Goal: Contribute content: Contribute content

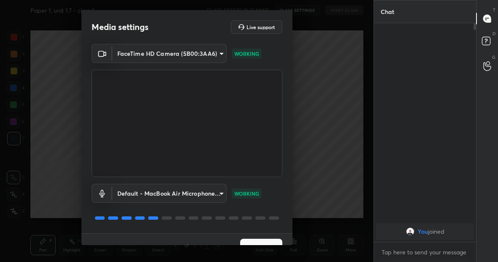
click at [246, 240] on button "Next" at bounding box center [261, 246] width 42 height 17
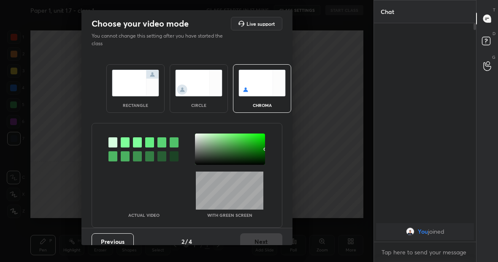
click at [133, 92] on img at bounding box center [135, 83] width 47 height 27
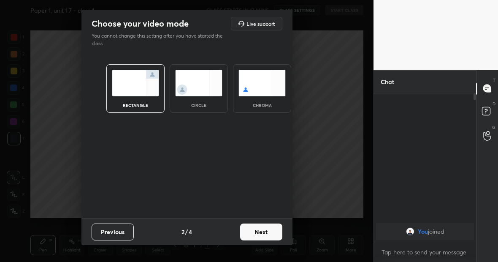
scroll to position [166, 100]
click at [259, 233] on button "Next" at bounding box center [261, 231] width 42 height 17
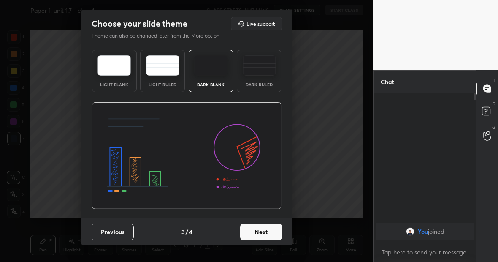
click at [259, 233] on button "Next" at bounding box center [261, 231] width 42 height 17
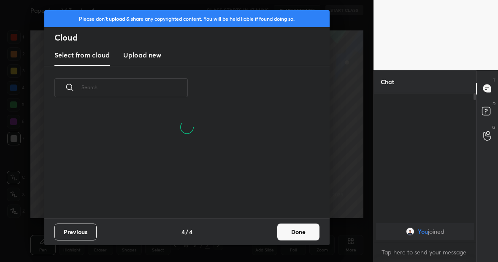
click at [139, 56] on h3 "Upload new" at bounding box center [142, 55] width 38 height 10
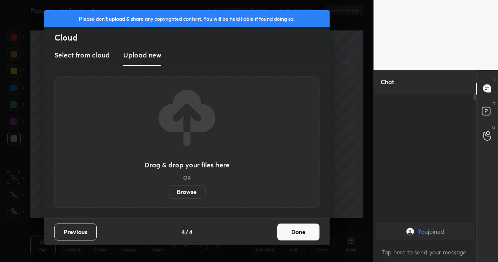
click at [192, 192] on label "Browse" at bounding box center [187, 191] width 38 height 13
click at [168, 192] on input "Browse" at bounding box center [168, 191] width 0 height 13
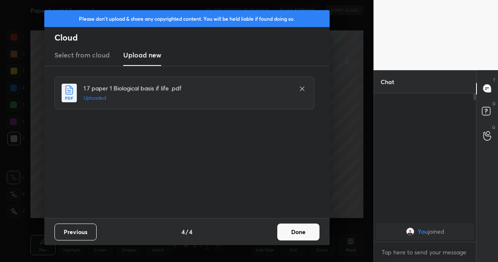
click at [305, 232] on button "Done" at bounding box center [298, 231] width 42 height 17
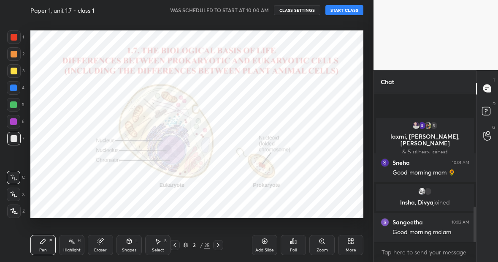
scroll to position [490, 0]
click at [354, 8] on button "START CLASS" at bounding box center [344, 10] width 38 height 10
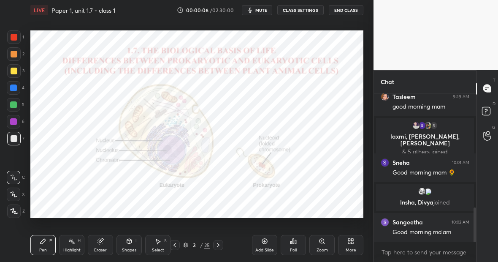
click at [207, 245] on div "25" at bounding box center [206, 245] width 5 height 8
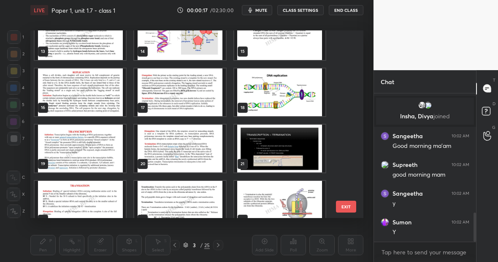
scroll to position [605, 0]
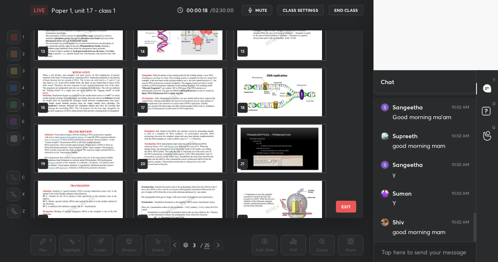
click at [92, 97] on img "grid" at bounding box center [80, 92] width 91 height 48
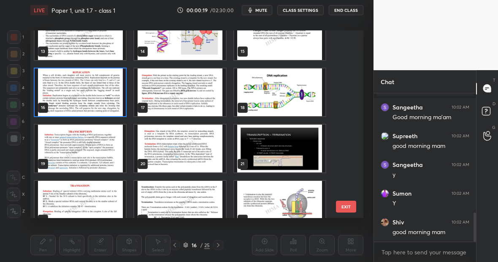
click at [92, 97] on img "grid" at bounding box center [80, 92] width 91 height 48
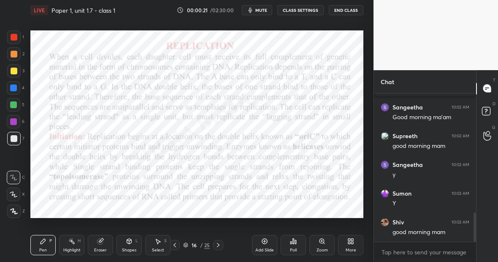
click at [273, 240] on div "Add Slide" at bounding box center [264, 245] width 25 height 20
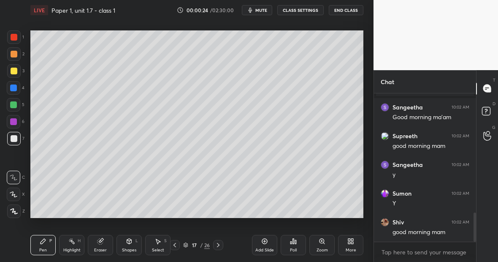
click at [16, 70] on div at bounding box center [14, 70] width 7 height 7
click at [16, 211] on icon at bounding box center [14, 211] width 8 height 6
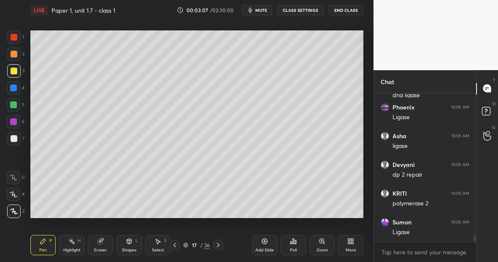
scroll to position [3104, 0]
drag, startPoint x: 16, startPoint y: 138, endPoint x: 23, endPoint y: 134, distance: 7.7
click at [26, 133] on div "1 2 3 4 5 6 7 C X Z C X Z E E Erase all H H" at bounding box center [13, 123] width 27 height 187
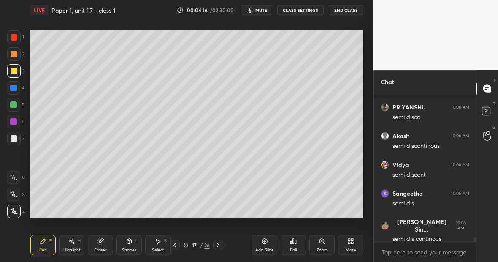
scroll to position [5114, 0]
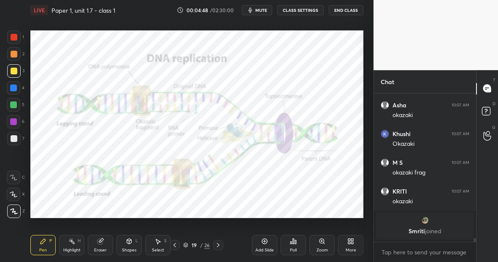
click at [266, 242] on icon at bounding box center [264, 240] width 5 height 5
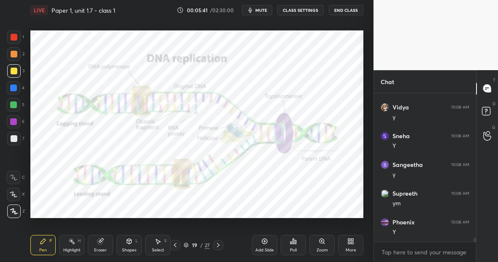
scroll to position [5093, 0]
click at [15, 40] on div at bounding box center [13, 36] width 13 height 13
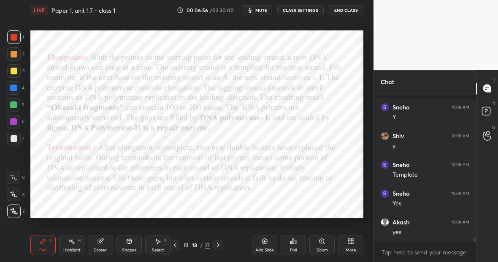
scroll to position [5241, 0]
click at [20, 86] on div at bounding box center [13, 87] width 13 height 13
click at [21, 38] on div "1" at bounding box center [15, 36] width 17 height 13
click at [17, 89] on div at bounding box center [13, 87] width 13 height 13
click at [77, 235] on div "Highlight H" at bounding box center [71, 245] width 25 height 20
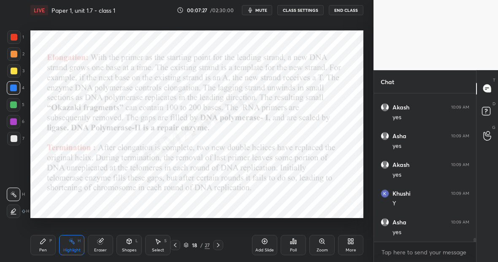
scroll to position [5355, 0]
drag, startPoint x: 38, startPoint y: 250, endPoint x: 42, endPoint y: 248, distance: 5.1
click at [43, 248] on div "Pen" at bounding box center [43, 250] width 8 height 4
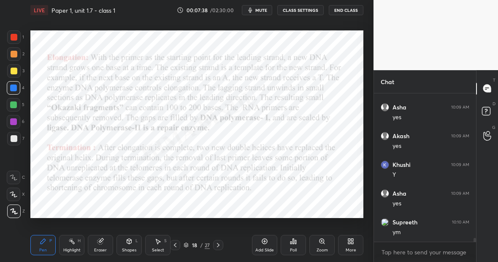
click at [264, 240] on icon at bounding box center [264, 241] width 3 height 3
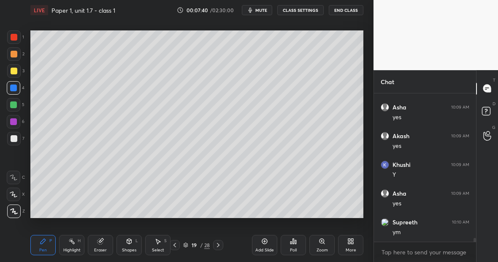
click at [16, 71] on div at bounding box center [13, 70] width 13 height 13
click at [17, 69] on div at bounding box center [13, 70] width 13 height 13
click at [106, 239] on div "Eraser" at bounding box center [100, 245] width 25 height 20
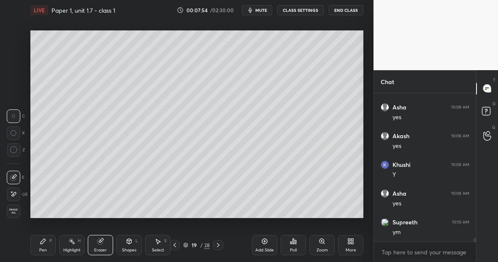
click at [46, 245] on div "Pen P" at bounding box center [42, 245] width 25 height 20
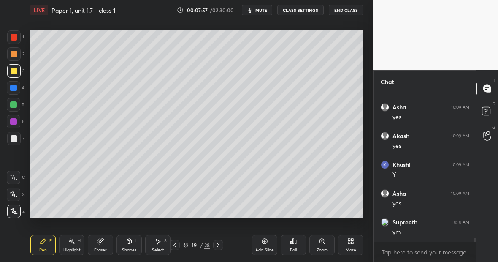
click at [106, 230] on div "Pen P Highlight H Eraser Shapes L Select S 19 / 28 Add Slide Poll Zoom More" at bounding box center [196, 245] width 333 height 34
click at [103, 243] on div "Eraser" at bounding box center [100, 245] width 25 height 20
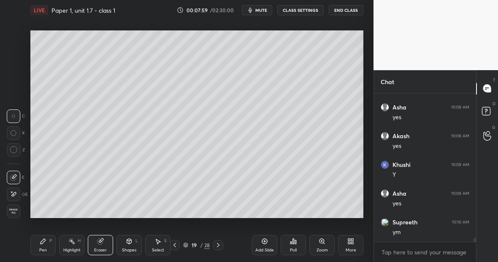
click at [14, 196] on div at bounding box center [13, 193] width 13 height 13
click at [50, 246] on div "Pen P" at bounding box center [42, 245] width 25 height 20
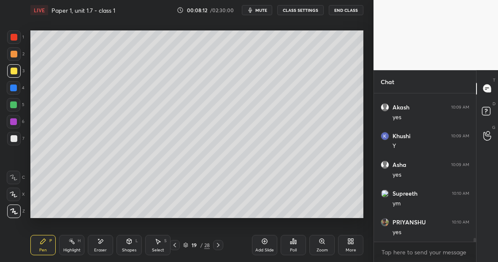
scroll to position [5413, 0]
click at [103, 241] on icon at bounding box center [100, 241] width 7 height 7
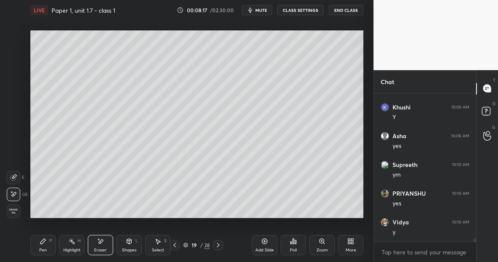
scroll to position [5442, 0]
drag, startPoint x: 46, startPoint y: 241, endPoint x: 50, endPoint y: 242, distance: 4.3
click at [52, 241] on div "Pen P" at bounding box center [42, 245] width 25 height 20
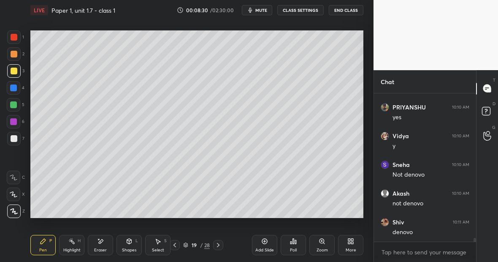
scroll to position [5528, 0]
click at [101, 239] on icon at bounding box center [100, 241] width 7 height 7
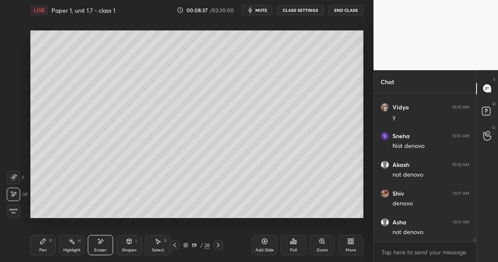
click at [47, 245] on div "Pen P" at bounding box center [42, 245] width 25 height 20
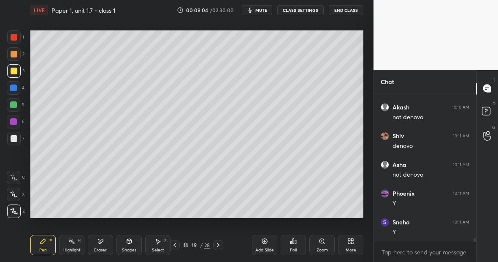
scroll to position [5614, 0]
click at [13, 106] on div at bounding box center [13, 104] width 7 height 7
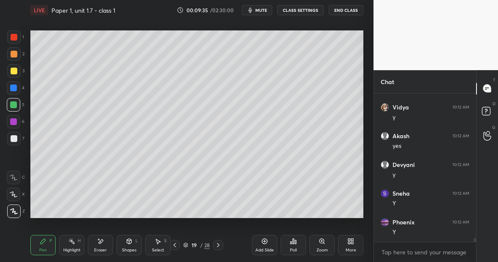
click at [10, 40] on div at bounding box center [13, 36] width 13 height 13
click at [105, 239] on div "Eraser" at bounding box center [100, 245] width 25 height 20
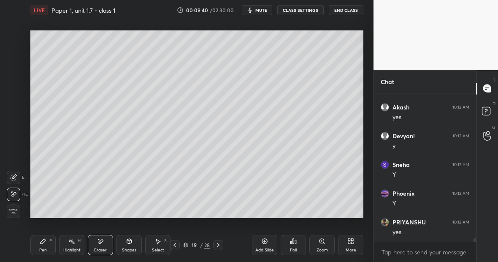
click at [48, 243] on div "Pen P" at bounding box center [42, 245] width 25 height 20
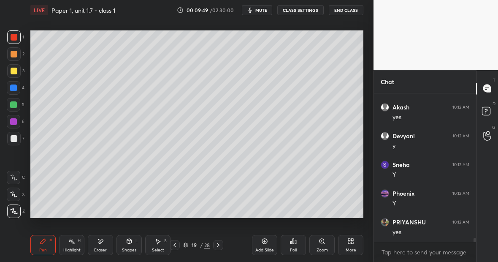
scroll to position [5823, 0]
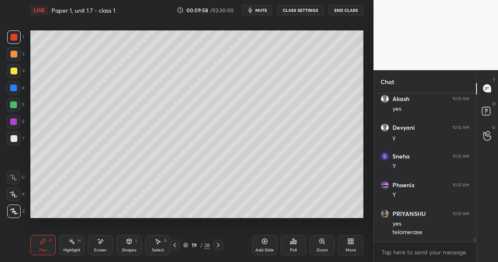
click at [125, 219] on div "Setting up your live class Poll for secs No correct answer Start poll" at bounding box center [197, 124] width 340 height 208
click at [102, 243] on div "Eraser" at bounding box center [100, 245] width 25 height 20
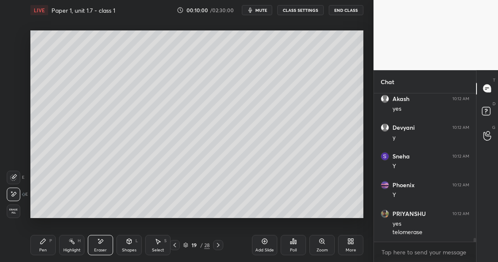
click at [56, 242] on div "Pen P Highlight H Eraser Shapes L Select S" at bounding box center [85, 245] width 111 height 20
click at [153, 219] on div "Setting up your live class Poll for secs No correct answer Start poll" at bounding box center [197, 124] width 340 height 208
click at [52, 245] on div "Pen P" at bounding box center [42, 245] width 25 height 20
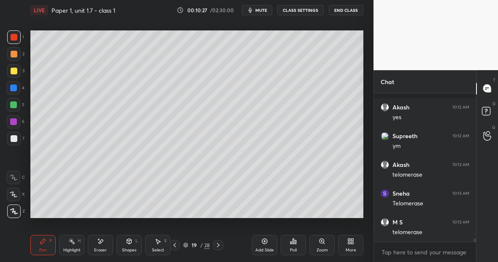
scroll to position [6024, 0]
click at [261, 244] on icon at bounding box center [264, 241] width 7 height 7
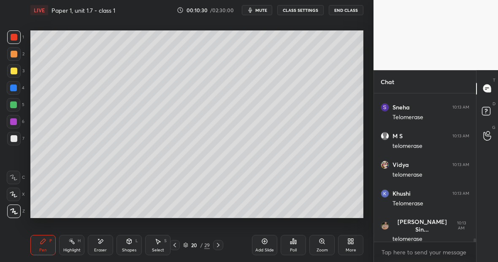
scroll to position [6081, 0]
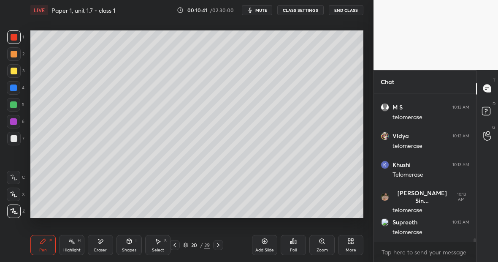
click at [15, 73] on div at bounding box center [14, 70] width 7 height 7
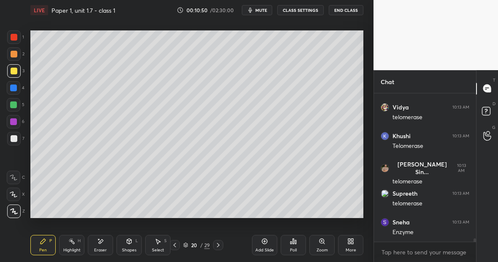
click at [15, 89] on div at bounding box center [13, 87] width 7 height 7
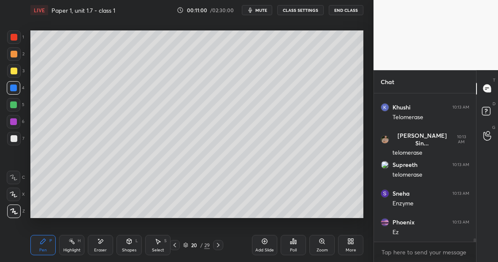
click at [18, 70] on div at bounding box center [13, 70] width 13 height 13
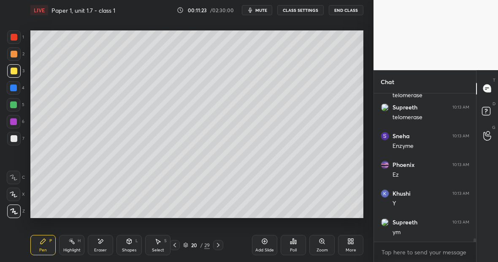
scroll to position [6224, 0]
click at [14, 37] on div at bounding box center [14, 37] width 7 height 7
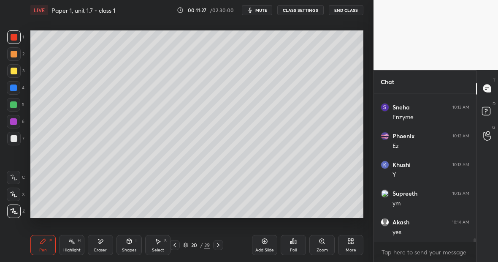
click at [15, 89] on div at bounding box center [13, 87] width 7 height 7
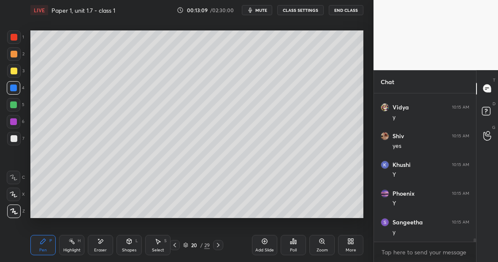
scroll to position [6501, 0]
click at [362, 189] on div "Setting up your live class Poll for secs No correct answer Start poll" at bounding box center [197, 124] width 340 height 208
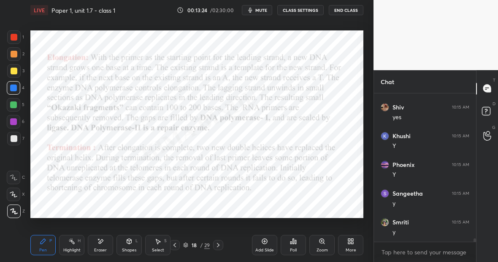
click at [15, 109] on div at bounding box center [13, 104] width 13 height 13
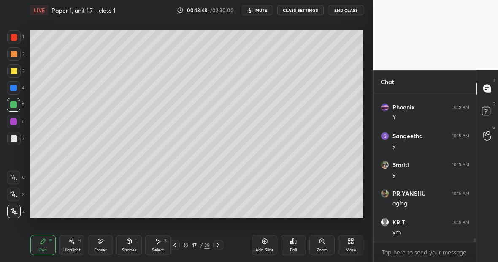
click at [15, 86] on div at bounding box center [13, 87] width 7 height 7
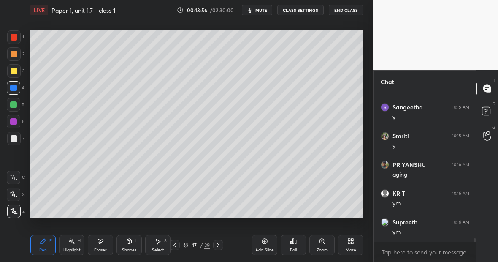
click at [16, 106] on div at bounding box center [13, 104] width 7 height 7
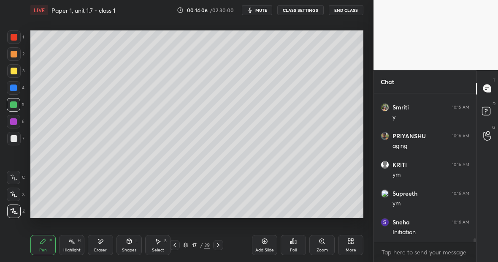
scroll to position [6644, 0]
click at [111, 235] on div "Eraser" at bounding box center [100, 245] width 25 height 20
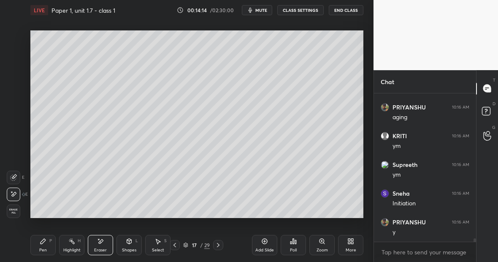
click at [43, 248] on div "Pen P" at bounding box center [42, 245] width 25 height 20
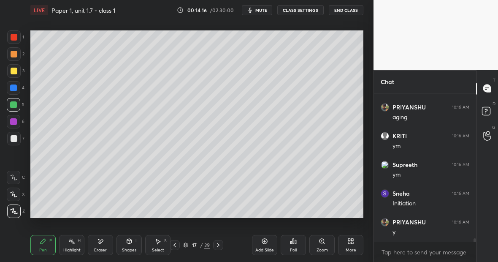
click at [16, 89] on div at bounding box center [13, 87] width 7 height 7
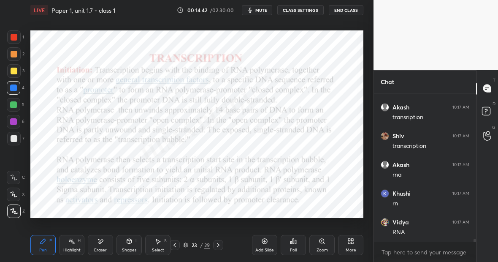
scroll to position [6997, 0]
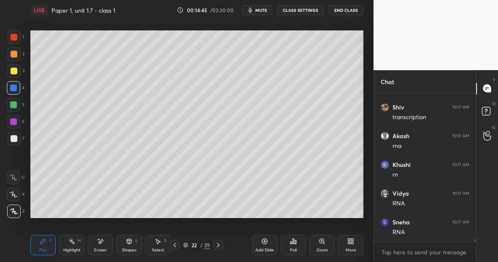
click at [14, 38] on div at bounding box center [14, 37] width 7 height 7
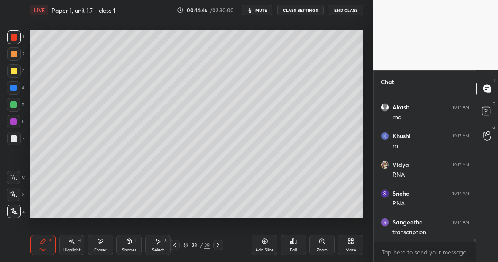
scroll to position [7054, 0]
click at [16, 138] on div at bounding box center [14, 138] width 7 height 7
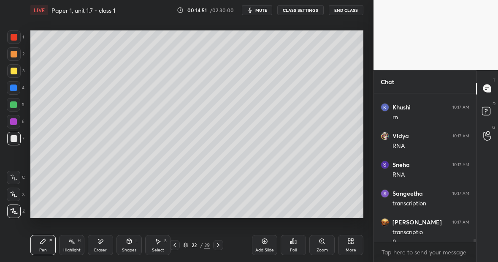
scroll to position [7063, 0]
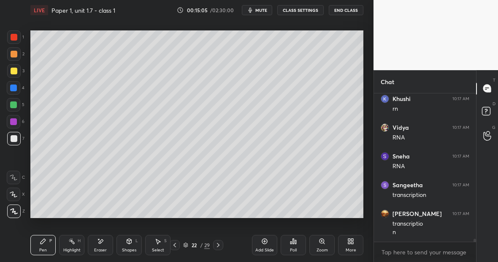
click at [15, 41] on div at bounding box center [13, 36] width 13 height 13
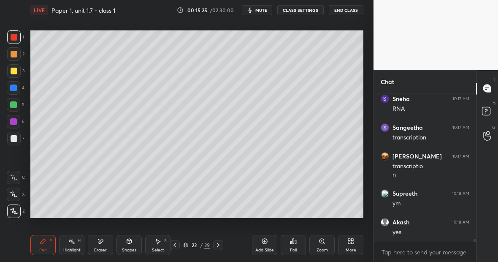
scroll to position [7149, 0]
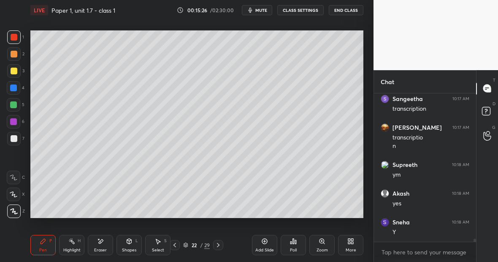
click at [263, 241] on icon at bounding box center [264, 241] width 3 height 3
click at [15, 72] on div at bounding box center [14, 70] width 7 height 7
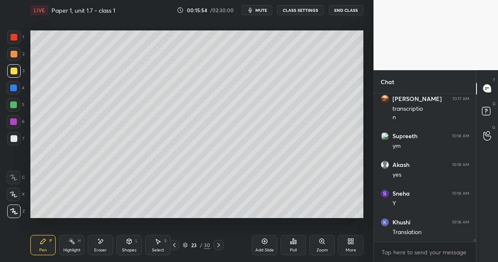
click at [74, 246] on div "Highlight H" at bounding box center [71, 245] width 25 height 20
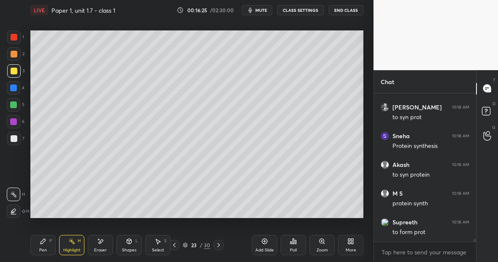
scroll to position [7522, 0]
click at [72, 242] on icon at bounding box center [71, 241] width 7 height 7
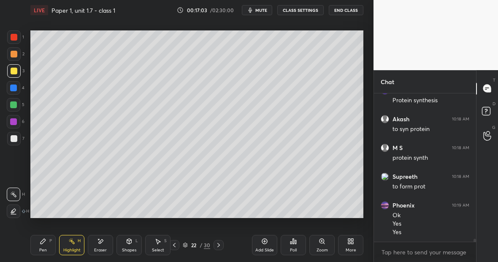
scroll to position [7567, 0]
click at [73, 252] on div "Pen P Highlight H Eraser Shapes L Select S 22 / 30 Add Slide Poll Zoom More" at bounding box center [196, 245] width 333 height 34
click at [74, 248] on div "Highlight" at bounding box center [71, 250] width 17 height 4
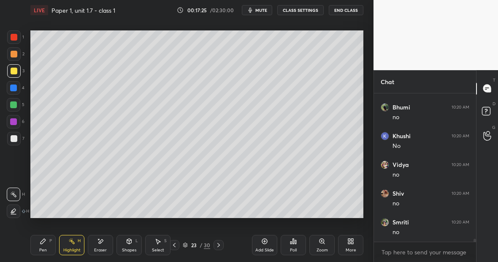
scroll to position [7883, 0]
click at [46, 245] on div "Pen P" at bounding box center [42, 245] width 25 height 20
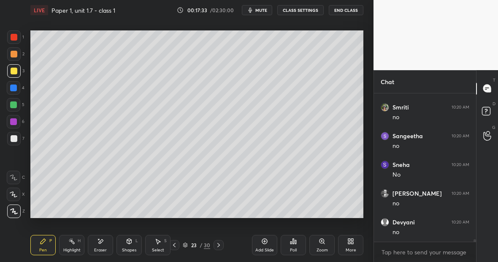
scroll to position [7911, 0]
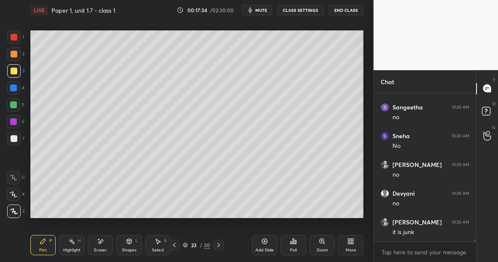
click at [15, 38] on div at bounding box center [14, 37] width 7 height 7
click at [113, 236] on div "Eraser" at bounding box center [100, 245] width 25 height 20
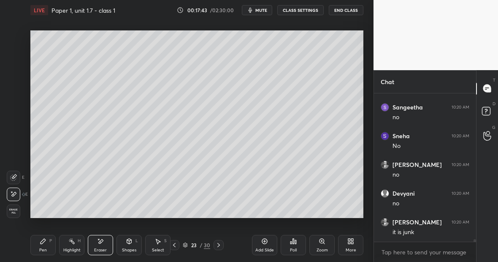
click at [46, 244] on icon at bounding box center [43, 241] width 7 height 7
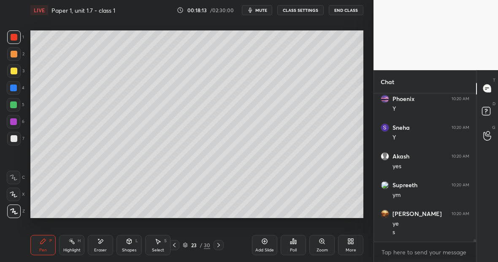
scroll to position [8178, 0]
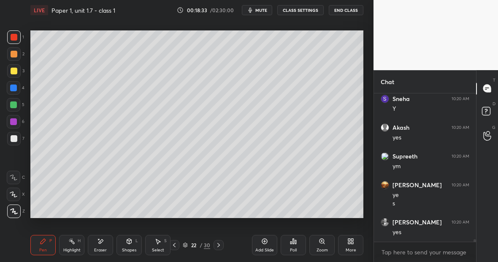
click at [15, 72] on div at bounding box center [14, 70] width 7 height 7
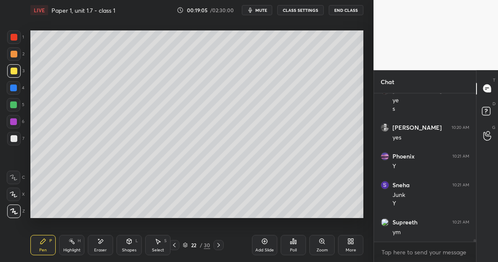
scroll to position [8301, 0]
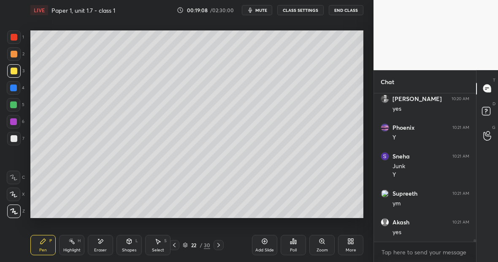
click at [48, 244] on div "Pen P" at bounding box center [42, 245] width 25 height 20
click at [15, 106] on div at bounding box center [13, 104] width 7 height 7
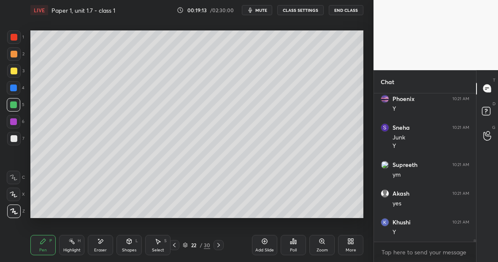
click at [79, 243] on div "Highlight H" at bounding box center [71, 245] width 25 height 20
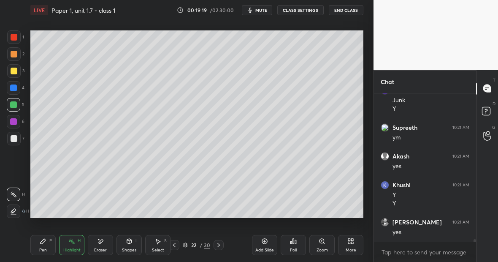
scroll to position [8482, 0]
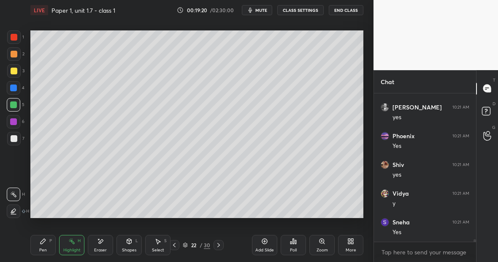
click at [46, 240] on div "Pen P" at bounding box center [42, 245] width 25 height 20
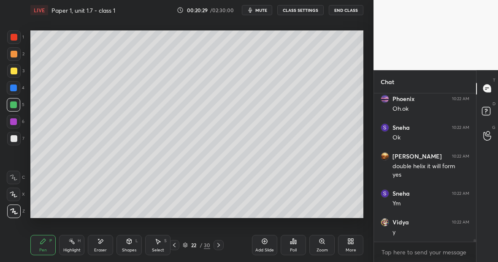
scroll to position [9064, 0]
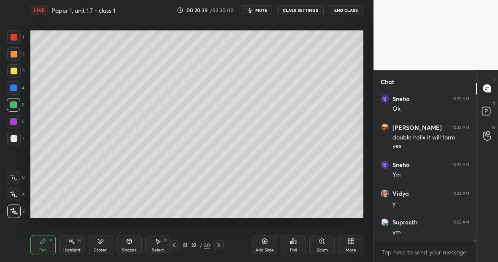
click at [108, 246] on div "Eraser" at bounding box center [100, 245] width 25 height 20
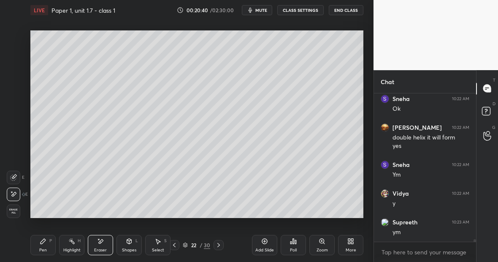
click at [46, 246] on div "Pen P" at bounding box center [42, 245] width 25 height 20
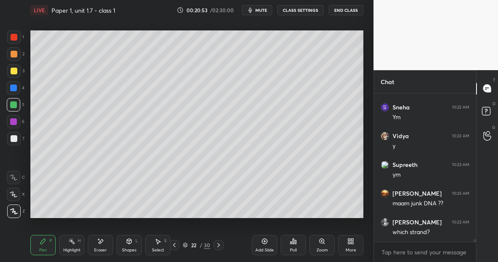
scroll to position [9150, 0]
click at [76, 245] on div "Highlight H" at bounding box center [71, 245] width 25 height 20
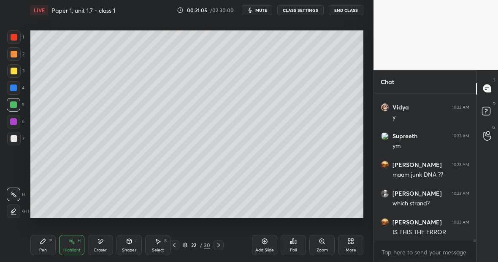
scroll to position [9159, 0]
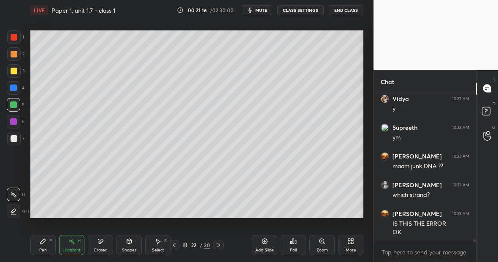
click at [105, 247] on div "Eraser" at bounding box center [100, 245] width 25 height 20
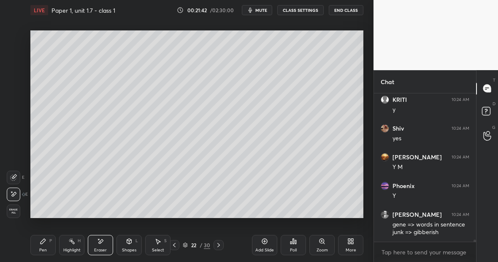
scroll to position [9482, 0]
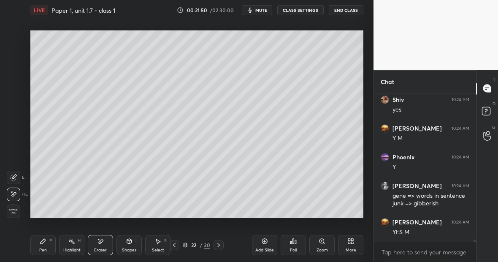
click at [266, 243] on icon at bounding box center [264, 240] width 5 height 5
click at [52, 241] on div "Pen P" at bounding box center [42, 245] width 25 height 20
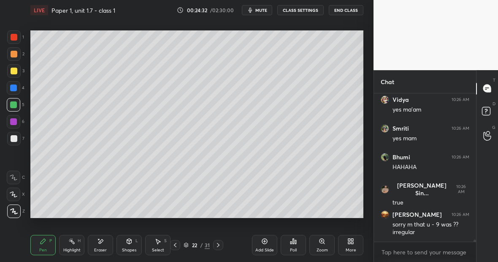
scroll to position [9376, 0]
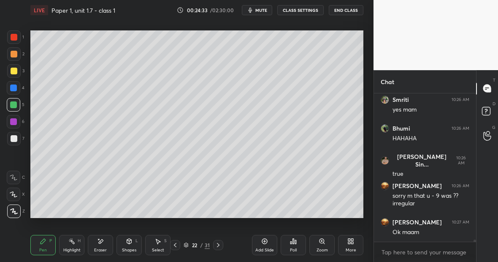
click at [73, 244] on div "Highlight H" at bounding box center [71, 245] width 25 height 20
click at [106, 250] on div "Eraser" at bounding box center [100, 245] width 25 height 20
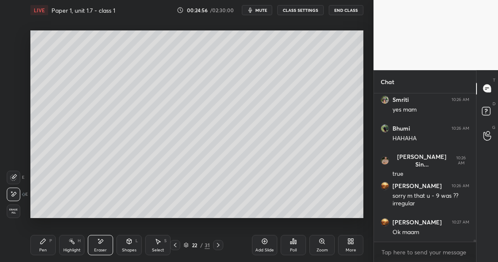
click at [45, 238] on div "Pen P" at bounding box center [42, 245] width 25 height 20
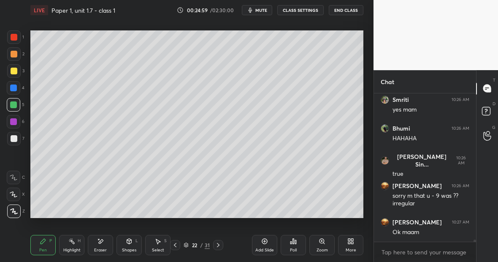
click at [76, 245] on div "Highlight H" at bounding box center [71, 245] width 25 height 20
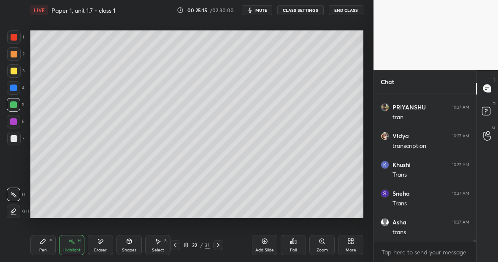
scroll to position [9594, 0]
click at [78, 246] on div "Highlight H" at bounding box center [71, 245] width 25 height 20
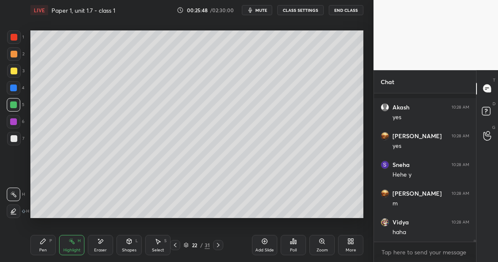
scroll to position [9918, 0]
click at [72, 238] on div "Highlight H" at bounding box center [71, 245] width 25 height 20
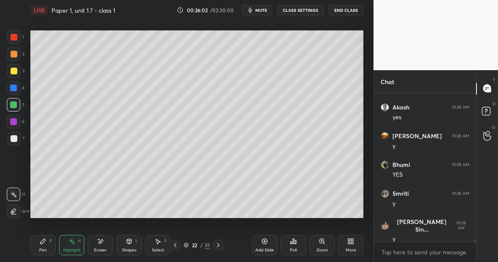
scroll to position [10205, 0]
click at [46, 242] on div "Pen P" at bounding box center [42, 245] width 25 height 20
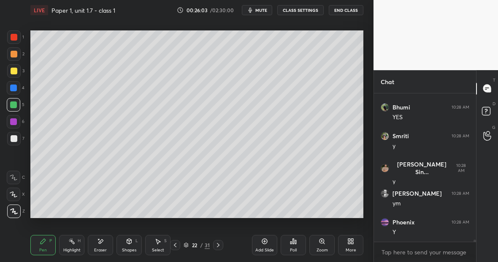
scroll to position [10233, 0]
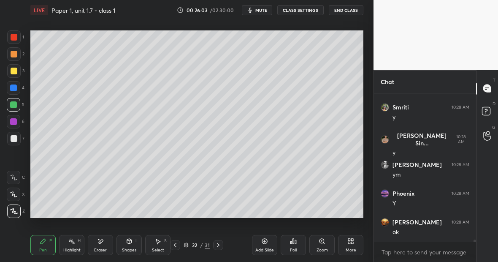
click at [16, 139] on div at bounding box center [14, 138] width 7 height 7
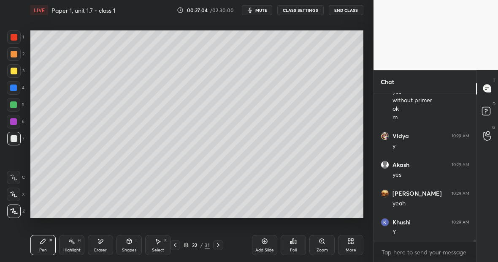
scroll to position [10497, 0]
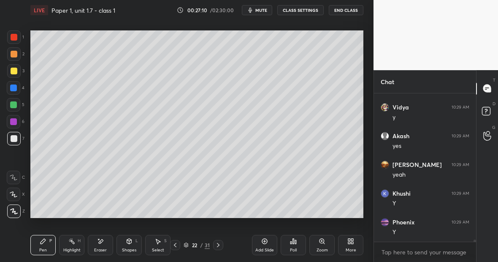
click at [76, 246] on div "Highlight H" at bounding box center [71, 245] width 25 height 20
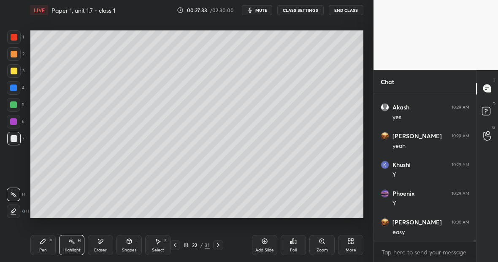
scroll to position [10534, 0]
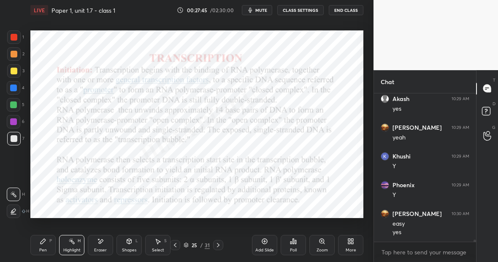
click at [14, 43] on div at bounding box center [13, 36] width 13 height 13
click at [50, 247] on div "Pen P" at bounding box center [42, 245] width 25 height 20
click at [16, 88] on div at bounding box center [13, 87] width 13 height 13
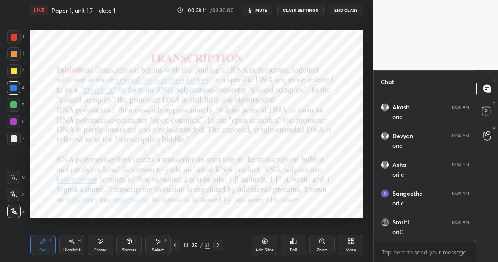
scroll to position [10792, 0]
click at [263, 242] on icon at bounding box center [264, 241] width 7 height 7
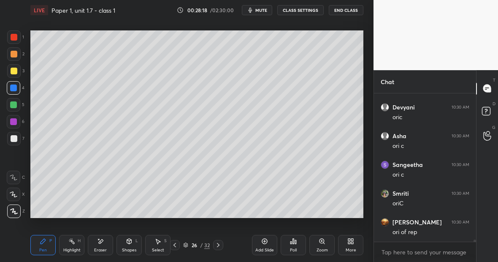
click at [16, 138] on div at bounding box center [14, 138] width 7 height 7
click at [129, 249] on div "Shapes" at bounding box center [129, 250] width 14 height 4
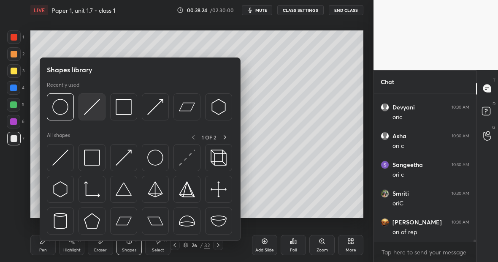
click at [96, 106] on img at bounding box center [92, 107] width 16 height 16
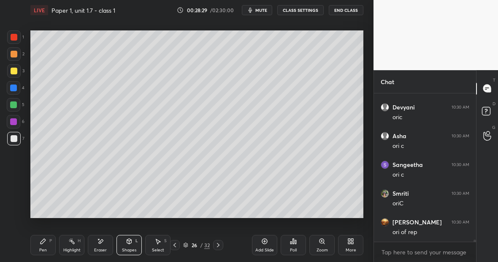
click at [104, 242] on div "Eraser" at bounding box center [100, 245] width 25 height 20
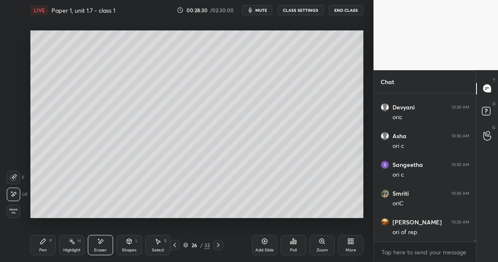
click at [48, 247] on div "Pen P" at bounding box center [42, 245] width 25 height 20
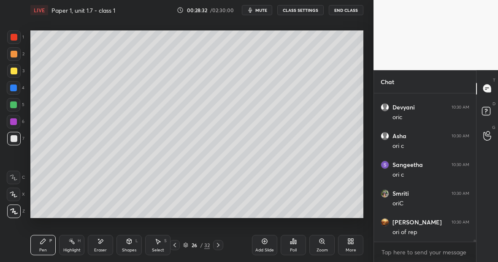
click at [13, 41] on div at bounding box center [13, 36] width 13 height 13
click at [106, 243] on div "Eraser" at bounding box center [100, 245] width 25 height 20
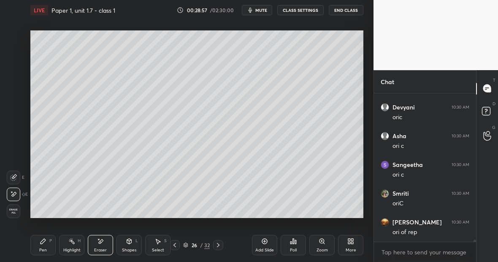
click at [44, 243] on div "Pen P" at bounding box center [42, 245] width 25 height 20
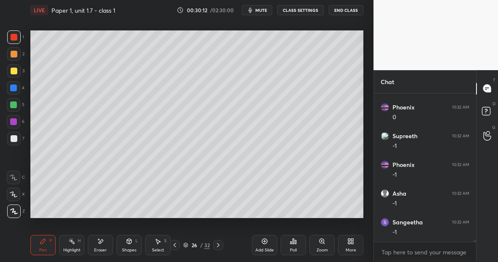
scroll to position [11480, 0]
click at [15, 108] on div at bounding box center [13, 104] width 13 height 13
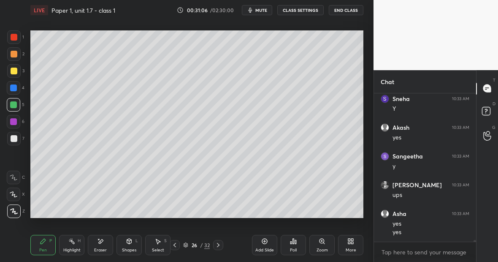
scroll to position [11776, 0]
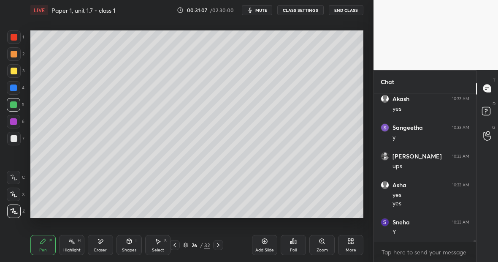
click at [45, 244] on div "Pen P" at bounding box center [42, 245] width 25 height 20
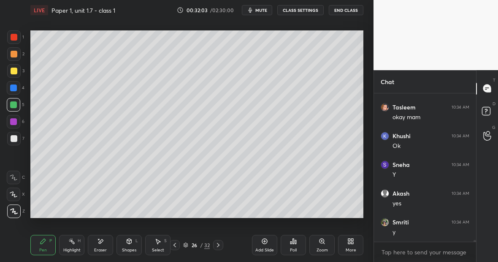
scroll to position [12034, 0]
click at [105, 243] on div "Eraser" at bounding box center [100, 245] width 25 height 20
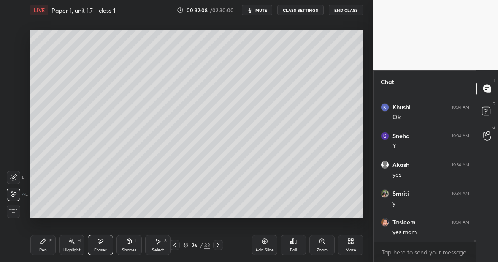
click at [48, 243] on div "Pen P" at bounding box center [42, 245] width 25 height 20
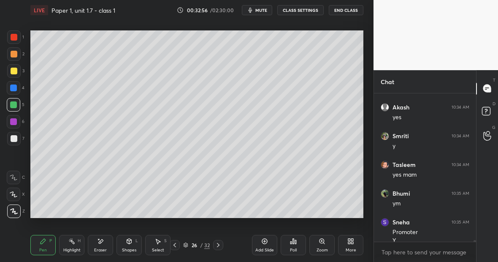
scroll to position [12100, 0]
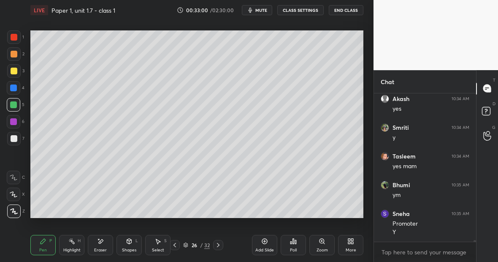
click at [99, 246] on div "Eraser" at bounding box center [100, 245] width 25 height 20
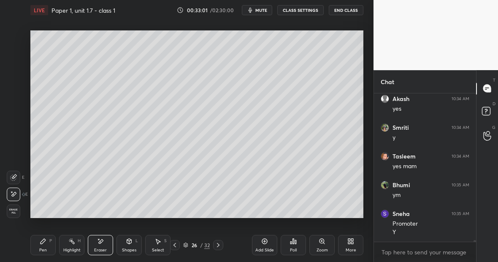
click at [46, 243] on icon at bounding box center [43, 241] width 7 height 7
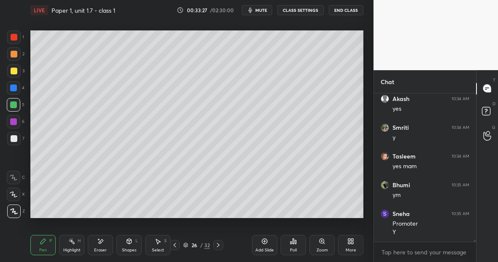
click at [73, 245] on div "Highlight H" at bounding box center [71, 245] width 25 height 20
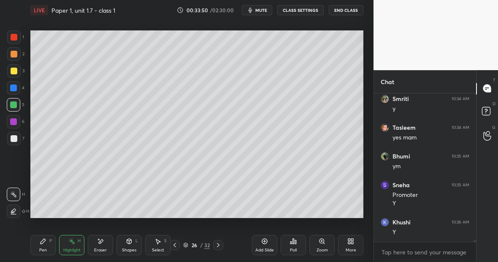
click at [102, 246] on div "Eraser" at bounding box center [100, 245] width 25 height 20
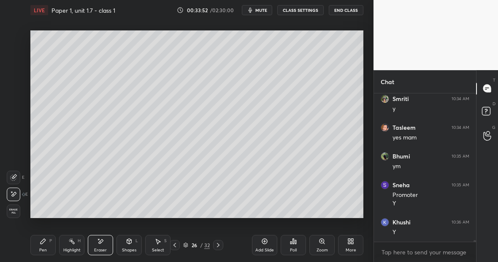
click at [45, 248] on div "Pen P" at bounding box center [42, 245] width 25 height 20
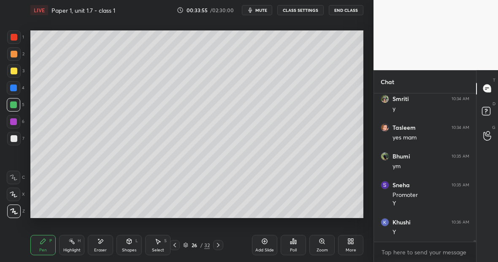
click at [16, 73] on div at bounding box center [14, 70] width 7 height 7
click at [74, 248] on div "Highlight" at bounding box center [71, 250] width 17 height 4
click at [16, 213] on div at bounding box center [13, 210] width 13 height 13
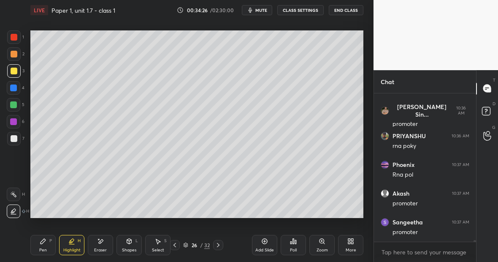
scroll to position [12415, 0]
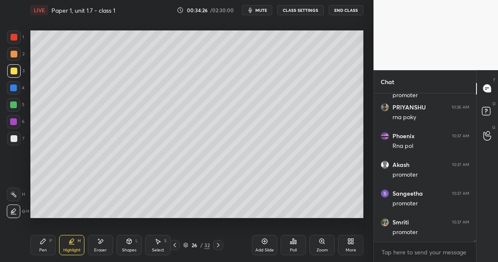
click at [51, 245] on div "Pen P" at bounding box center [42, 245] width 25 height 20
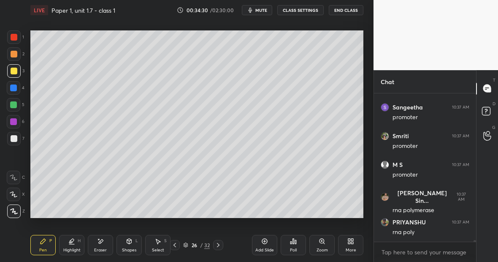
click at [49, 245] on div "Pen P" at bounding box center [42, 245] width 25 height 20
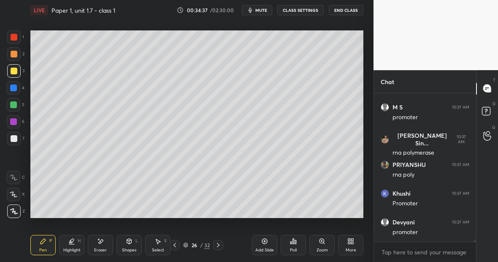
scroll to position [12587, 0]
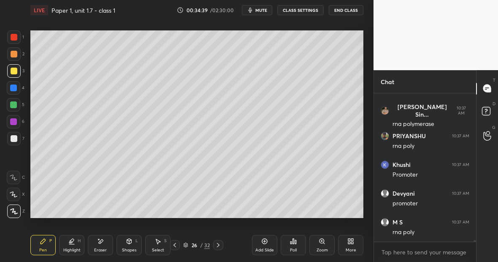
click at [106, 243] on div "Eraser" at bounding box center [100, 245] width 25 height 20
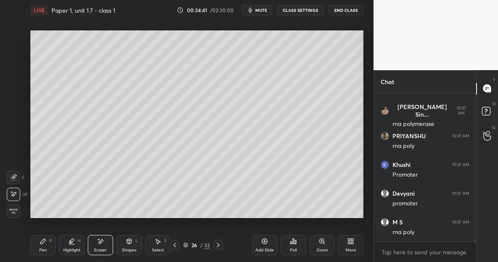
click at [45, 248] on div "Pen P" at bounding box center [42, 245] width 25 height 20
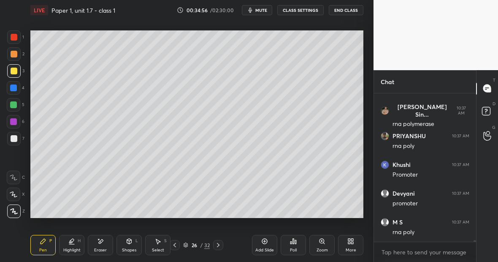
click at [17, 39] on div at bounding box center [13, 36] width 13 height 13
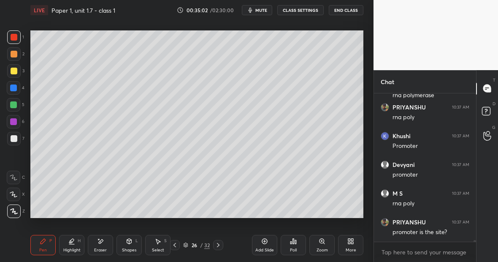
scroll to position [12645, 0]
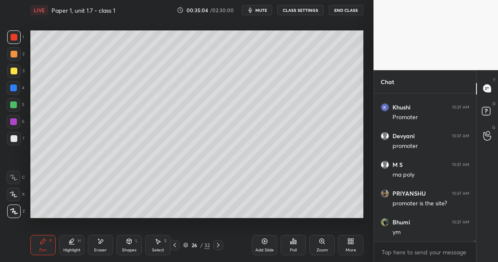
click at [46, 243] on div "Pen P" at bounding box center [42, 245] width 25 height 20
click at [104, 243] on div "Eraser" at bounding box center [100, 245] width 25 height 20
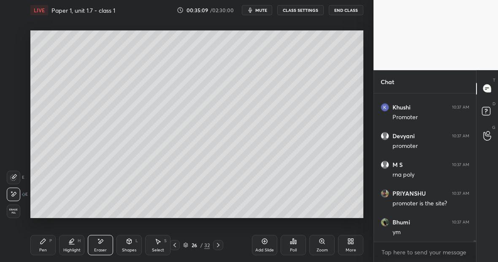
click at [102, 244] on div "Eraser" at bounding box center [100, 245] width 25 height 20
click at [43, 242] on icon at bounding box center [43, 241] width 7 height 7
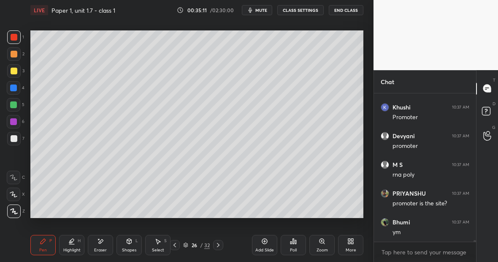
click at [14, 103] on div at bounding box center [13, 104] width 7 height 7
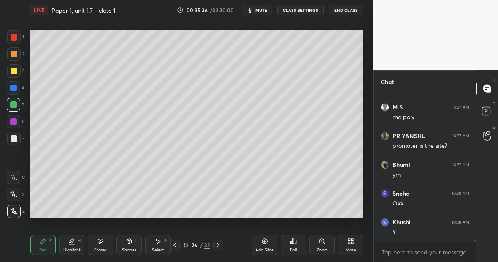
scroll to position [12731, 0]
click at [76, 249] on div "Highlight" at bounding box center [71, 250] width 17 height 4
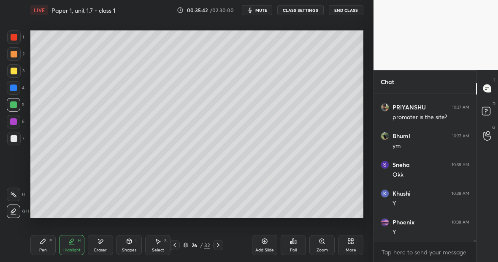
click at [17, 197] on div at bounding box center [13, 193] width 13 height 13
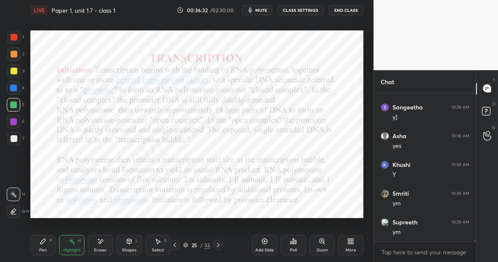
scroll to position [12960, 0]
click at [49, 241] on div "Pen P" at bounding box center [42, 245] width 25 height 20
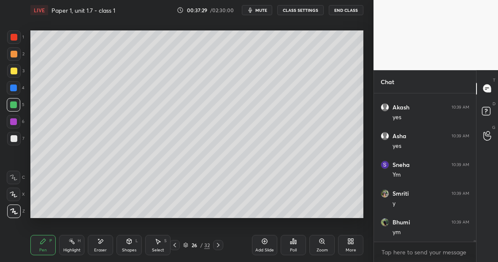
click at [13, 38] on div at bounding box center [14, 37] width 7 height 7
click at [104, 245] on div "Eraser" at bounding box center [100, 245] width 25 height 20
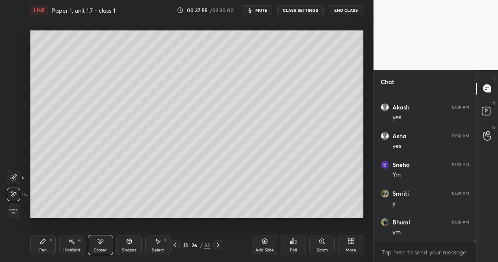
click at [44, 240] on icon at bounding box center [43, 241] width 7 height 7
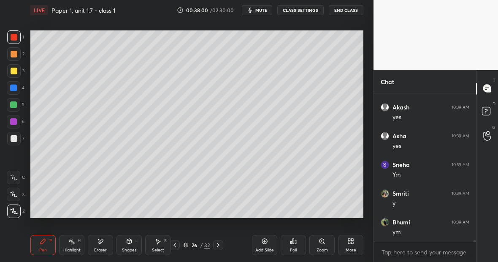
click at [75, 249] on div "Highlight" at bounding box center [71, 250] width 17 height 4
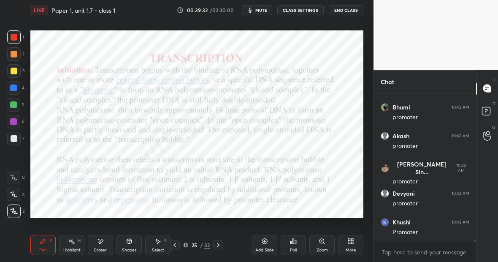
scroll to position [12844, 0]
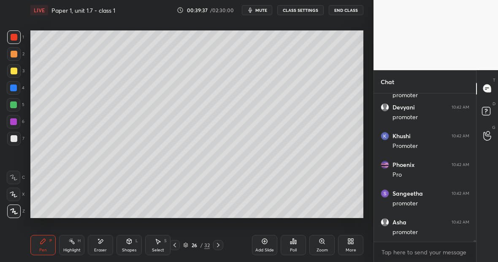
click at [71, 247] on div "Highlight H" at bounding box center [71, 245] width 25 height 20
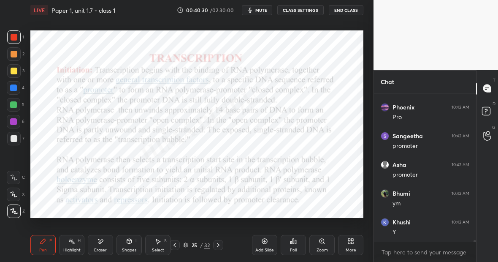
scroll to position [12930, 0]
click at [366, 88] on div "Setting up your live class Poll for secs No correct answer Start poll" at bounding box center [197, 124] width 340 height 208
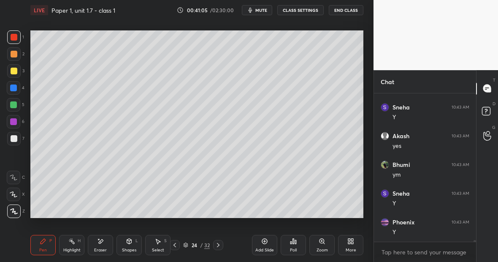
scroll to position [13075, 0]
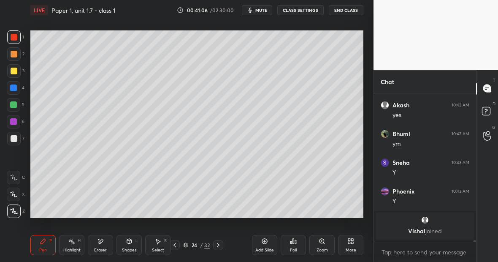
click at [20, 109] on div "5" at bounding box center [16, 104] width 18 height 13
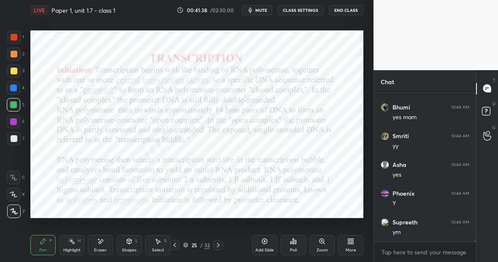
scroll to position [13037, 0]
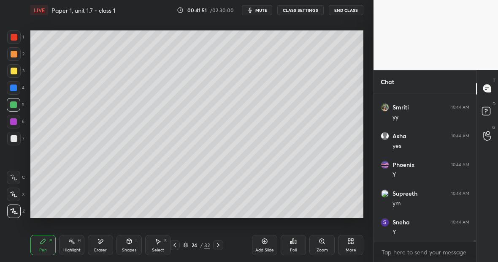
click at [72, 247] on div "Highlight H" at bounding box center [71, 245] width 25 height 20
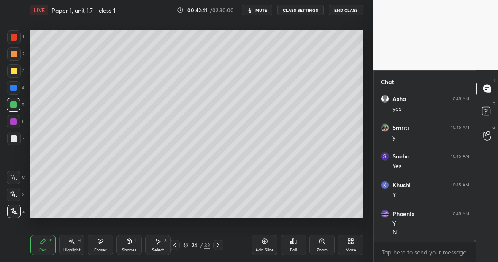
scroll to position [13246, 0]
click at [15, 142] on div at bounding box center [13, 138] width 13 height 13
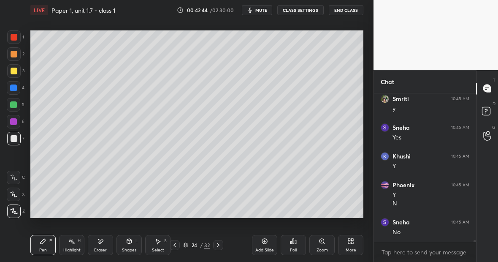
click at [104, 243] on div "Eraser" at bounding box center [100, 245] width 25 height 20
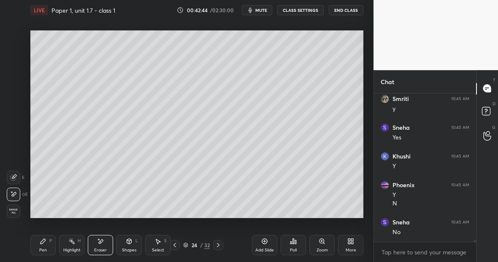
click at [46, 242] on div "Pen P" at bounding box center [42, 245] width 25 height 20
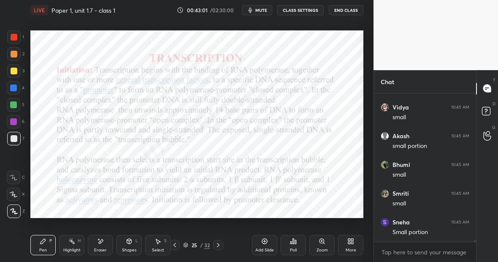
scroll to position [13562, 0]
click at [16, 122] on div at bounding box center [13, 121] width 7 height 7
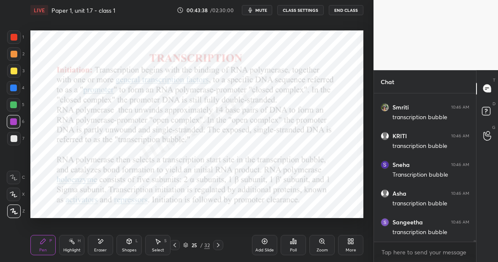
scroll to position [13963, 0]
click at [220, 244] on icon at bounding box center [218, 244] width 7 height 7
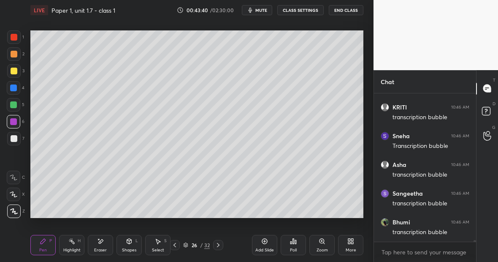
click at [220, 244] on icon at bounding box center [218, 244] width 7 height 7
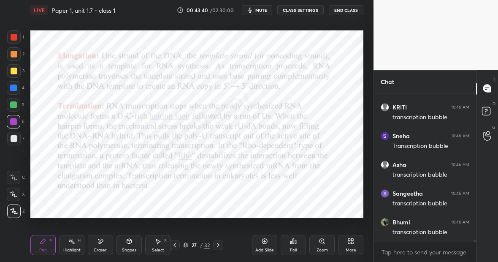
click at [220, 244] on icon at bounding box center [218, 244] width 7 height 7
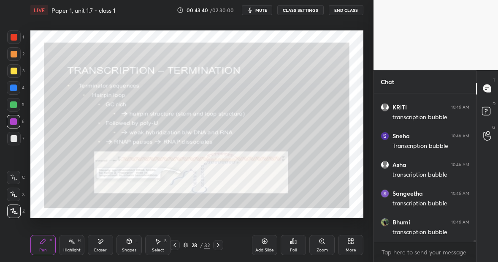
click at [220, 244] on icon at bounding box center [218, 244] width 7 height 7
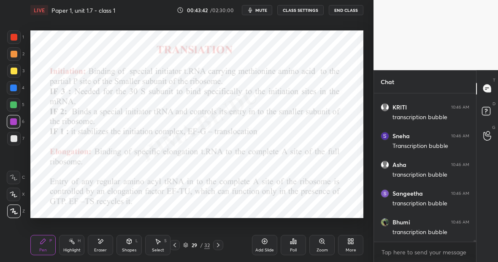
click at [176, 243] on icon at bounding box center [174, 245] width 3 height 4
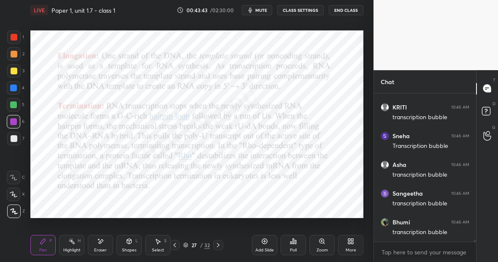
click at [176, 243] on icon at bounding box center [174, 245] width 3 height 4
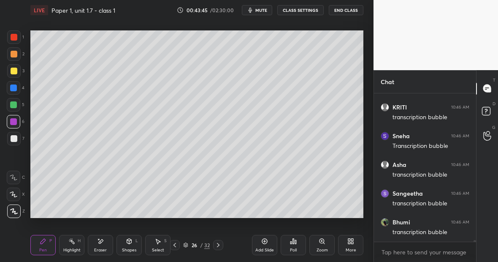
click at [266, 240] on icon at bounding box center [264, 241] width 7 height 7
click at [15, 140] on div at bounding box center [14, 138] width 7 height 7
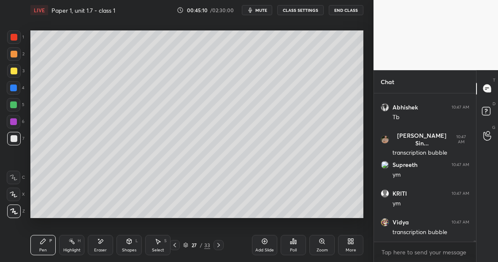
scroll to position [14904, 0]
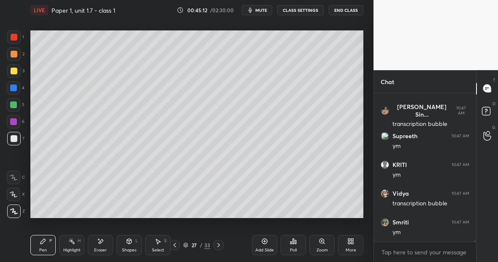
click at [15, 106] on div at bounding box center [13, 104] width 13 height 13
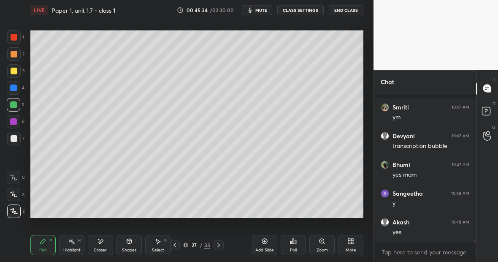
scroll to position [15076, 0]
click at [76, 245] on div "Highlight H" at bounding box center [71, 245] width 25 height 20
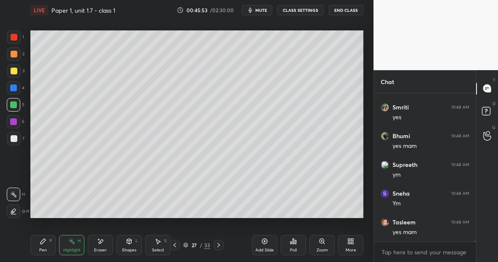
scroll to position [15248, 0]
click at [45, 246] on div "Pen P" at bounding box center [42, 245] width 25 height 20
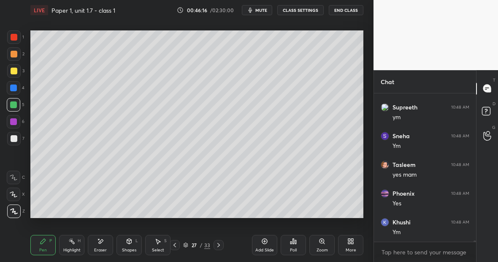
scroll to position [15306, 0]
click at [103, 248] on div "Eraser" at bounding box center [100, 250] width 13 height 4
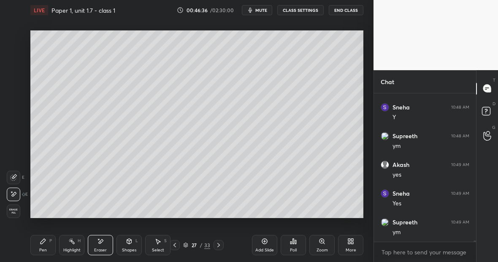
scroll to position [15449, 0]
click at [107, 250] on div "Eraser" at bounding box center [100, 245] width 25 height 20
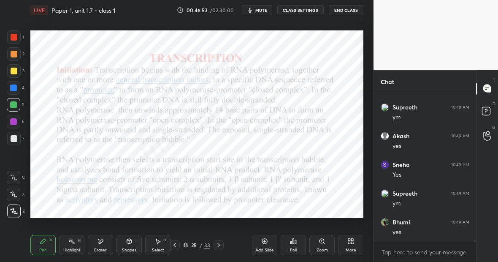
click at [363, 148] on div "Setting up your live class Poll for secs No correct answer Start poll" at bounding box center [197, 124] width 340 height 208
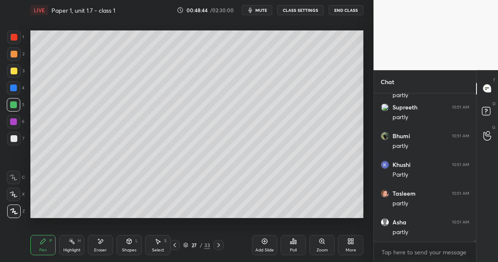
scroll to position [17825, 0]
click at [77, 241] on div "Highlight H" at bounding box center [71, 245] width 25 height 20
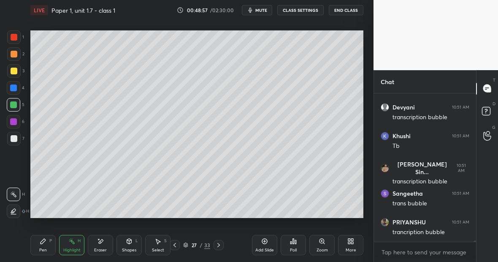
scroll to position [18026, 0]
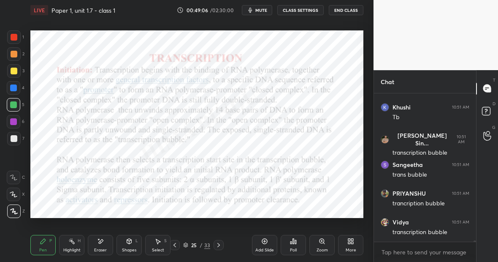
click at [43, 249] on div "Pen" at bounding box center [43, 250] width 8 height 4
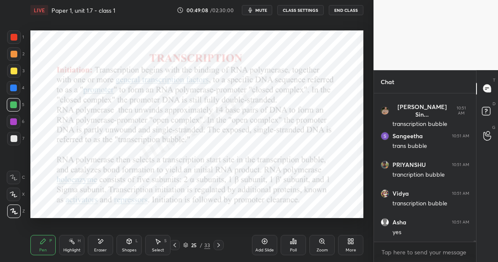
scroll to position [18083, 0]
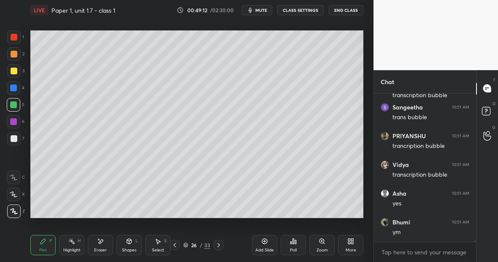
click at [73, 243] on icon at bounding box center [71, 241] width 7 height 7
click at [78, 248] on div "Highlight" at bounding box center [71, 250] width 17 height 4
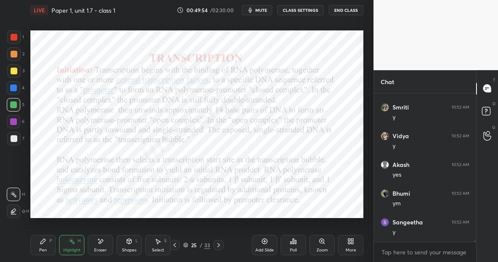
scroll to position [18313, 0]
click at [44, 243] on div "Pen P" at bounding box center [42, 245] width 25 height 20
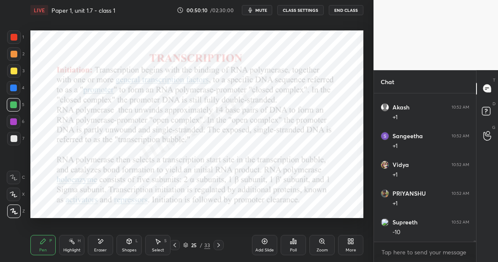
scroll to position [18514, 0]
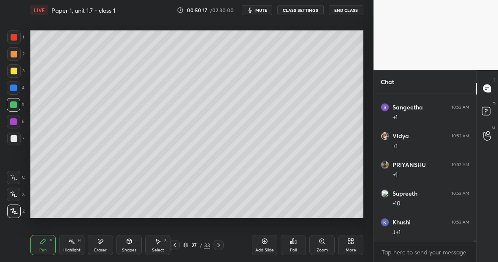
click at [14, 38] on div at bounding box center [14, 37] width 7 height 7
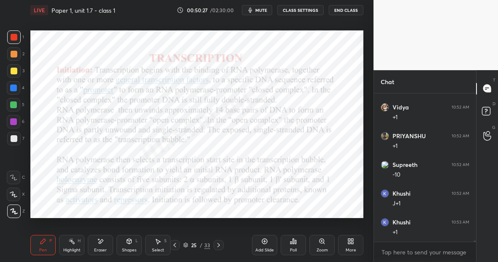
scroll to position [18571, 0]
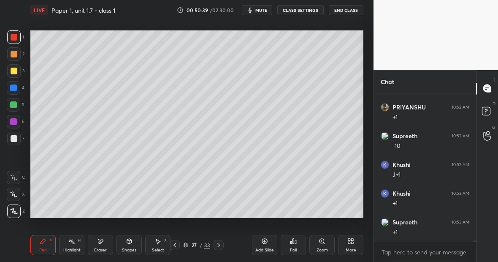
click at [101, 245] on div "Eraser" at bounding box center [100, 245] width 25 height 20
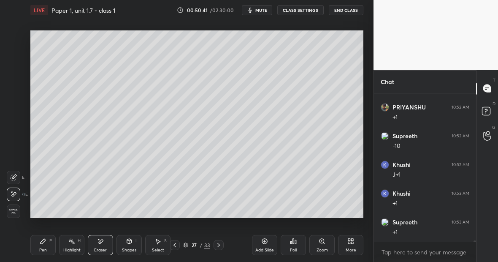
click at [43, 242] on icon at bounding box center [42, 240] width 5 height 5
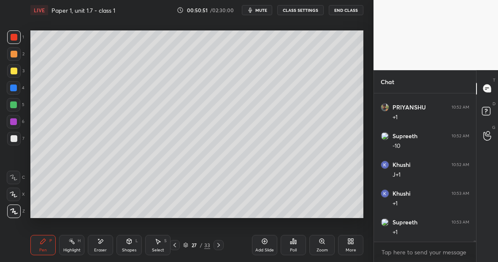
click at [14, 90] on div at bounding box center [13, 87] width 7 height 7
click at [96, 243] on div "Eraser" at bounding box center [100, 245] width 25 height 20
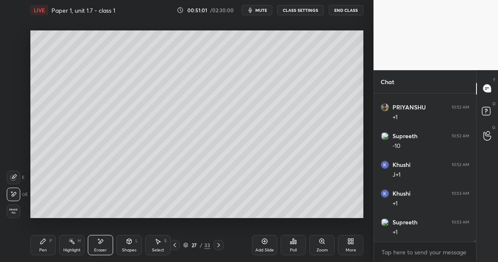
click at [34, 248] on div "Pen P" at bounding box center [42, 245] width 25 height 20
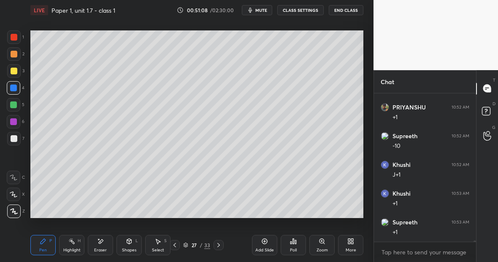
click at [105, 242] on div "Eraser" at bounding box center [100, 245] width 25 height 20
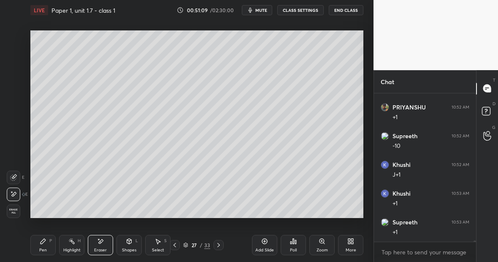
click at [46, 245] on div "Pen P" at bounding box center [42, 245] width 25 height 20
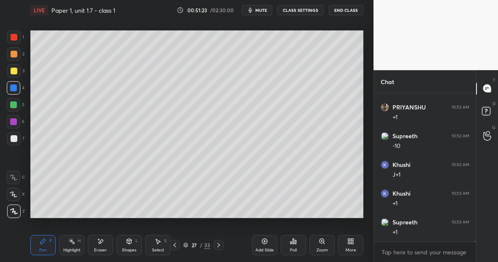
click at [100, 246] on div "Eraser" at bounding box center [100, 245] width 25 height 20
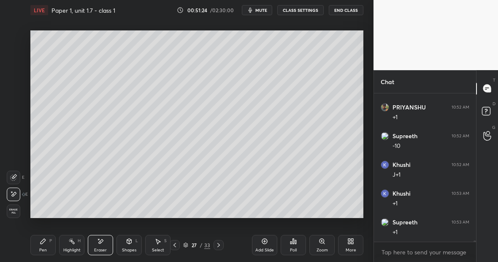
click at [19, 180] on div at bounding box center [13, 176] width 13 height 13
click at [48, 246] on div "Pen P" at bounding box center [42, 245] width 25 height 20
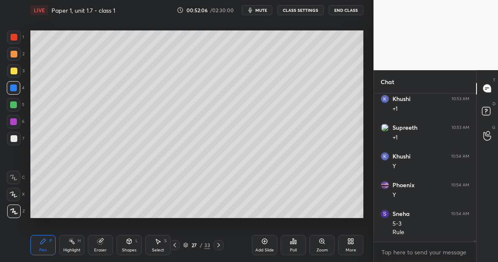
scroll to position [18694, 0]
click at [100, 247] on div "Eraser" at bounding box center [100, 245] width 25 height 20
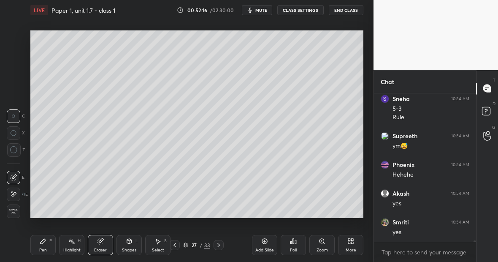
scroll to position [18809, 0]
click at [45, 246] on div "Pen P" at bounding box center [42, 245] width 25 height 20
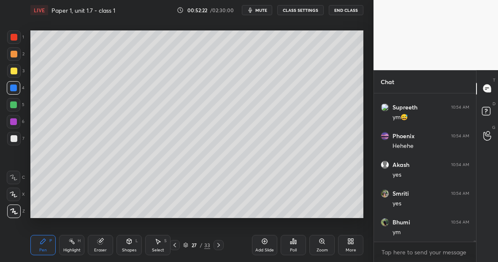
click at [14, 90] on div at bounding box center [13, 87] width 7 height 7
click at [41, 246] on div "Pen P" at bounding box center [42, 245] width 25 height 20
click at [13, 136] on div at bounding box center [14, 138] width 7 height 7
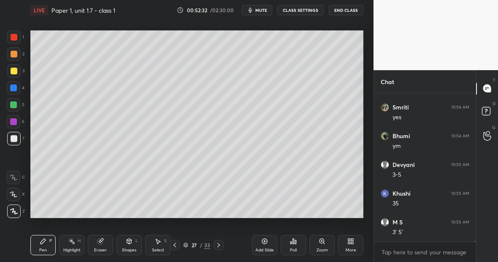
scroll to position [18924, 0]
click at [105, 243] on div "Eraser" at bounding box center [100, 245] width 25 height 20
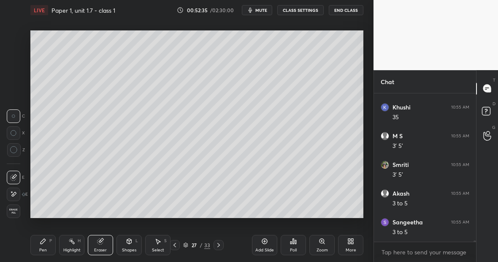
scroll to position [19010, 0]
click at [47, 243] on div "Pen P" at bounding box center [42, 245] width 25 height 20
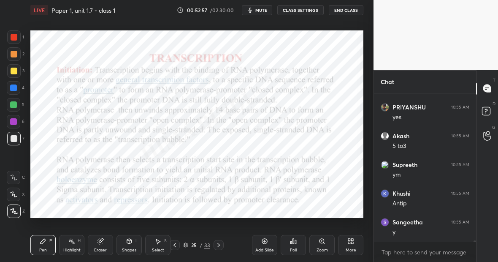
scroll to position [19268, 0]
click at [14, 106] on div at bounding box center [13, 104] width 7 height 7
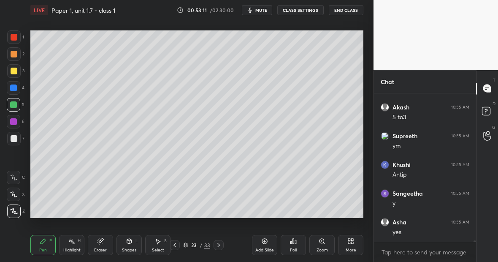
click at [14, 139] on div at bounding box center [14, 138] width 7 height 7
click at [15, 106] on div at bounding box center [13, 104] width 7 height 7
click at [132, 243] on div "Shapes L" at bounding box center [128, 245] width 25 height 20
click at [100, 248] on div "Eraser" at bounding box center [100, 250] width 13 height 4
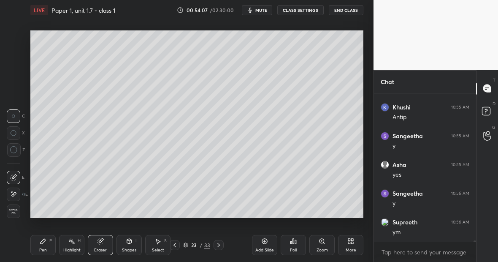
click at [16, 194] on div at bounding box center [13, 193] width 13 height 13
click at [44, 242] on icon at bounding box center [43, 241] width 7 height 7
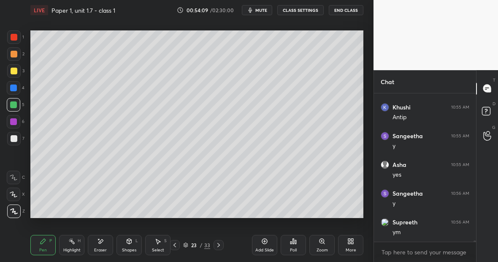
click at [101, 246] on div "Eraser" at bounding box center [100, 245] width 25 height 20
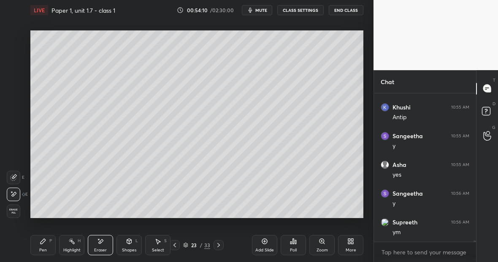
click at [43, 243] on div "Pen P" at bounding box center [42, 245] width 25 height 20
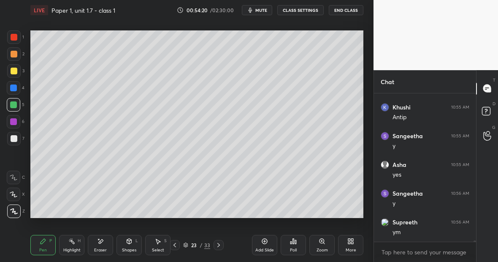
click at [103, 243] on icon at bounding box center [100, 241] width 7 height 7
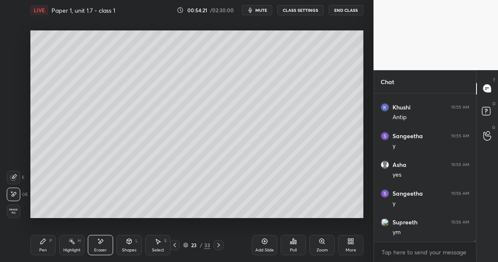
click at [45, 242] on icon at bounding box center [43, 241] width 7 height 7
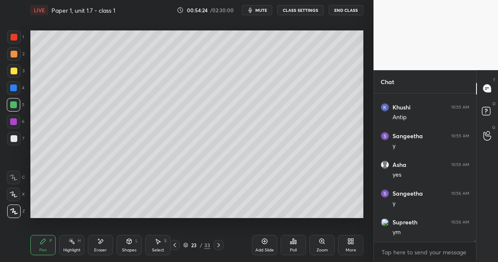
click at [17, 39] on div at bounding box center [13, 36] width 13 height 13
click at [16, 141] on div at bounding box center [13, 138] width 13 height 13
click at [16, 37] on div at bounding box center [14, 37] width 7 height 7
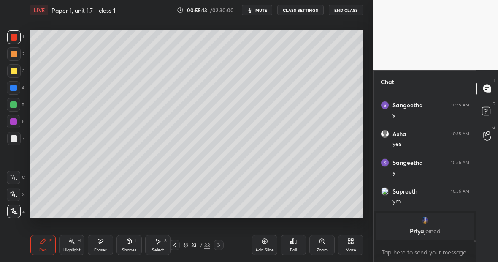
scroll to position [17603, 0]
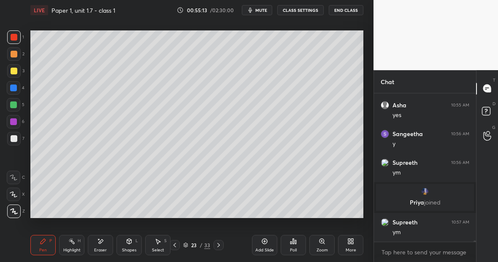
click at [17, 108] on div at bounding box center [13, 104] width 13 height 13
click at [103, 244] on div "Eraser" at bounding box center [100, 245] width 25 height 20
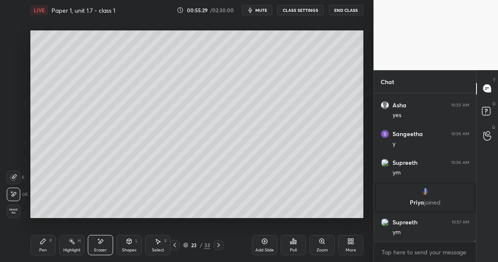
click at [41, 251] on div "Pen" at bounding box center [43, 250] width 8 height 4
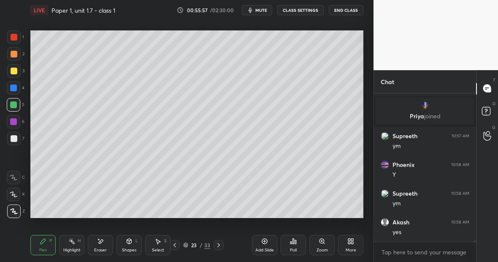
scroll to position [17747, 0]
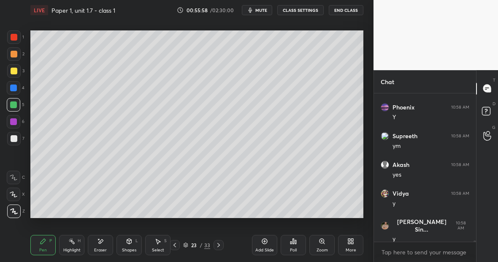
click at [50, 243] on div "Pen P" at bounding box center [42, 245] width 25 height 20
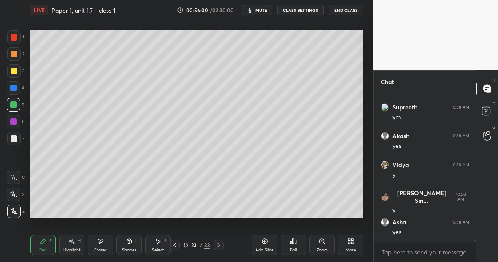
click at [11, 72] on div at bounding box center [14, 70] width 7 height 7
click at [102, 244] on icon at bounding box center [100, 241] width 7 height 7
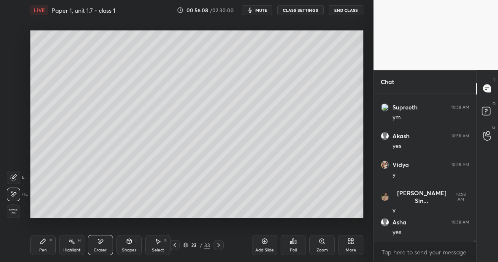
click at [46, 240] on div "Pen P" at bounding box center [42, 245] width 25 height 20
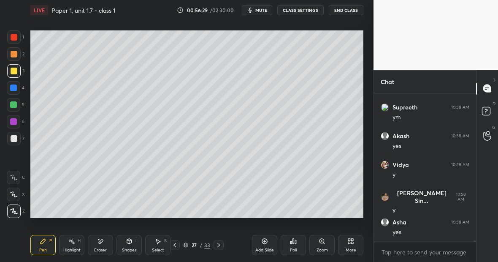
click at [72, 248] on div "Highlight" at bounding box center [71, 250] width 17 height 4
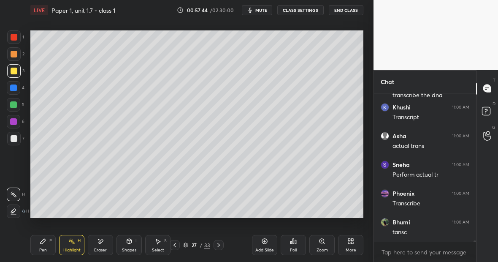
scroll to position [18819, 0]
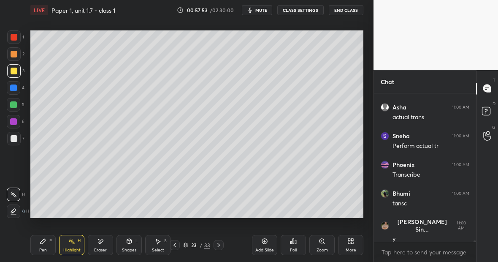
click at [52, 243] on div "Pen P" at bounding box center [42, 245] width 25 height 20
click at [17, 108] on div at bounding box center [13, 104] width 13 height 13
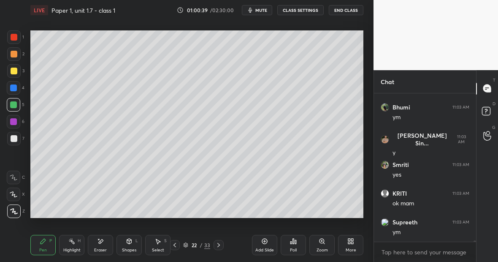
scroll to position [20167, 0]
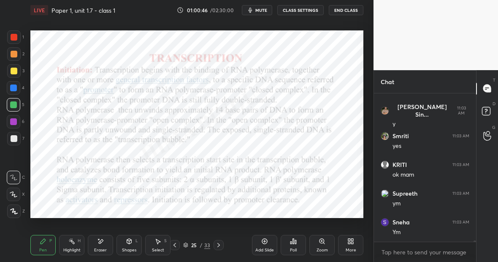
click at [15, 212] on icon at bounding box center [14, 210] width 7 height 5
click at [72, 246] on div "Highlight H" at bounding box center [71, 245] width 25 height 20
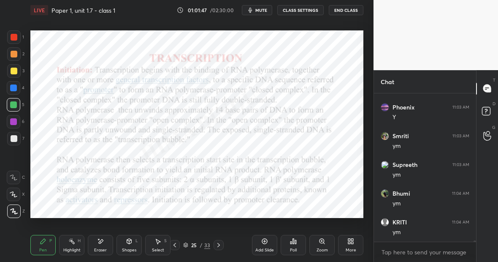
scroll to position [20454, 0]
click at [264, 244] on icon at bounding box center [264, 241] width 7 height 7
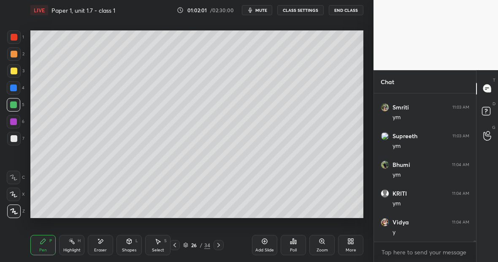
click at [13, 73] on div at bounding box center [14, 70] width 7 height 7
click at [103, 243] on div "Eraser" at bounding box center [100, 245] width 25 height 20
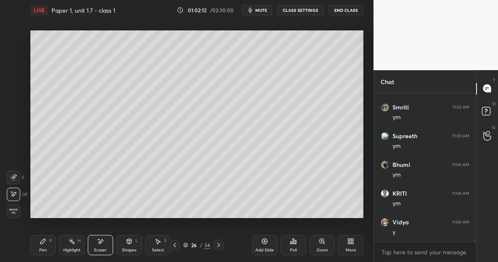
click at [45, 246] on div "Pen P" at bounding box center [42, 245] width 25 height 20
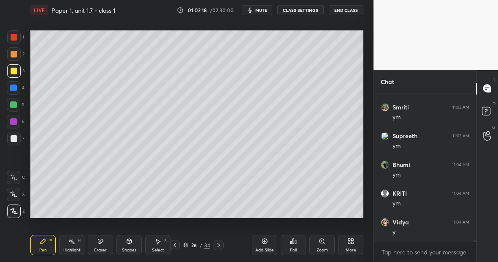
click at [103, 237] on div "Eraser" at bounding box center [100, 245] width 25 height 20
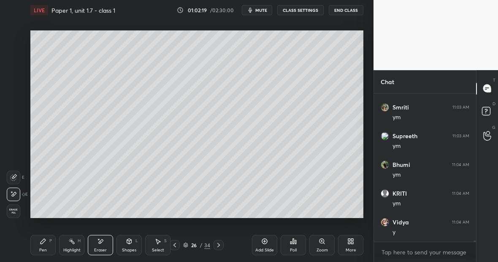
click at [46, 240] on div "Pen P" at bounding box center [42, 245] width 25 height 20
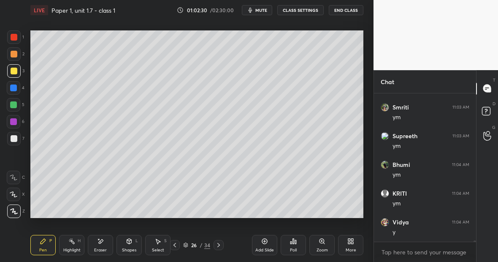
scroll to position [20483, 0]
click at [16, 138] on div at bounding box center [14, 138] width 7 height 7
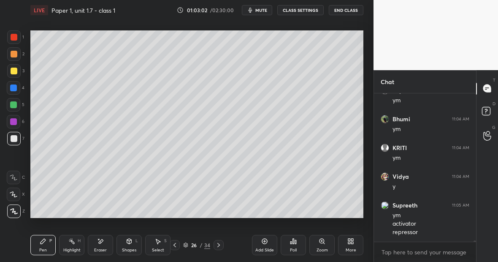
scroll to position [20528, 0]
click at [363, 96] on div "Setting up your live class Poll for secs No correct answer Start poll" at bounding box center [197, 124] width 340 height 208
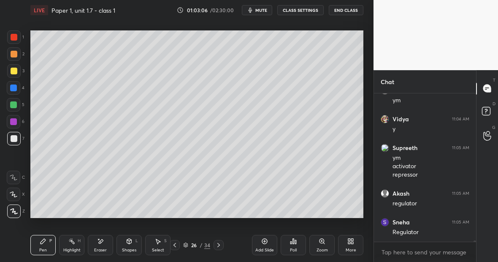
click at [16, 121] on div at bounding box center [13, 121] width 13 height 13
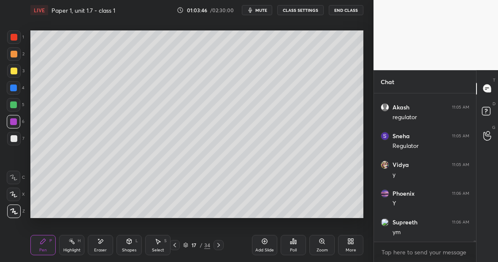
scroll to position [20672, 0]
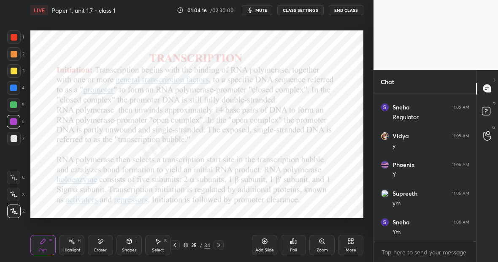
click at [206, 219] on div "Setting up your live class Poll for secs No correct answer Start poll" at bounding box center [197, 124] width 340 height 208
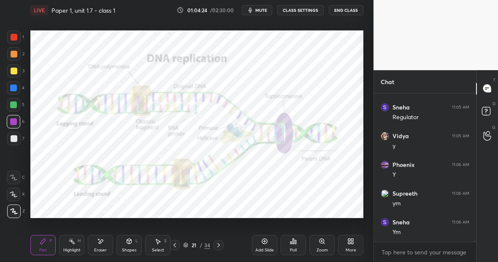
click at [269, 249] on div "Add Slide" at bounding box center [264, 250] width 19 height 4
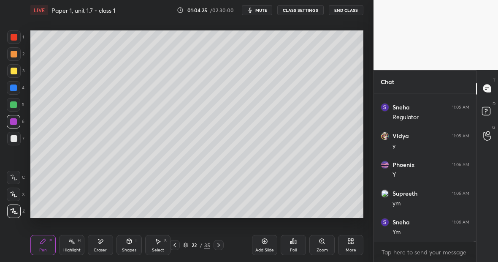
click at [14, 74] on div at bounding box center [13, 70] width 13 height 13
click at [76, 243] on div "Highlight H" at bounding box center [71, 245] width 25 height 20
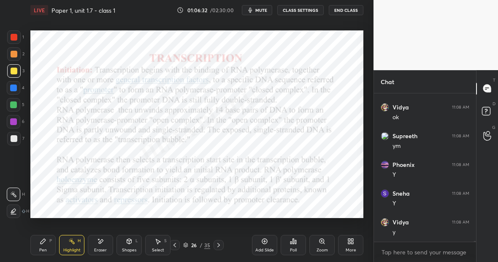
scroll to position [20901, 0]
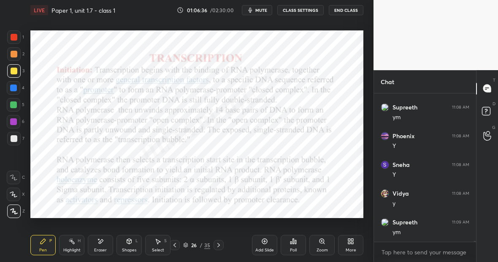
click at [16, 86] on div at bounding box center [13, 87] width 13 height 13
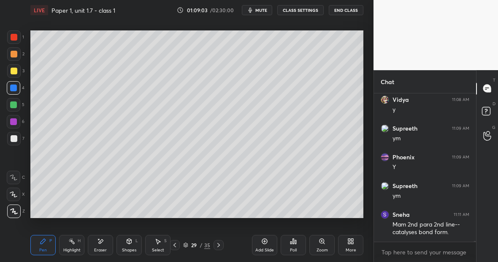
click at [14, 38] on div at bounding box center [14, 37] width 7 height 7
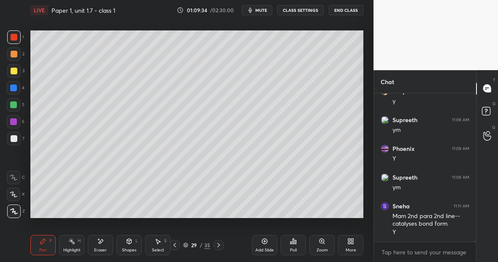
click at [103, 243] on icon at bounding box center [100, 241] width 7 height 7
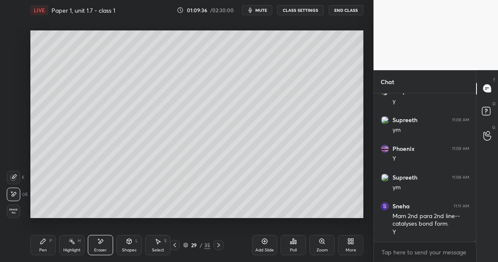
click at [46, 246] on div "Pen P" at bounding box center [42, 245] width 25 height 20
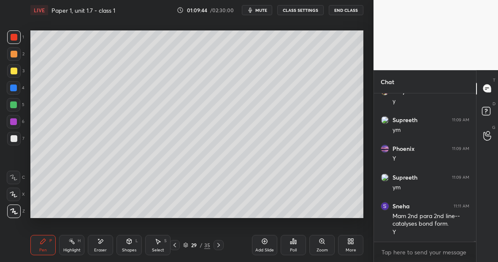
click at [17, 88] on div at bounding box center [13, 87] width 13 height 13
click at [95, 245] on div "Eraser" at bounding box center [100, 245] width 25 height 20
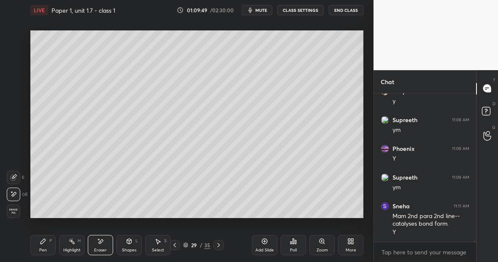
click at [44, 242] on icon at bounding box center [43, 241] width 7 height 7
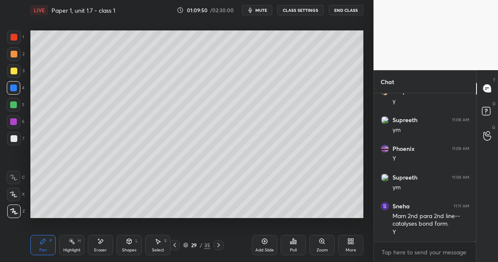
click at [14, 40] on div at bounding box center [14, 37] width 7 height 7
click at [73, 248] on div "Highlight" at bounding box center [71, 250] width 17 height 4
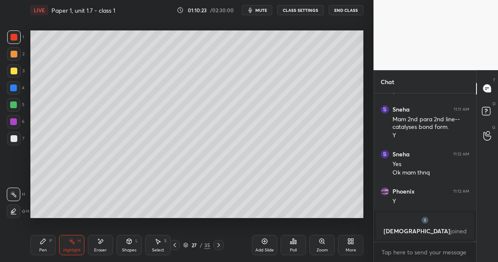
scroll to position [20320, 0]
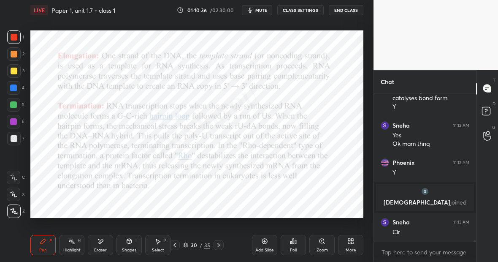
click at [75, 246] on div "Highlight H" at bounding box center [71, 245] width 25 height 20
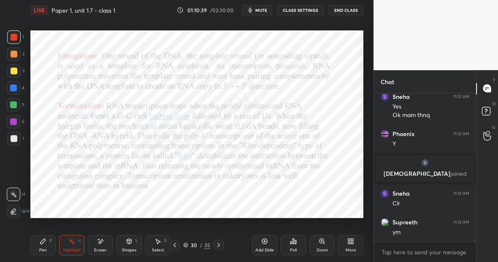
click at [46, 243] on div "Pen P" at bounding box center [42, 245] width 25 height 20
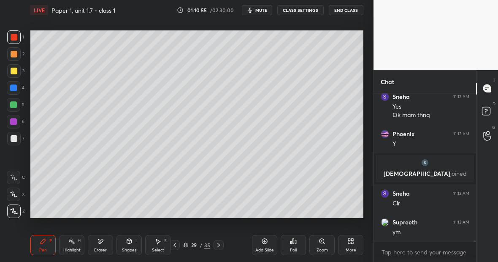
click at [46, 245] on div "Pen P" at bounding box center [42, 245] width 25 height 20
click at [13, 140] on div at bounding box center [14, 138] width 7 height 7
click at [99, 241] on icon at bounding box center [100, 241] width 7 height 7
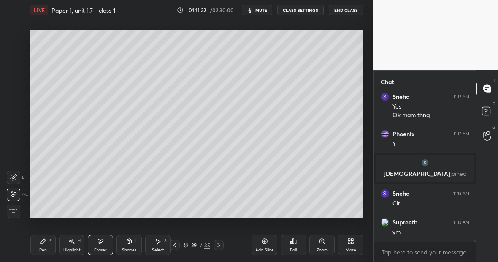
click at [46, 238] on div "Pen P" at bounding box center [42, 245] width 25 height 20
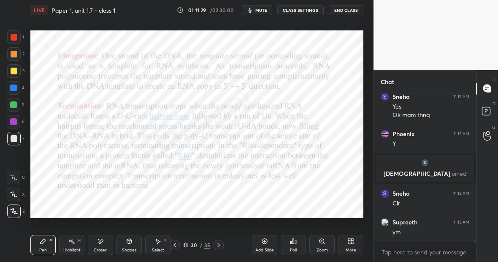
click at [16, 88] on div at bounding box center [13, 87] width 7 height 7
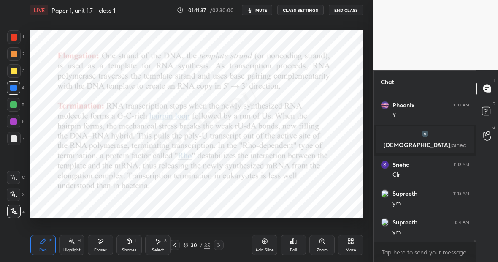
scroll to position [20406, 0]
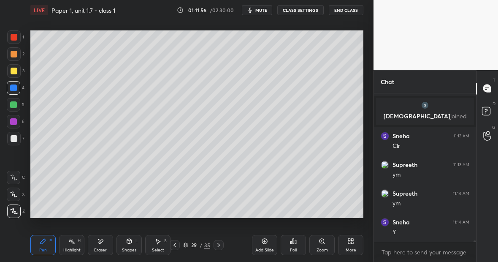
click at [74, 243] on div "Highlight H" at bounding box center [71, 245] width 25 height 20
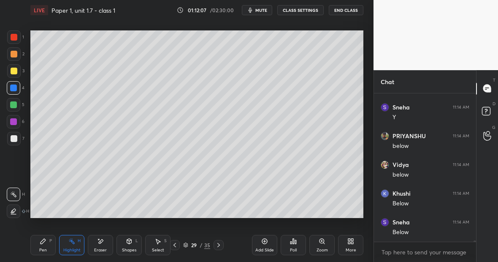
scroll to position [20549, 0]
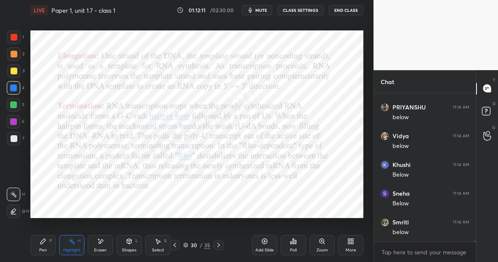
click at [49, 247] on div "Pen P" at bounding box center [42, 245] width 25 height 20
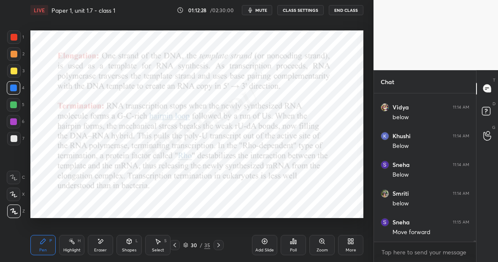
scroll to position [20607, 0]
click at [46, 248] on div "Pen" at bounding box center [43, 250] width 8 height 4
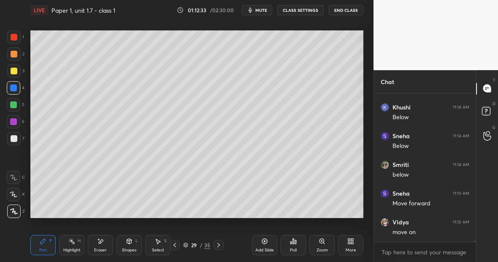
click at [76, 245] on div "Highlight H" at bounding box center [71, 245] width 25 height 20
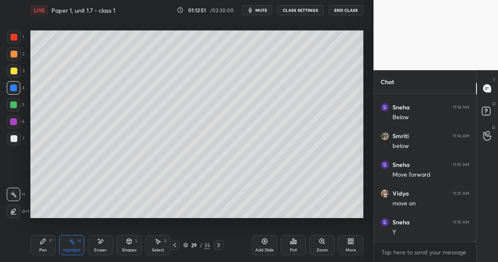
scroll to position [20664, 0]
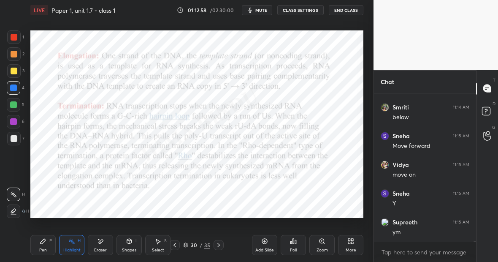
click at [46, 241] on div "Pen P" at bounding box center [42, 245] width 25 height 20
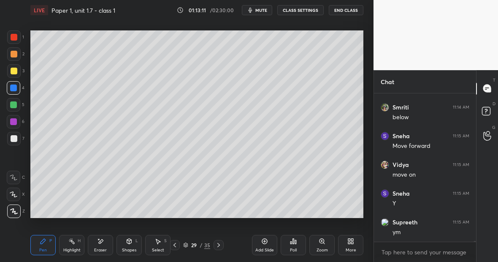
click at [75, 243] on div "Highlight H" at bounding box center [71, 245] width 25 height 20
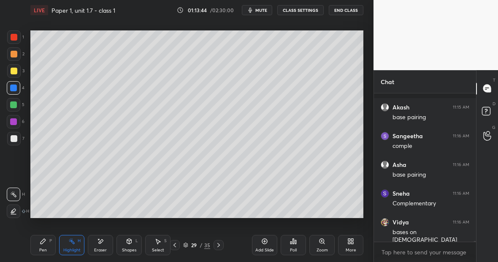
scroll to position [20844, 0]
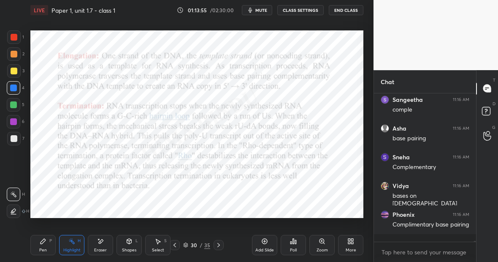
click at [44, 243] on icon at bounding box center [43, 241] width 7 height 7
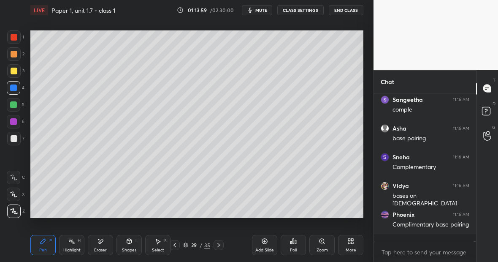
click at [70, 250] on div "Highlight" at bounding box center [71, 250] width 17 height 4
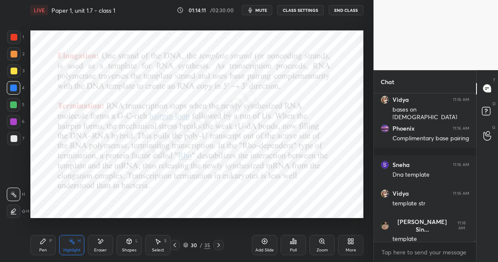
scroll to position [20959, 0]
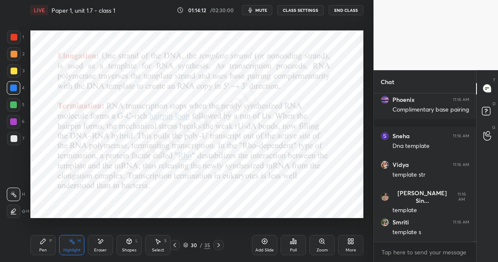
drag, startPoint x: 44, startPoint y: 242, endPoint x: 49, endPoint y: 238, distance: 5.7
click at [50, 237] on div "Pen P" at bounding box center [42, 245] width 25 height 20
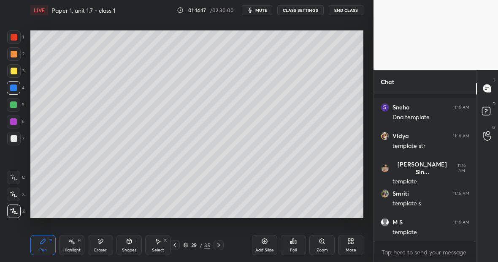
click at [72, 244] on div "Highlight H" at bounding box center [71, 245] width 25 height 20
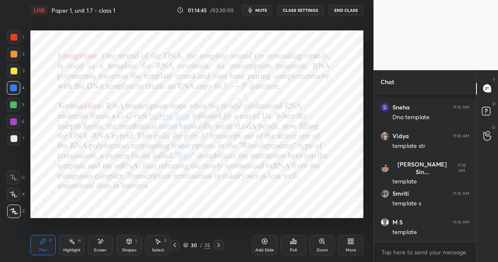
click at [74, 249] on div "Highlight" at bounding box center [71, 250] width 17 height 4
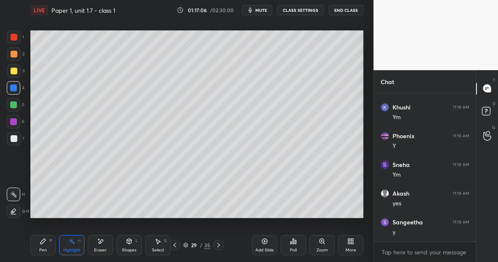
scroll to position [21684, 0]
click at [102, 246] on div "Eraser" at bounding box center [100, 245] width 25 height 20
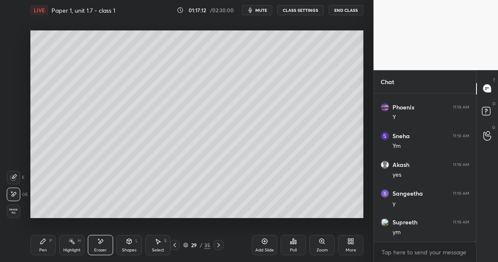
click at [43, 243] on icon at bounding box center [43, 241] width 7 height 7
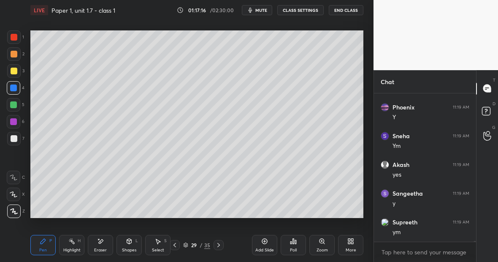
click at [103, 243] on div "Eraser" at bounding box center [100, 245] width 25 height 20
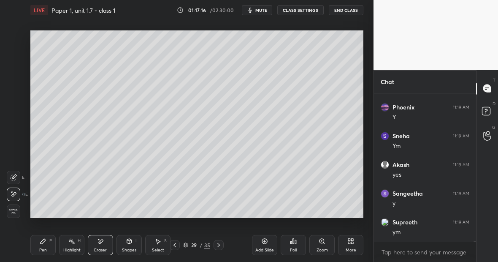
click at [17, 178] on div at bounding box center [13, 176] width 13 height 13
click at [44, 241] on div "Pen P" at bounding box center [42, 245] width 25 height 20
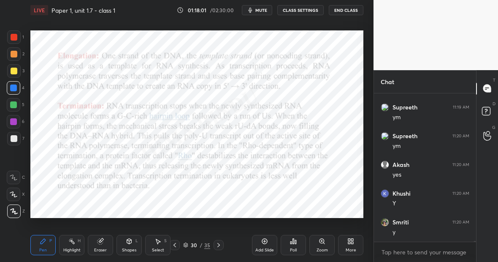
scroll to position [21828, 0]
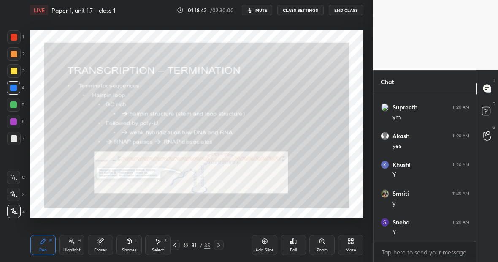
click at [75, 244] on icon at bounding box center [71, 241] width 7 height 7
click at [18, 37] on div at bounding box center [13, 36] width 13 height 13
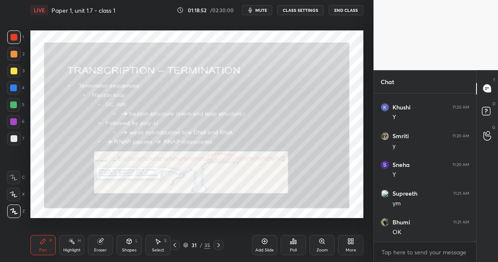
click at [265, 239] on icon at bounding box center [264, 241] width 7 height 7
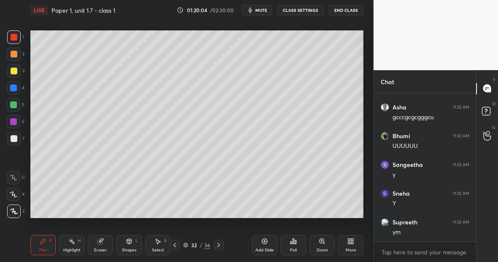
scroll to position [22447, 0]
click at [77, 243] on div "Highlight H" at bounding box center [71, 245] width 25 height 20
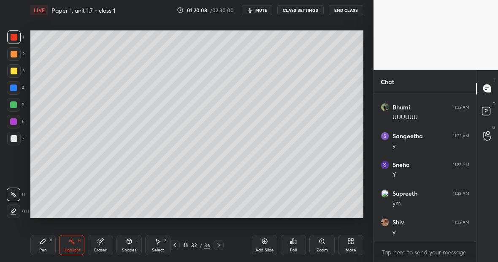
drag, startPoint x: 46, startPoint y: 243, endPoint x: 47, endPoint y: 239, distance: 4.4
click at [48, 238] on div "Pen P" at bounding box center [42, 245] width 25 height 20
click at [106, 242] on div "Eraser" at bounding box center [100, 245] width 25 height 20
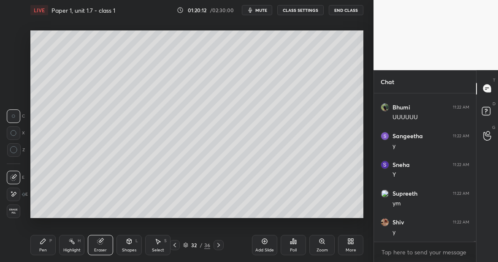
click at [42, 246] on div "Pen P" at bounding box center [42, 245] width 25 height 20
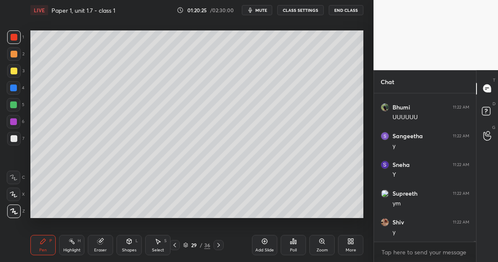
click at [72, 248] on div "Highlight" at bounding box center [71, 250] width 17 height 4
click at [17, 137] on div at bounding box center [14, 138] width 7 height 7
click at [48, 241] on div "Pen P" at bounding box center [42, 245] width 25 height 20
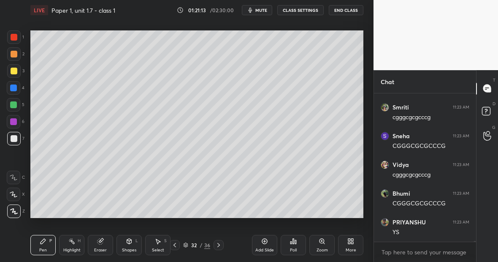
scroll to position [22734, 0]
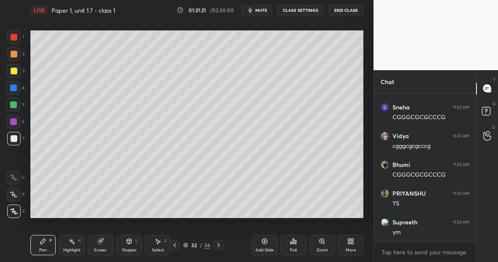
click at [74, 246] on div "Highlight H" at bounding box center [71, 245] width 25 height 20
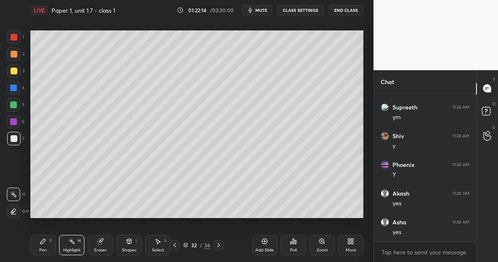
scroll to position [23594, 0]
click at [46, 248] on div "Pen" at bounding box center [43, 250] width 8 height 4
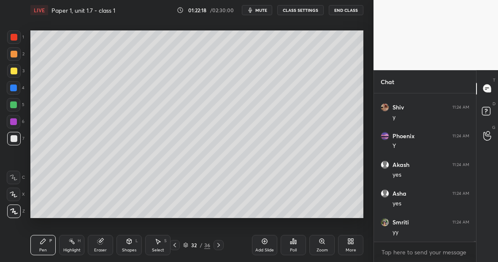
click at [76, 248] on div "Highlight" at bounding box center [71, 250] width 17 height 4
click at [13, 40] on div at bounding box center [14, 37] width 7 height 7
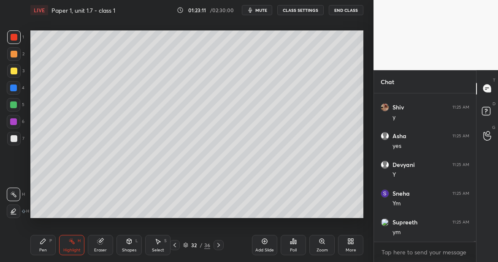
scroll to position [24283, 0]
click at [74, 245] on div "Highlight H" at bounding box center [71, 245] width 25 height 20
click at [45, 240] on icon at bounding box center [43, 241] width 7 height 7
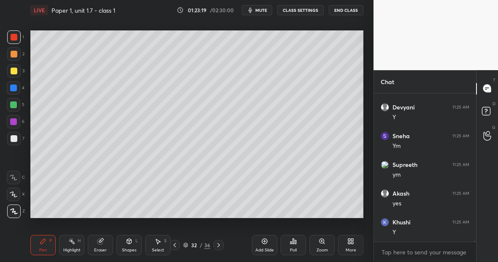
scroll to position [24340, 0]
click at [76, 241] on div "Highlight H" at bounding box center [71, 245] width 25 height 20
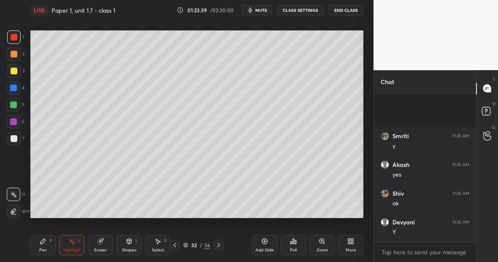
scroll to position [24598, 0]
click at [50, 241] on div "Pen P" at bounding box center [42, 245] width 25 height 20
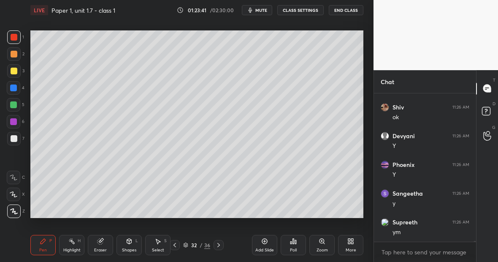
scroll to position [24627, 0]
click at [102, 245] on div "Eraser" at bounding box center [100, 245] width 25 height 20
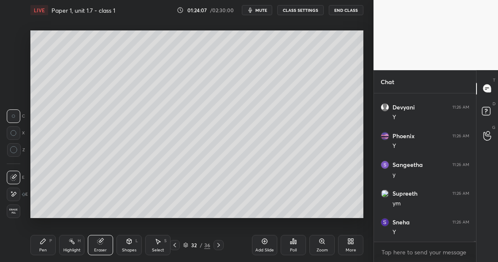
click at [105, 243] on div "Eraser" at bounding box center [100, 245] width 25 height 20
click at [18, 190] on div at bounding box center [13, 193] width 13 height 13
click at [46, 239] on icon at bounding box center [43, 241] width 7 height 7
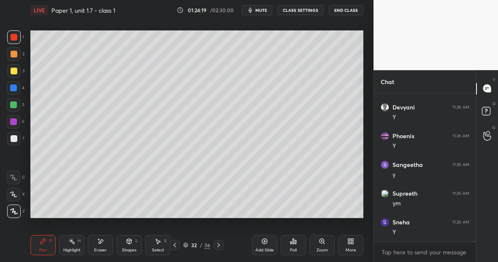
click at [105, 243] on div "Eraser" at bounding box center [100, 245] width 25 height 20
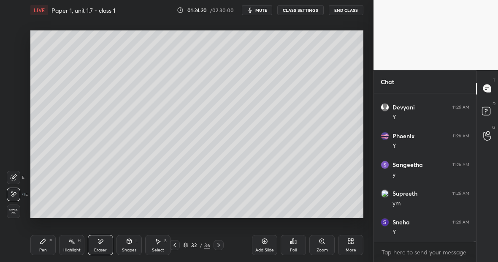
click at [44, 248] on div "Pen" at bounding box center [43, 250] width 8 height 4
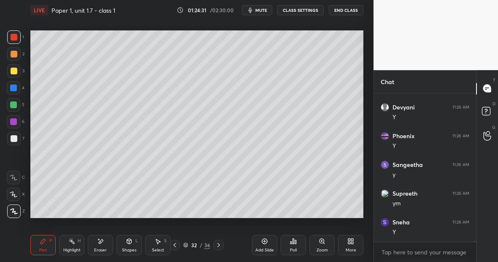
click at [79, 243] on div "Highlight H" at bounding box center [71, 245] width 25 height 20
click at [267, 239] on icon at bounding box center [264, 241] width 7 height 7
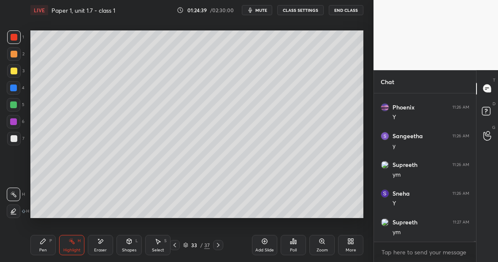
click at [19, 137] on div at bounding box center [13, 138] width 13 height 13
click at [46, 241] on div "Pen P" at bounding box center [42, 245] width 25 height 20
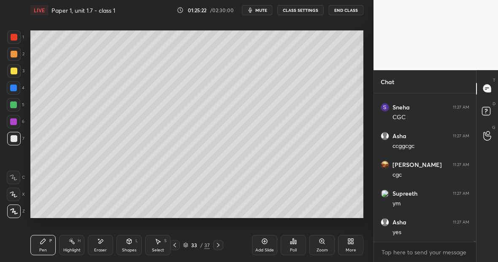
scroll to position [24857, 0]
click at [73, 242] on div "Highlight H" at bounding box center [71, 245] width 25 height 20
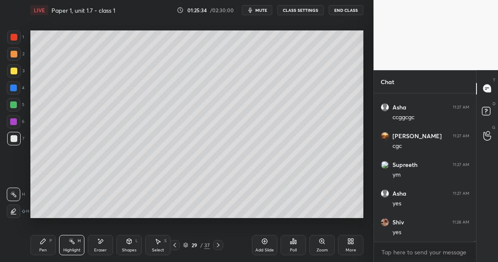
click at [73, 248] on div "Highlight" at bounding box center [71, 250] width 17 height 4
click at [46, 246] on div "Pen P" at bounding box center [42, 245] width 25 height 20
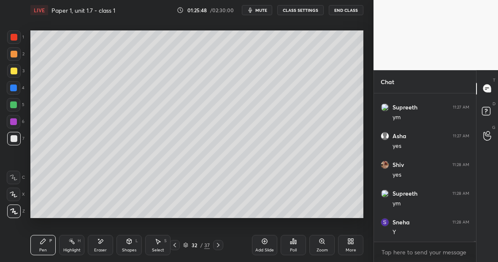
click at [15, 105] on div at bounding box center [13, 104] width 7 height 7
click at [76, 248] on div "Highlight" at bounding box center [71, 250] width 17 height 4
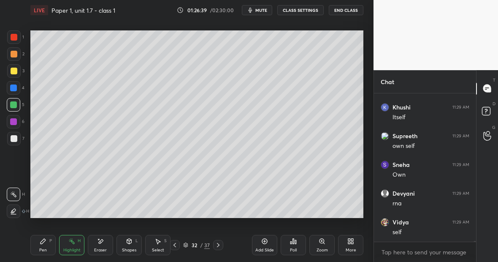
scroll to position [25258, 0]
click at [14, 104] on div at bounding box center [13, 104] width 7 height 7
click at [50, 243] on div "P" at bounding box center [50, 240] width 3 height 4
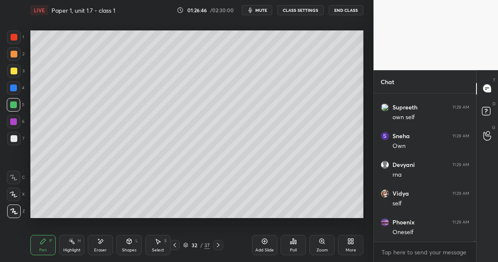
click at [15, 136] on div at bounding box center [14, 138] width 7 height 7
click at [75, 245] on div "Highlight H" at bounding box center [71, 245] width 25 height 20
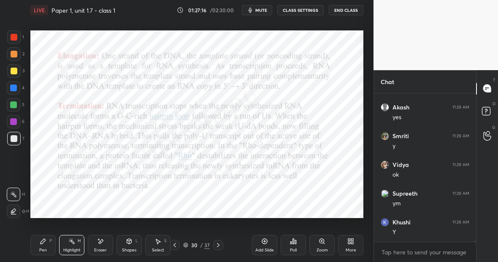
scroll to position [25430, 0]
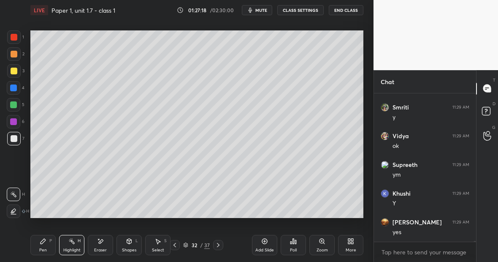
click at [11, 104] on div at bounding box center [13, 104] width 7 height 7
click at [51, 242] on div "P" at bounding box center [50, 240] width 3 height 4
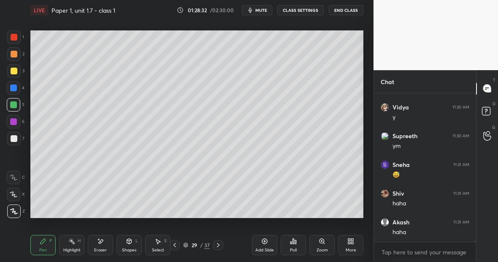
scroll to position [25717, 0]
click at [73, 245] on div "Highlight H" at bounding box center [71, 245] width 25 height 20
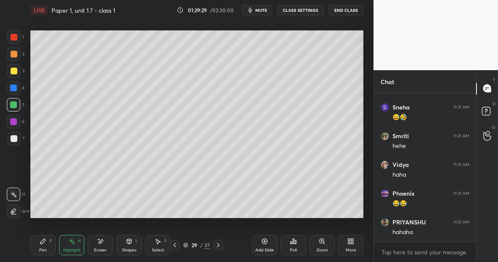
scroll to position [26119, 0]
click at [48, 244] on div "Pen P" at bounding box center [42, 245] width 25 height 20
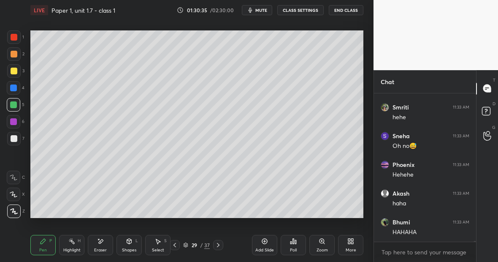
scroll to position [26586, 0]
click at [76, 243] on div "Highlight H" at bounding box center [71, 245] width 25 height 20
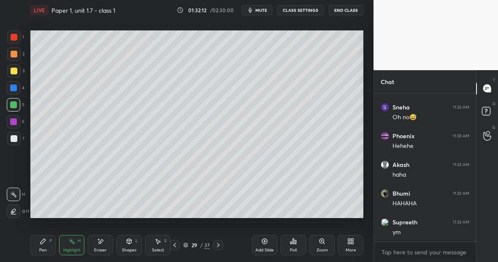
click at [76, 243] on div "Highlight H" at bounding box center [71, 245] width 25 height 20
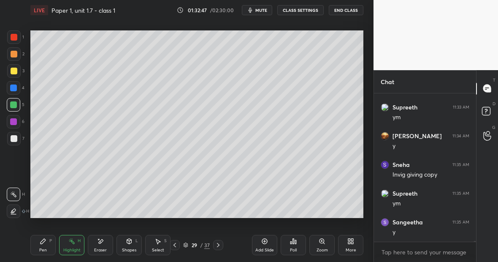
scroll to position [26730, 0]
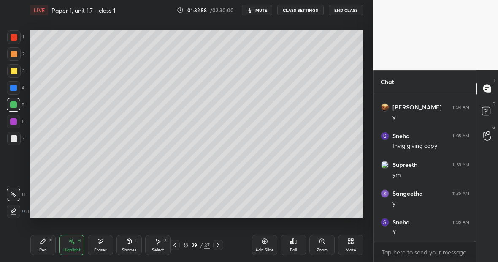
click at [73, 246] on div "Highlight H" at bounding box center [71, 245] width 25 height 20
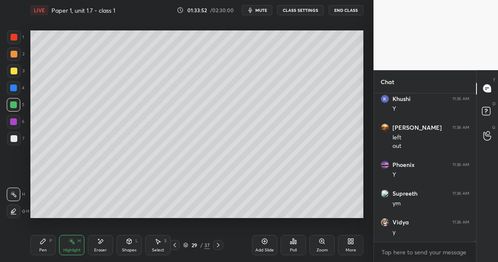
scroll to position [27484, 0]
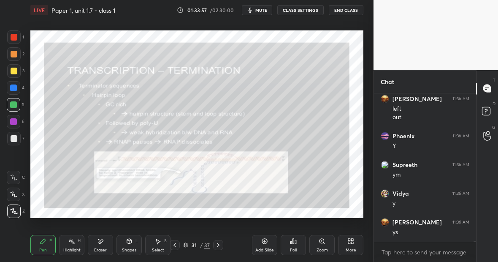
click at [44, 246] on div "Pen P" at bounding box center [42, 245] width 25 height 20
click at [16, 88] on div at bounding box center [13, 87] width 13 height 13
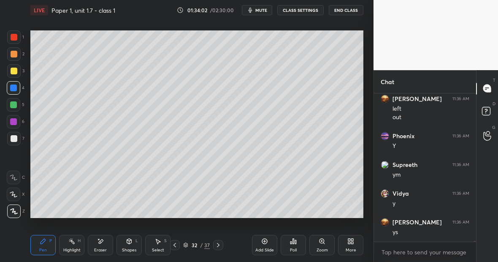
click at [106, 245] on div "Eraser" at bounding box center [100, 245] width 25 height 20
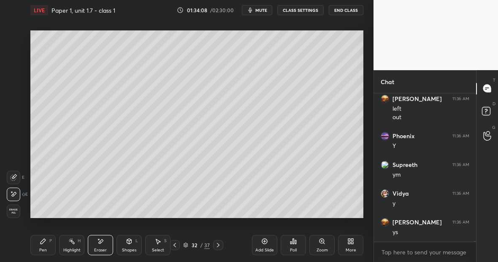
click at [49, 242] on div "Pen P" at bounding box center [42, 245] width 25 height 20
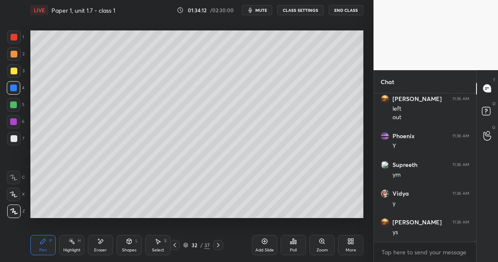
click at [15, 70] on div at bounding box center [14, 70] width 7 height 7
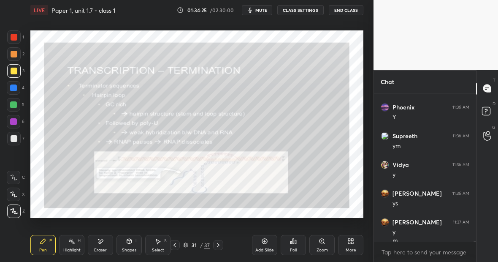
scroll to position [27521, 0]
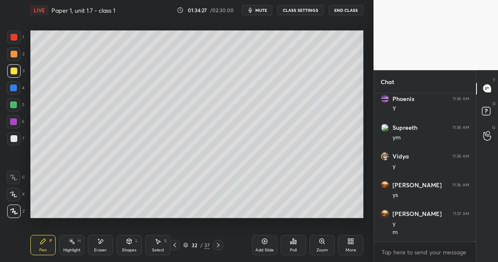
click at [103, 241] on icon at bounding box center [100, 241] width 7 height 7
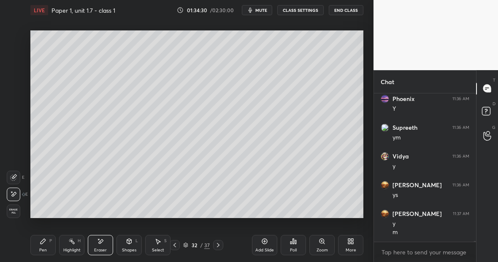
click at [45, 243] on div "Pen P" at bounding box center [42, 245] width 25 height 20
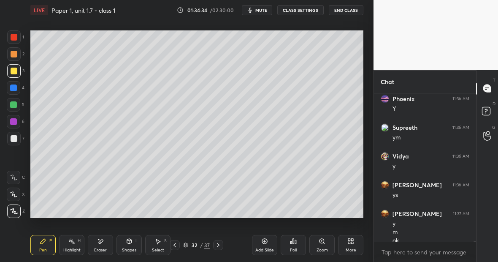
scroll to position [27530, 0]
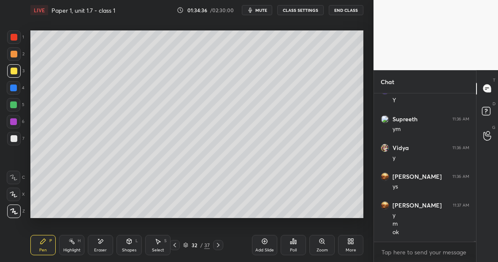
click at [101, 248] on div "Eraser" at bounding box center [100, 250] width 13 height 4
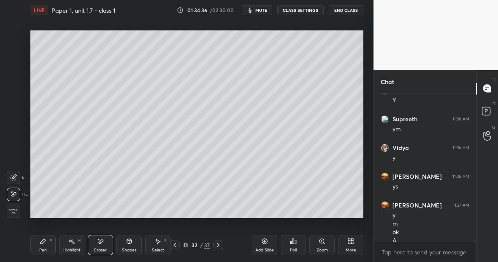
scroll to position [27538, 0]
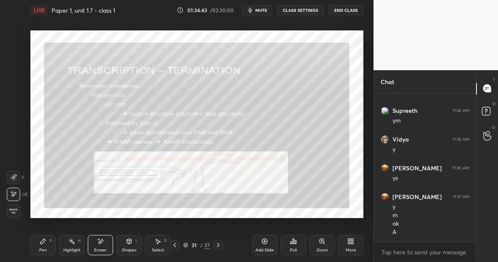
click at [48, 243] on div "Pen P" at bounding box center [42, 245] width 25 height 20
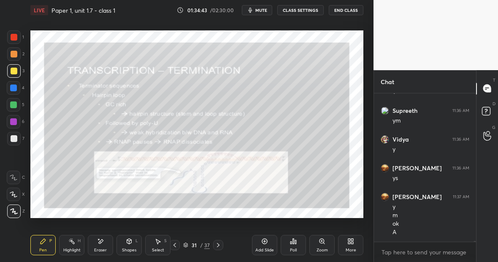
click at [17, 37] on div at bounding box center [14, 37] width 7 height 7
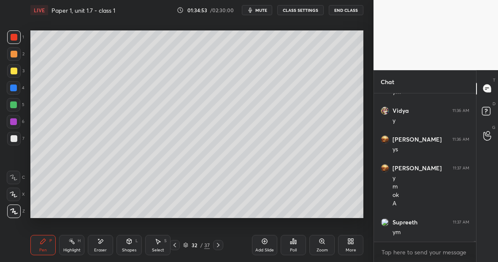
click at [14, 72] on div at bounding box center [14, 70] width 7 height 7
click at [15, 54] on div at bounding box center [14, 54] width 7 height 7
click at [77, 243] on div "Highlight H" at bounding box center [71, 245] width 25 height 20
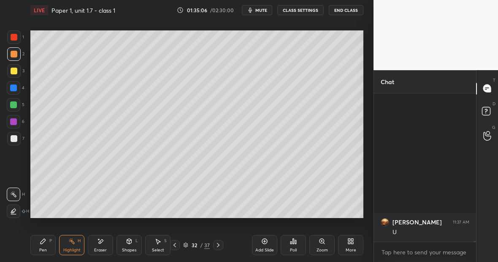
click at [48, 245] on div "Pen P" at bounding box center [42, 245] width 25 height 20
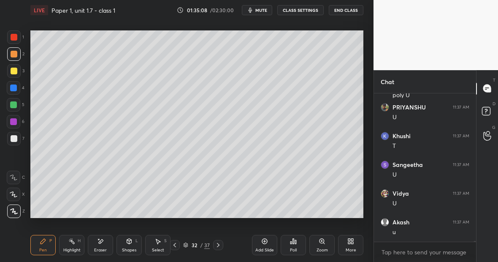
click at [16, 37] on div at bounding box center [14, 37] width 7 height 7
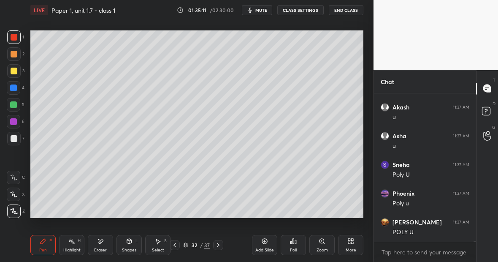
click at [106, 240] on div "Eraser" at bounding box center [100, 245] width 25 height 20
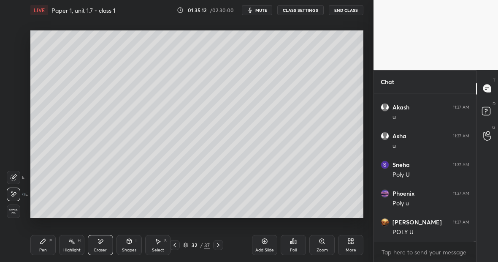
scroll to position [27911, 0]
click at [45, 243] on div "Pen P" at bounding box center [42, 245] width 25 height 20
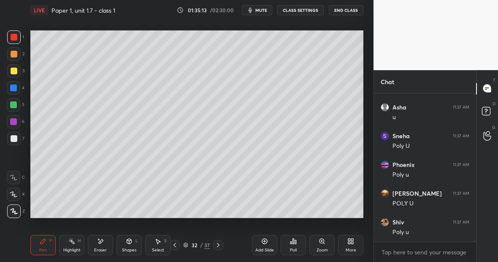
click at [16, 51] on div at bounding box center [14, 54] width 7 height 7
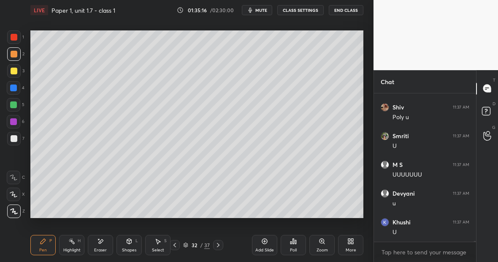
scroll to position [28054, 0]
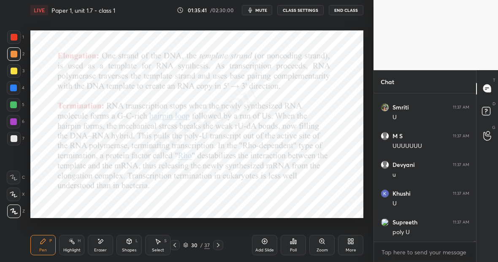
click at [46, 240] on div "Pen P" at bounding box center [42, 245] width 25 height 20
click at [44, 243] on icon at bounding box center [43, 241] width 7 height 7
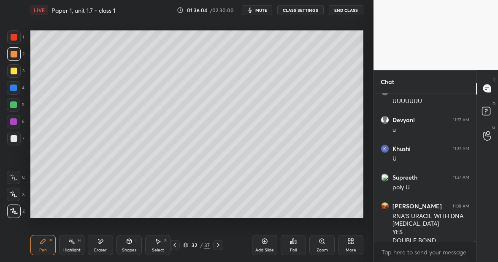
scroll to position [28107, 0]
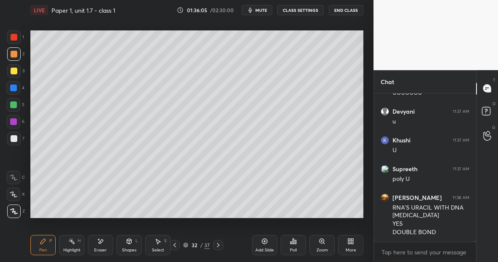
click at [77, 243] on div "Highlight H" at bounding box center [71, 245] width 25 height 20
click at [44, 243] on div "Pen P" at bounding box center [42, 245] width 25 height 20
click at [268, 240] on div "Add Slide" at bounding box center [264, 245] width 25 height 20
click at [17, 71] on div at bounding box center [13, 70] width 13 height 13
click at [43, 244] on div "Pen P" at bounding box center [42, 245] width 25 height 20
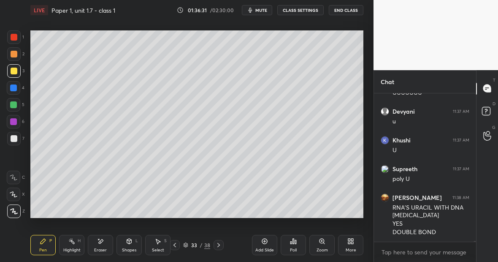
click at [106, 240] on div "Eraser" at bounding box center [100, 245] width 25 height 20
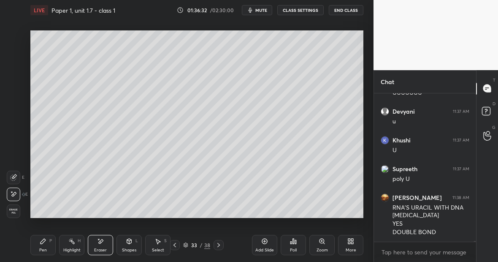
click at [47, 242] on div "Pen P" at bounding box center [42, 245] width 25 height 20
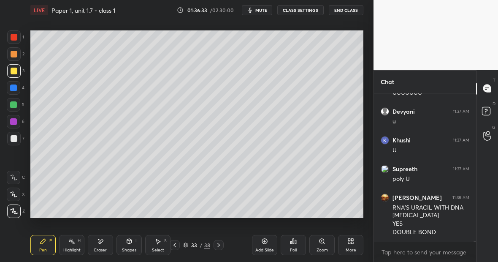
scroll to position [28136, 0]
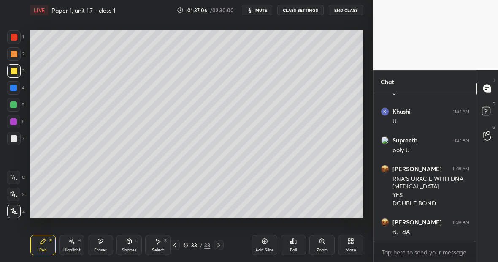
click at [16, 41] on div at bounding box center [13, 36] width 13 height 13
click at [19, 138] on div at bounding box center [13, 138] width 13 height 13
click at [50, 243] on div "Pen P" at bounding box center [42, 245] width 25 height 20
click at [18, 138] on div at bounding box center [13, 138] width 13 height 13
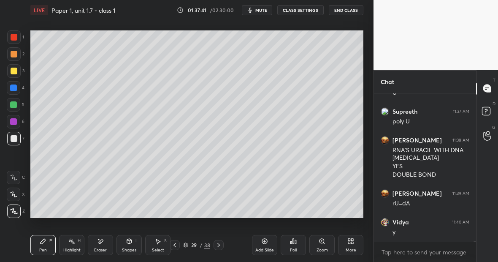
click at [105, 241] on div "Eraser" at bounding box center [100, 245] width 25 height 20
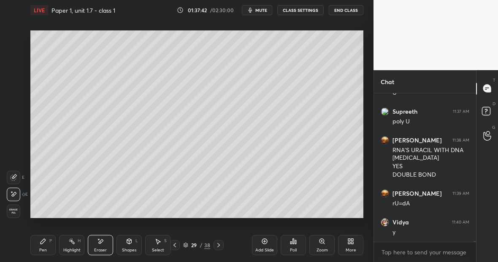
click at [52, 237] on div "Pen P" at bounding box center [42, 245] width 25 height 20
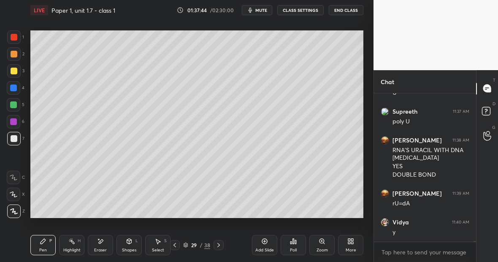
scroll to position [28194, 0]
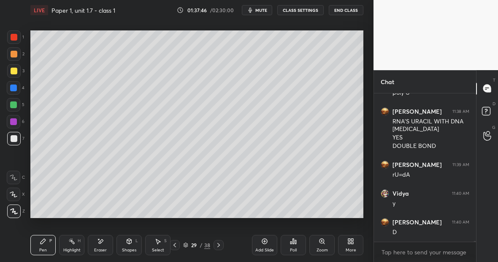
click at [16, 92] on div at bounding box center [13, 87] width 13 height 13
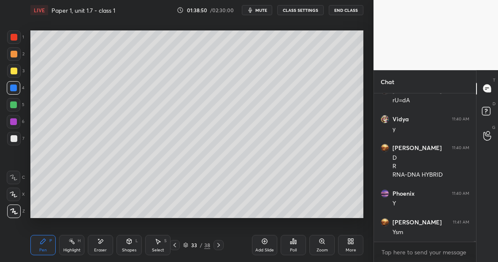
scroll to position [28296, 0]
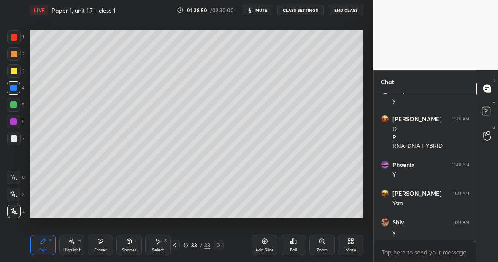
click at [73, 246] on div "Highlight H" at bounding box center [71, 245] width 25 height 20
click at [45, 246] on div "Pen P" at bounding box center [42, 245] width 25 height 20
click at [75, 245] on div "Highlight H" at bounding box center [71, 245] width 25 height 20
click at [48, 247] on div "Pen P" at bounding box center [42, 245] width 25 height 20
click at [16, 136] on div at bounding box center [13, 138] width 13 height 13
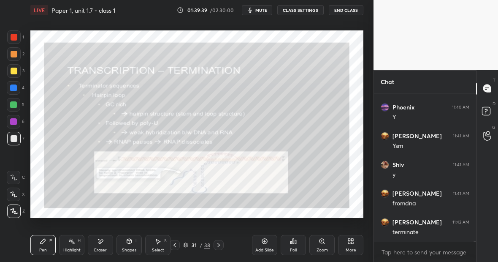
scroll to position [28382, 0]
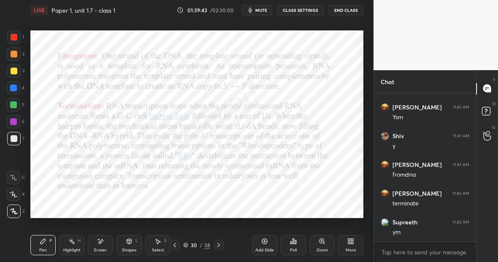
click at [10, 108] on div at bounding box center [13, 104] width 13 height 13
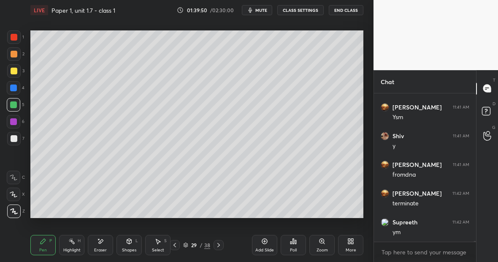
click at [76, 245] on div "Highlight H" at bounding box center [71, 245] width 25 height 20
click at [16, 90] on div at bounding box center [13, 87] width 7 height 7
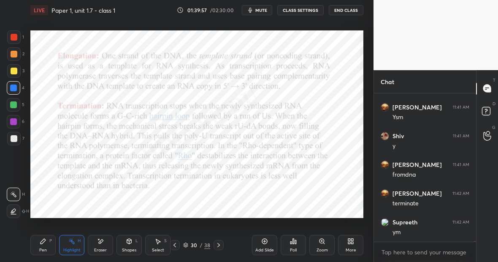
click at [75, 241] on div "Highlight H" at bounding box center [71, 245] width 25 height 20
click at [43, 241] on icon at bounding box center [43, 241] width 7 height 7
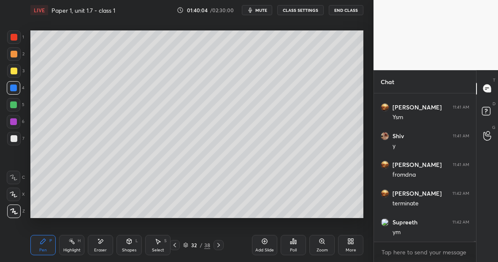
click at [75, 245] on div "Highlight H" at bounding box center [71, 245] width 25 height 20
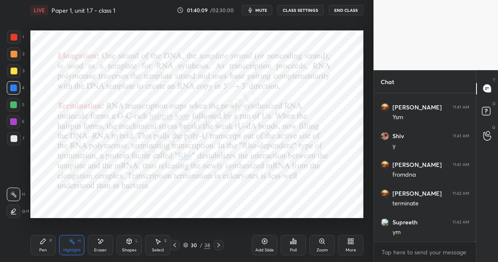
scroll to position [28411, 0]
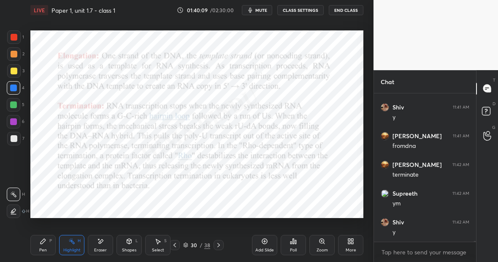
click at [46, 243] on div "Pen P" at bounding box center [42, 245] width 25 height 20
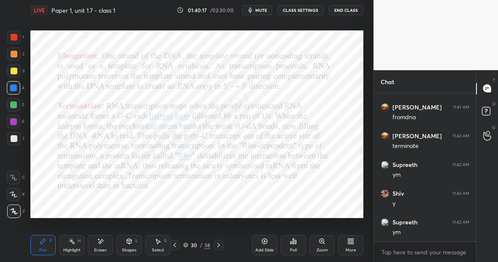
scroll to position [28469, 0]
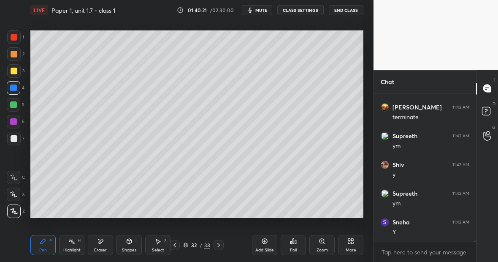
click at [74, 245] on div "Highlight H" at bounding box center [71, 245] width 25 height 20
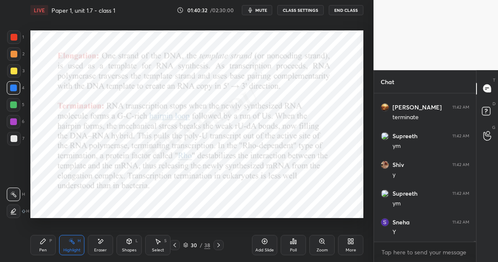
scroll to position [28497, 0]
click at [48, 246] on div "Pen P" at bounding box center [42, 245] width 25 height 20
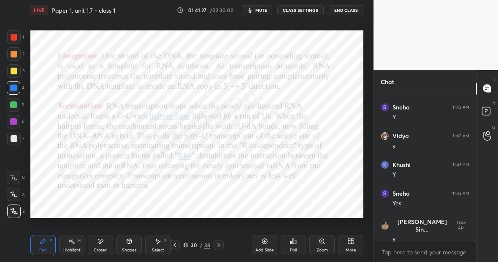
scroll to position [28612, 0]
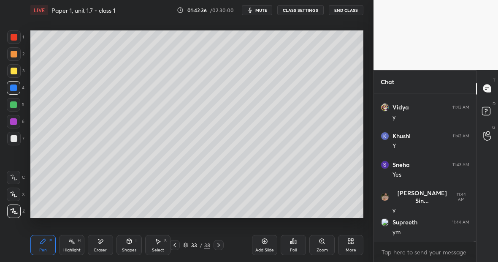
click at [15, 73] on div at bounding box center [14, 70] width 7 height 7
click at [77, 244] on div "Highlight H" at bounding box center [71, 245] width 25 height 20
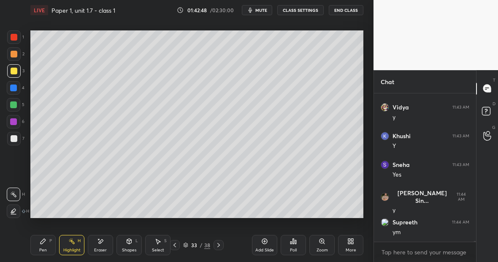
click at [48, 244] on div "Pen P" at bounding box center [42, 245] width 25 height 20
click at [21, 137] on div "7" at bounding box center [15, 138] width 17 height 13
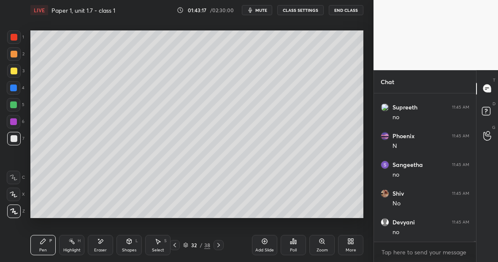
scroll to position [29128, 0]
click at [43, 246] on div "Pen P" at bounding box center [42, 245] width 25 height 20
click at [15, 106] on div at bounding box center [13, 104] width 7 height 7
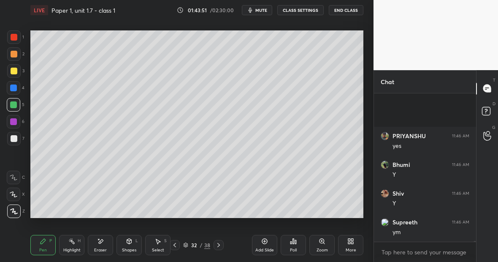
scroll to position [29415, 0]
click at [73, 250] on div "Highlight" at bounding box center [71, 250] width 17 height 4
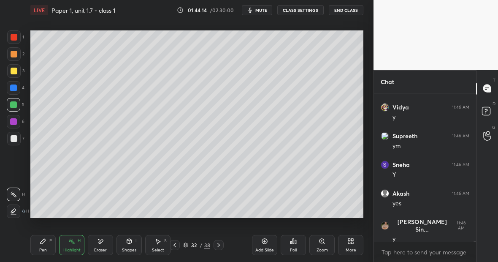
scroll to position [29587, 0]
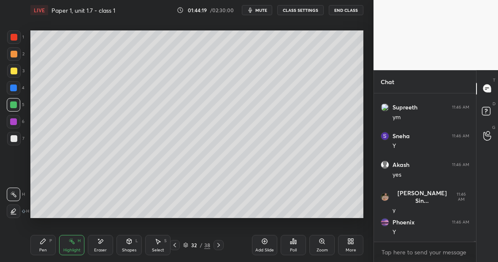
click at [73, 243] on rect at bounding box center [72, 242] width 4 height 4
click at [69, 240] on icon at bounding box center [71, 241] width 7 height 7
click at [78, 245] on div "Highlight H" at bounding box center [71, 245] width 25 height 20
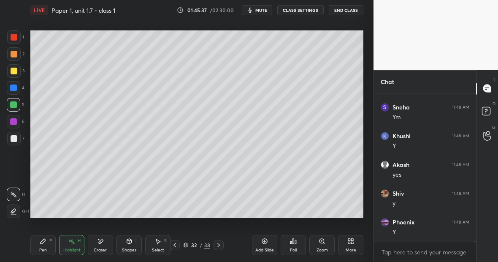
click at [73, 243] on div "Highlight H" at bounding box center [71, 245] width 25 height 20
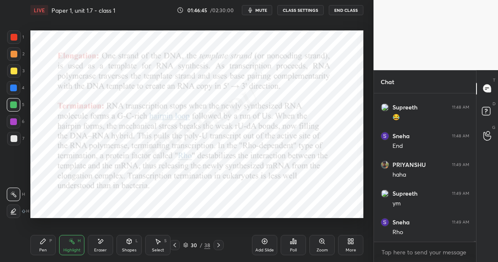
click at [48, 244] on div "Pen P" at bounding box center [42, 245] width 25 height 20
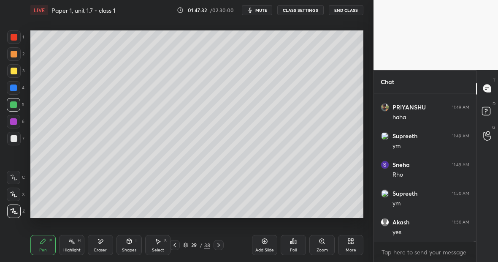
scroll to position [30534, 0]
click at [15, 71] on div at bounding box center [14, 70] width 7 height 7
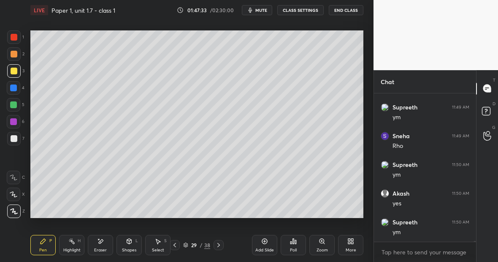
scroll to position [30563, 0]
click at [15, 39] on div at bounding box center [14, 37] width 7 height 7
click at [14, 92] on div at bounding box center [13, 87] width 13 height 13
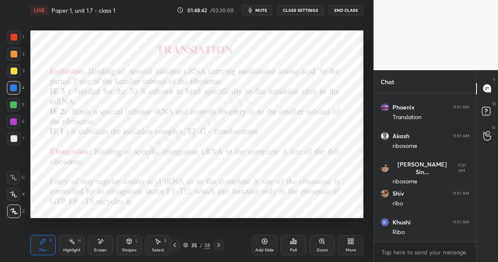
scroll to position [31251, 0]
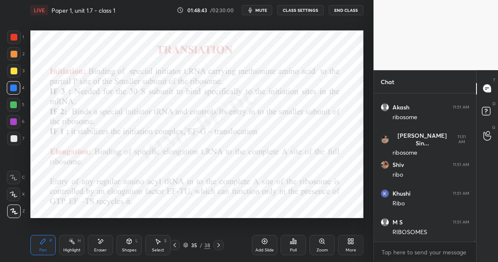
click at [266, 242] on icon at bounding box center [264, 241] width 7 height 7
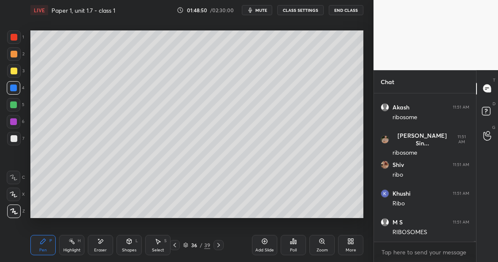
click at [13, 39] on div at bounding box center [14, 37] width 7 height 7
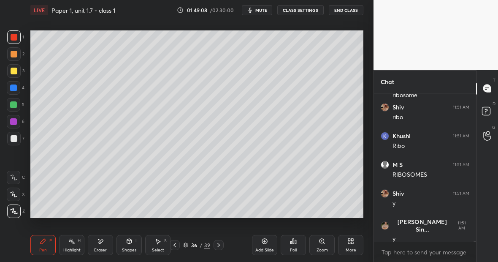
scroll to position [31337, 0]
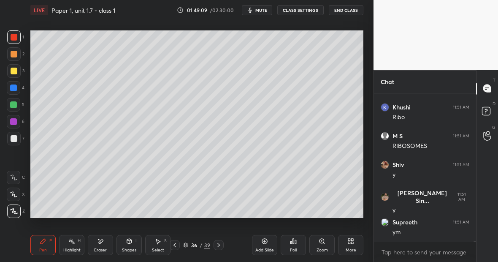
click at [16, 88] on div at bounding box center [13, 87] width 7 height 7
click at [103, 241] on icon at bounding box center [100, 241] width 7 height 7
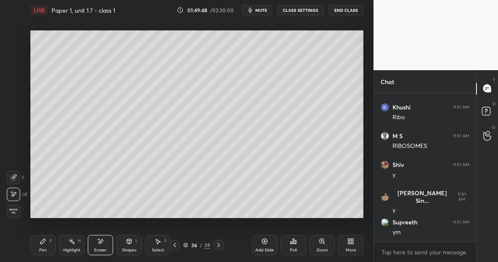
click at [51, 238] on div "P" at bounding box center [50, 240] width 3 height 4
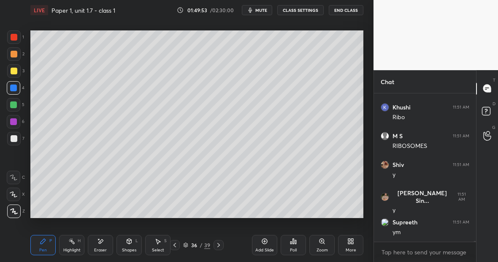
click at [108, 240] on div "Eraser" at bounding box center [100, 245] width 25 height 20
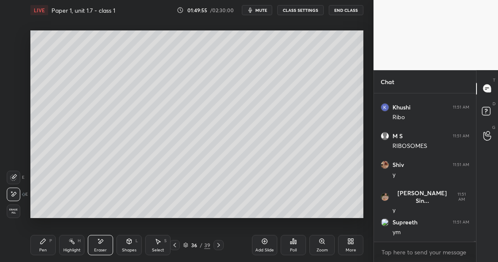
click at [45, 241] on icon at bounding box center [43, 241] width 7 height 7
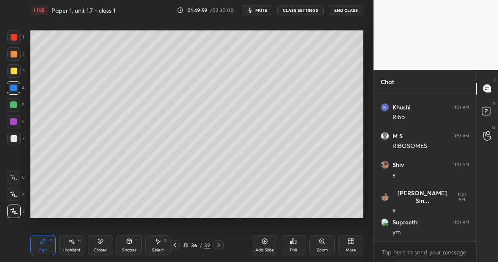
scroll to position [31368, 0]
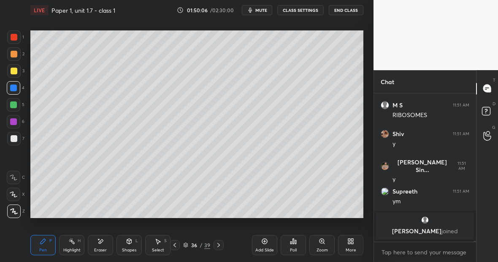
click at [18, 71] on div at bounding box center [13, 70] width 13 height 13
click at [101, 238] on icon at bounding box center [100, 241] width 7 height 7
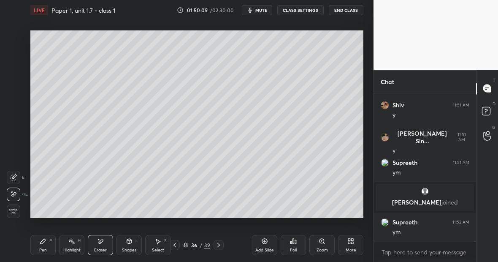
click at [43, 238] on icon at bounding box center [42, 240] width 5 height 5
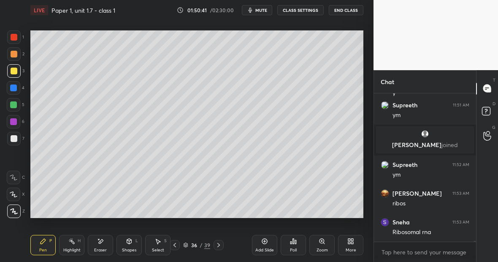
scroll to position [28447, 0]
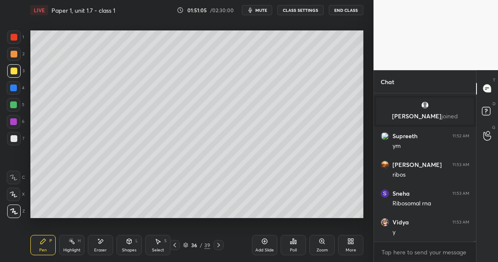
click at [103, 243] on div "Eraser" at bounding box center [100, 245] width 25 height 20
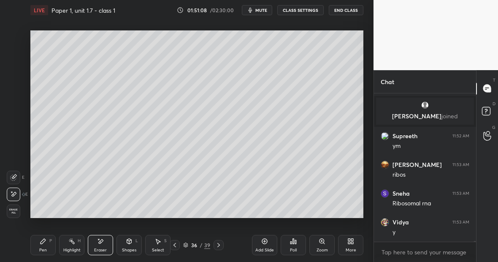
click at [45, 243] on icon at bounding box center [43, 241] width 7 height 7
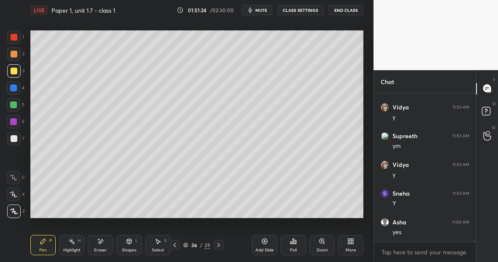
scroll to position [28590, 0]
click at [14, 138] on div at bounding box center [14, 138] width 7 height 7
click at [15, 105] on div at bounding box center [13, 104] width 7 height 7
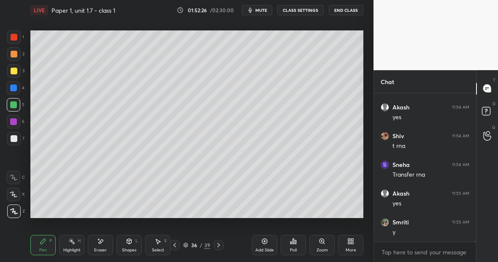
click at [266, 242] on icon at bounding box center [264, 241] width 7 height 7
click at [17, 71] on div at bounding box center [13, 70] width 13 height 13
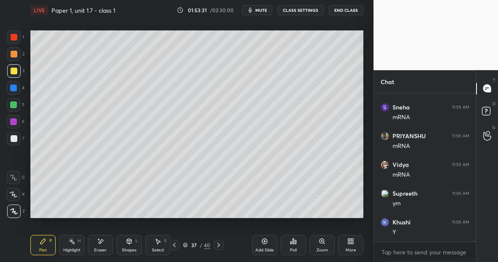
scroll to position [28877, 0]
click at [265, 241] on icon at bounding box center [264, 241] width 3 height 3
click at [15, 38] on div at bounding box center [14, 37] width 7 height 7
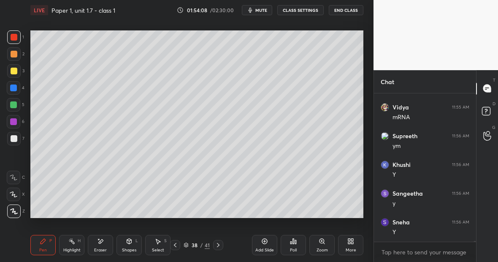
click at [16, 72] on div at bounding box center [14, 70] width 7 height 7
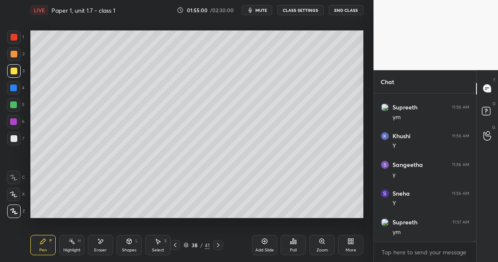
scroll to position [28963, 0]
click at [103, 245] on div "Eraser" at bounding box center [100, 245] width 25 height 20
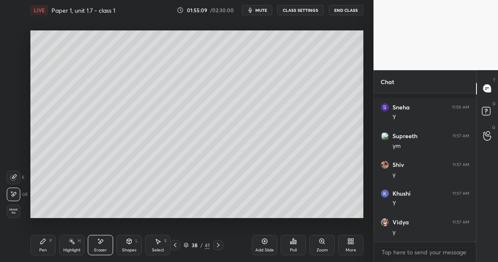
scroll to position [29078, 0]
click at [41, 248] on div "Pen" at bounding box center [43, 250] width 8 height 4
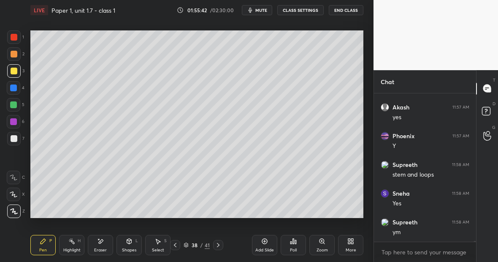
scroll to position [29192, 0]
click at [102, 246] on div "Eraser" at bounding box center [100, 245] width 25 height 20
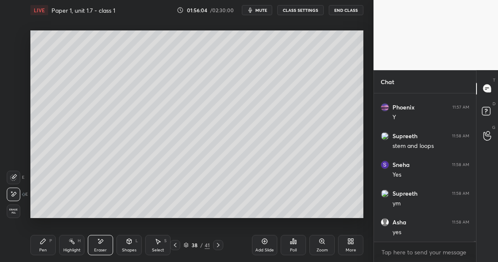
click at [49, 241] on div "Pen P" at bounding box center [42, 245] width 25 height 20
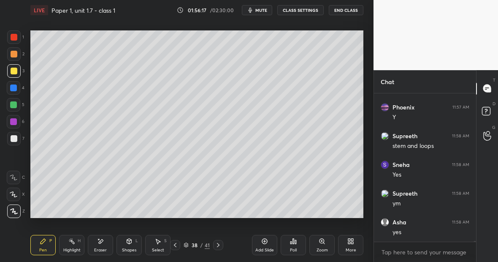
click at [103, 246] on div "Eraser" at bounding box center [100, 245] width 25 height 20
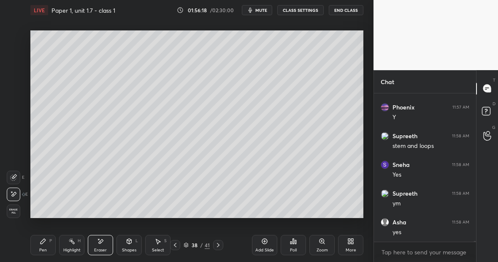
click at [19, 177] on div at bounding box center [13, 176] width 13 height 13
click at [43, 243] on icon at bounding box center [43, 241] width 7 height 7
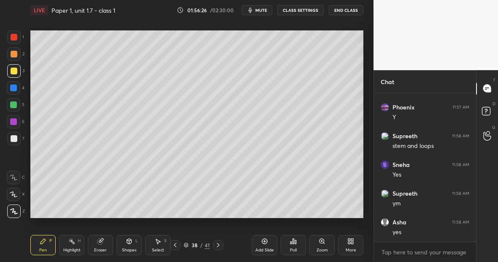
click at [103, 246] on div "Eraser" at bounding box center [100, 245] width 25 height 20
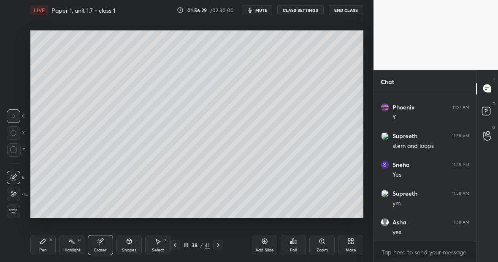
click at [51, 239] on div "P" at bounding box center [50, 240] width 3 height 4
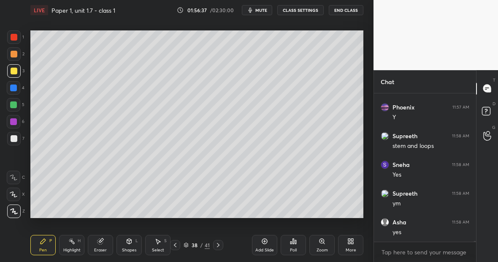
click at [14, 137] on div at bounding box center [14, 138] width 7 height 7
click at [13, 70] on div at bounding box center [14, 70] width 7 height 7
click at [105, 240] on div "Eraser" at bounding box center [100, 245] width 25 height 20
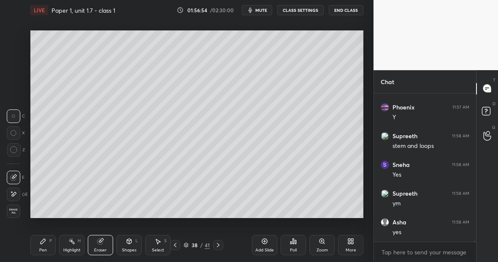
click at [42, 243] on icon at bounding box center [43, 241] width 7 height 7
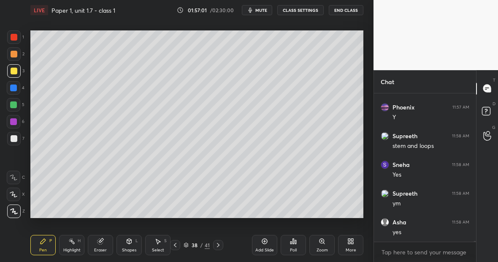
scroll to position [29221, 0]
click at [102, 245] on div "Eraser" at bounding box center [100, 245] width 25 height 20
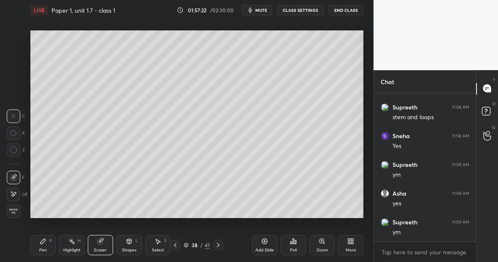
click at [18, 194] on div at bounding box center [13, 193] width 13 height 13
click at [50, 244] on div "Pen P" at bounding box center [42, 245] width 25 height 20
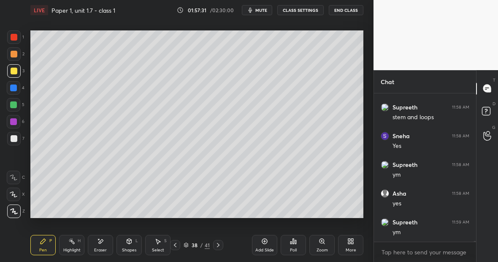
click at [103, 244] on div "Eraser" at bounding box center [100, 245] width 25 height 20
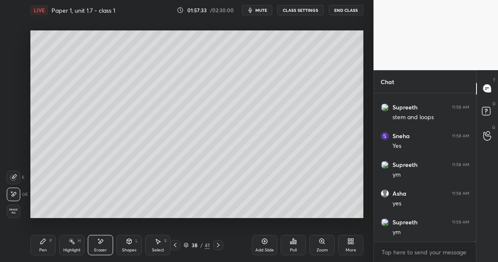
click at [79, 242] on div "Highlight H" at bounding box center [71, 245] width 25 height 20
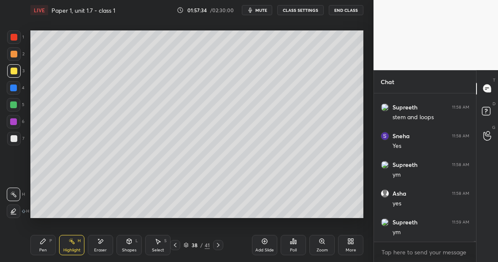
click at [103, 244] on div "Eraser" at bounding box center [100, 245] width 25 height 20
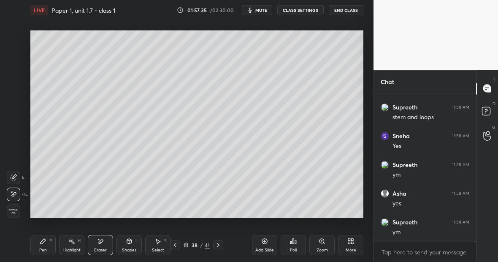
click at [18, 173] on div at bounding box center [13, 176] width 13 height 13
drag, startPoint x: 45, startPoint y: 244, endPoint x: 48, endPoint y: 241, distance: 4.5
click at [49, 240] on div "Pen P" at bounding box center [42, 245] width 25 height 20
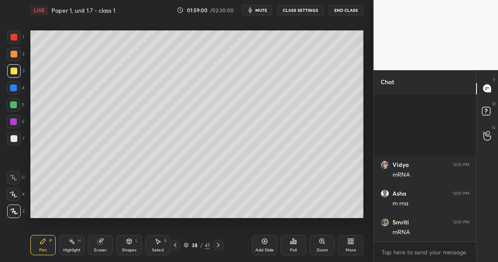
scroll to position [30110, 0]
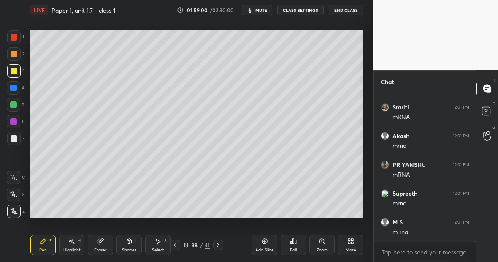
click at [15, 88] on div at bounding box center [13, 87] width 7 height 7
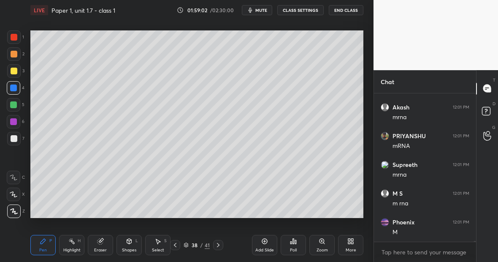
scroll to position [30196, 0]
click at [132, 246] on div "Shapes L" at bounding box center [128, 245] width 25 height 20
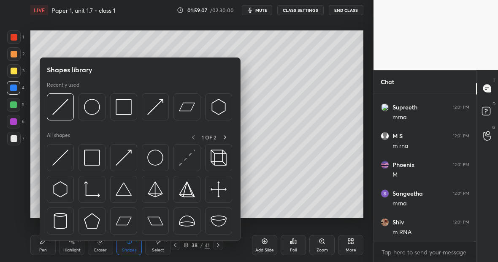
click at [104, 248] on div "Eraser" at bounding box center [100, 250] width 13 height 4
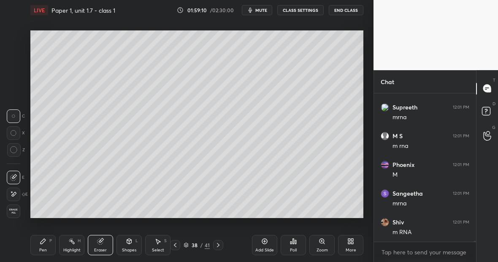
click at [132, 245] on div "Shapes L" at bounding box center [128, 245] width 25 height 20
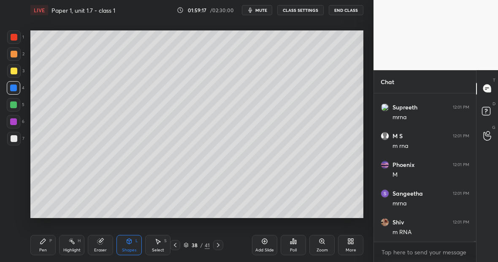
click at [41, 248] on div "Pen" at bounding box center [43, 250] width 8 height 4
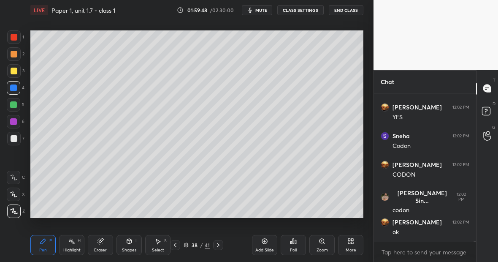
scroll to position [30541, 0]
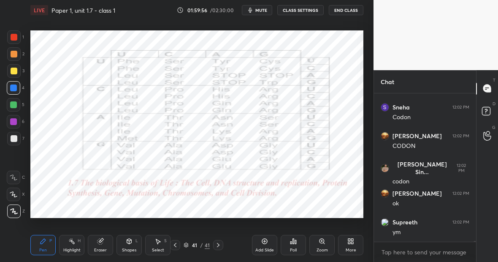
click at [14, 40] on div at bounding box center [14, 37] width 7 height 7
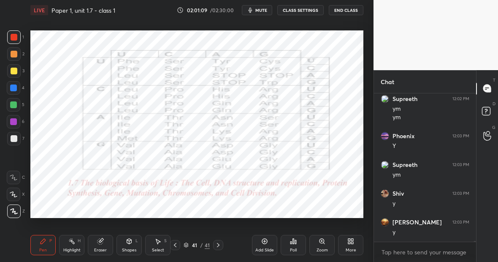
scroll to position [30693, 0]
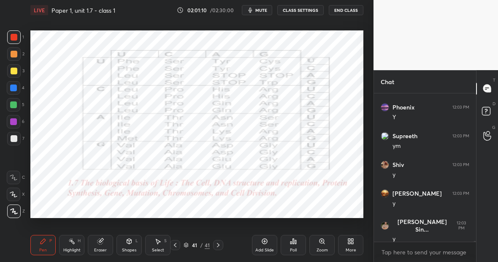
click at [76, 244] on div "Highlight H" at bounding box center [71, 245] width 25 height 20
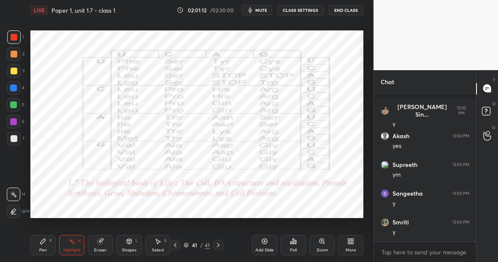
scroll to position [30865, 0]
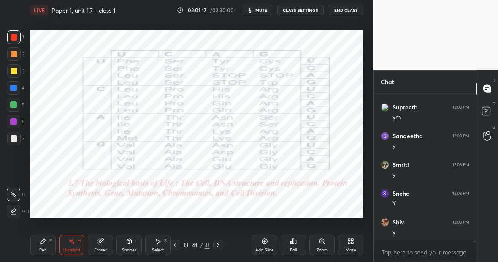
click at [76, 238] on div "Highlight H" at bounding box center [71, 245] width 25 height 20
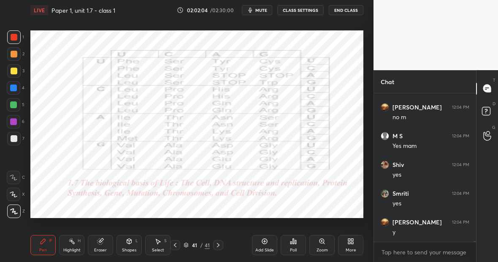
click at [73, 236] on div "Highlight H" at bounding box center [71, 245] width 25 height 20
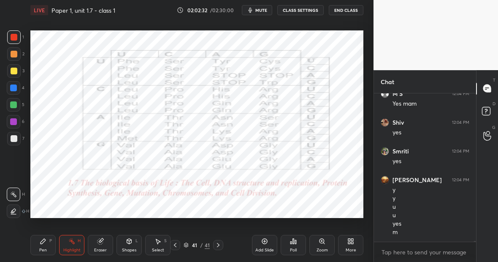
scroll to position [31681, 0]
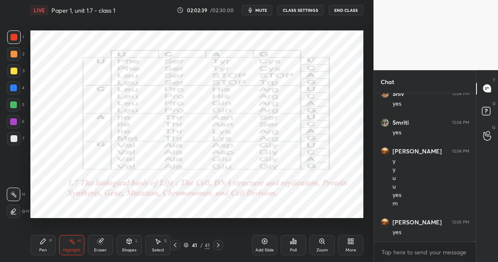
click at [72, 245] on div "Highlight H" at bounding box center [71, 245] width 25 height 20
click at [47, 240] on div "Pen P" at bounding box center [42, 245] width 25 height 20
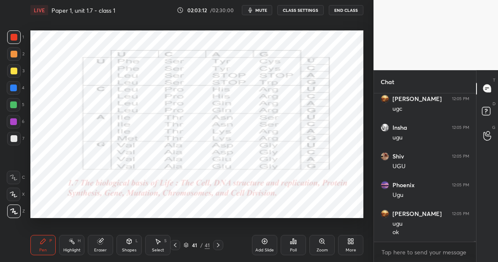
scroll to position [32157, 0]
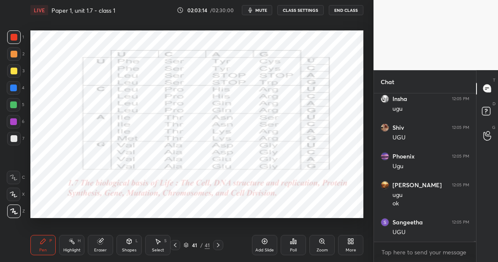
click at [101, 245] on div "Eraser" at bounding box center [100, 245] width 25 height 20
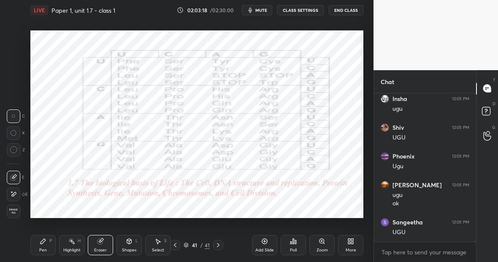
click at [18, 192] on div at bounding box center [13, 193] width 13 height 13
click at [76, 246] on div "Highlight H" at bounding box center [71, 245] width 25 height 20
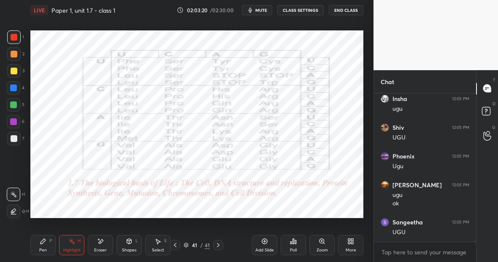
click at [48, 249] on div "Pen P" at bounding box center [42, 245] width 25 height 20
click at [16, 108] on div at bounding box center [13, 104] width 13 height 13
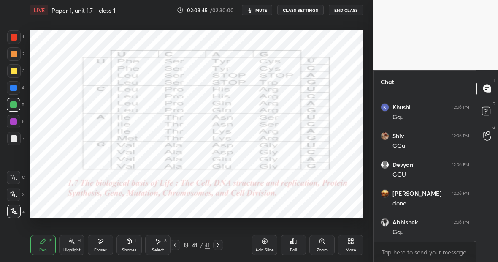
scroll to position [32731, 0]
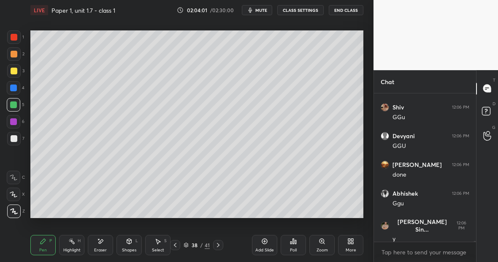
click at [265, 241] on icon at bounding box center [264, 241] width 3 height 3
click at [13, 70] on div at bounding box center [14, 70] width 7 height 7
click at [73, 249] on div "Highlight" at bounding box center [71, 250] width 17 height 4
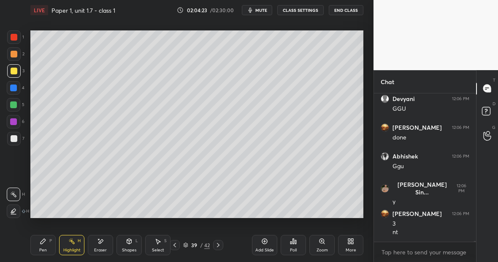
scroll to position [32797, 0]
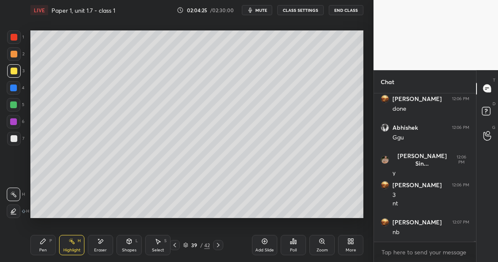
click at [46, 240] on icon at bounding box center [43, 241] width 7 height 7
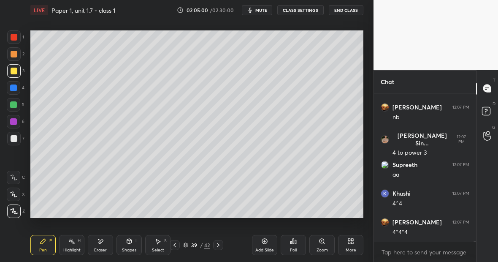
scroll to position [32940, 0]
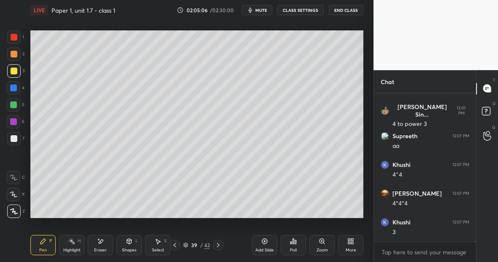
click at [76, 247] on div "Highlight H" at bounding box center [71, 245] width 25 height 20
click at [45, 243] on icon at bounding box center [43, 241] width 7 height 7
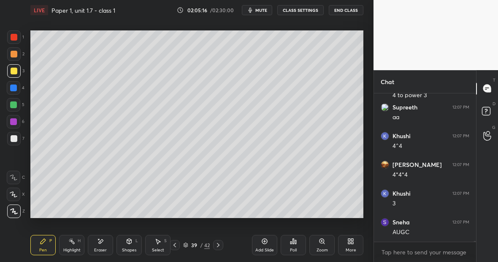
scroll to position [32998, 0]
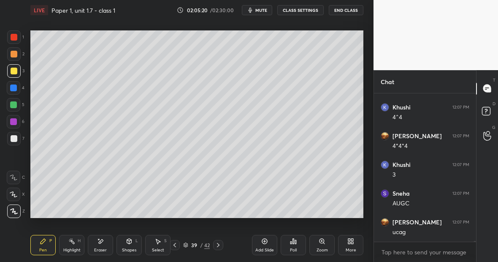
click at [345, 38] on div "Setting up your live class Poll for secs No correct answer Start poll" at bounding box center [197, 124] width 340 height 208
click at [16, 104] on div at bounding box center [13, 104] width 7 height 7
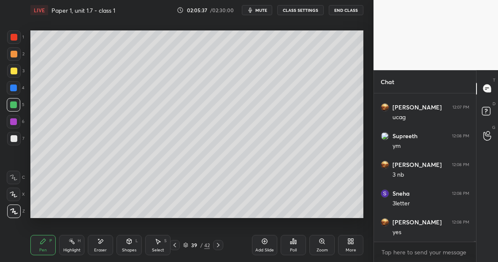
click at [103, 243] on div "Eraser" at bounding box center [100, 245] width 25 height 20
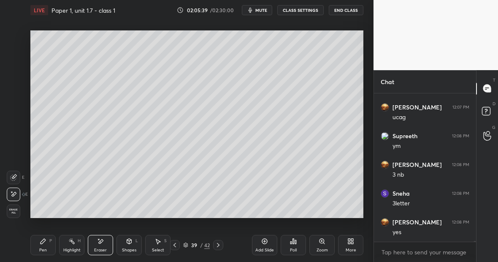
click at [54, 237] on div "Pen P" at bounding box center [42, 245] width 25 height 20
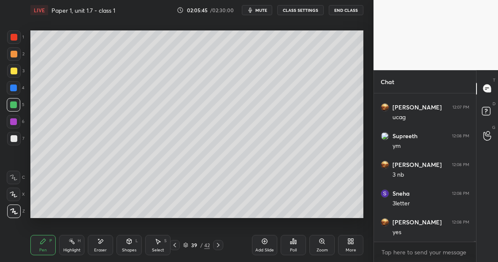
click at [110, 237] on div "Eraser" at bounding box center [100, 245] width 25 height 20
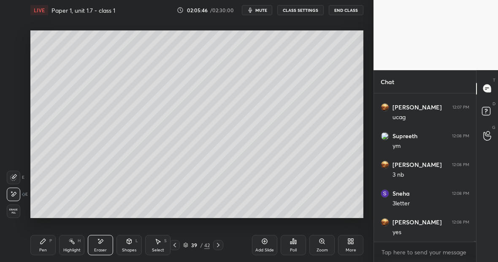
click at [40, 240] on icon at bounding box center [43, 241] width 7 height 7
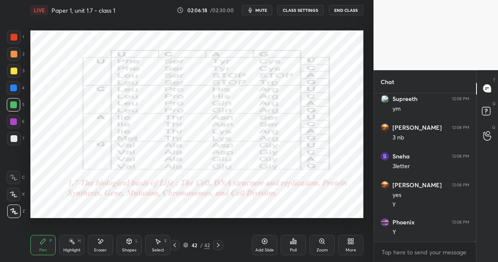
scroll to position [33178, 0]
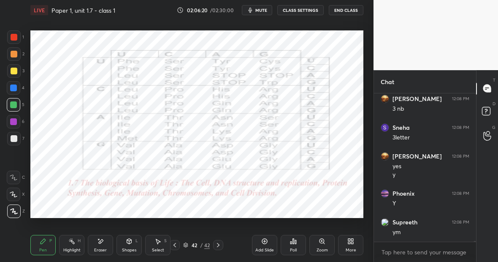
click at [16, 38] on div at bounding box center [14, 37] width 7 height 7
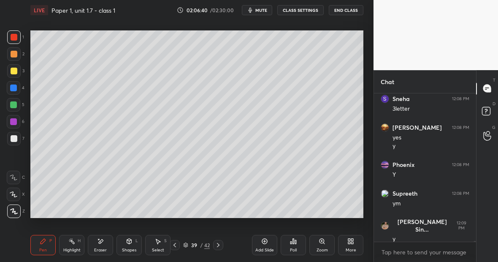
click at [17, 104] on div at bounding box center [13, 104] width 13 height 13
click at [14, 75] on div at bounding box center [13, 70] width 13 height 13
click at [108, 239] on div "Eraser" at bounding box center [100, 245] width 25 height 20
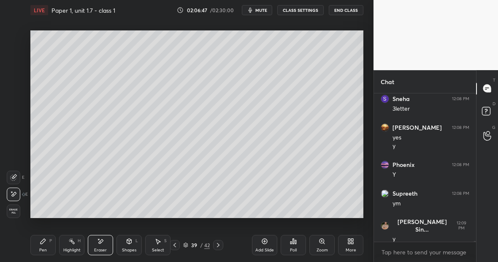
scroll to position [33236, 0]
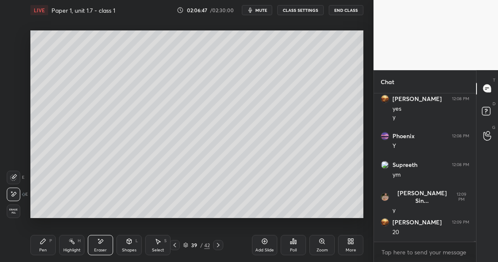
click at [46, 245] on div "Pen P" at bounding box center [42, 245] width 25 height 20
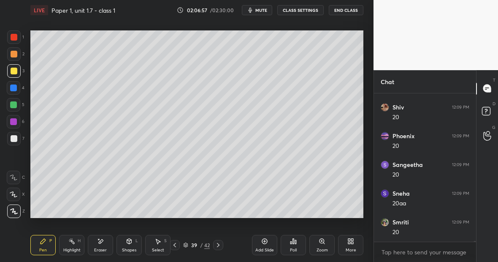
scroll to position [33522, 0]
click at [13, 38] on div at bounding box center [14, 37] width 7 height 7
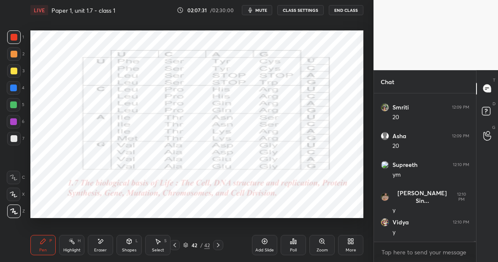
scroll to position [33666, 0]
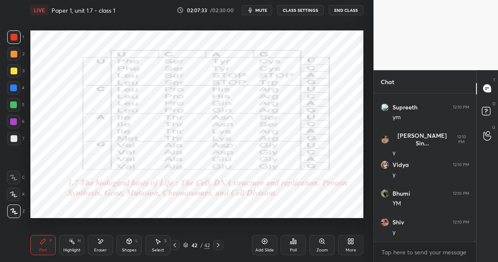
click at [47, 246] on div "Pen P" at bounding box center [42, 245] width 25 height 20
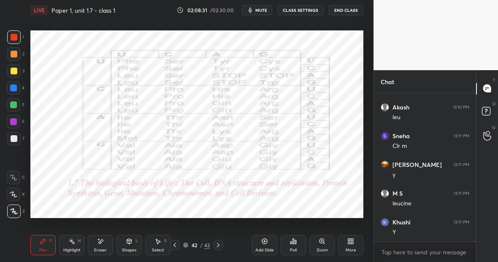
scroll to position [33990, 0]
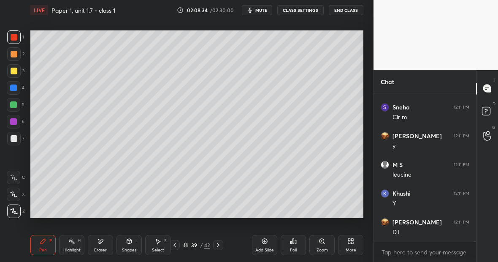
click at [17, 138] on div at bounding box center [13, 138] width 13 height 13
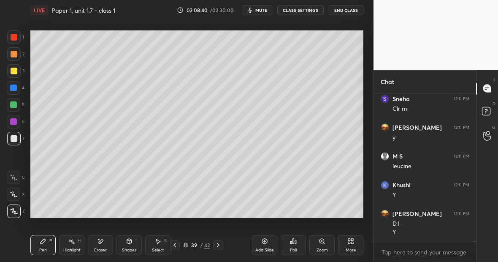
scroll to position [34027, 0]
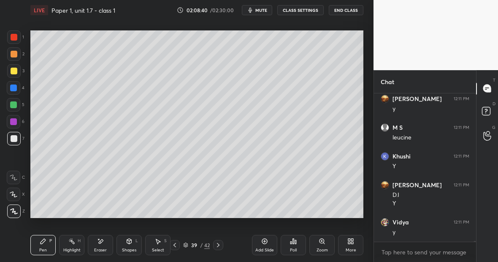
click at [15, 137] on div at bounding box center [14, 138] width 7 height 7
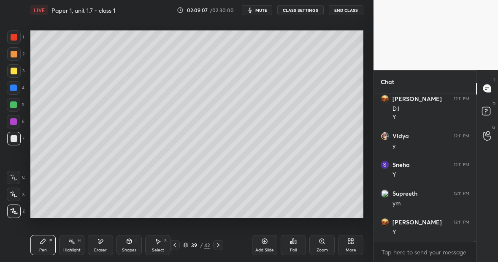
scroll to position [34121, 0]
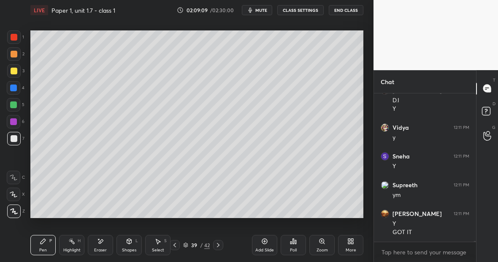
click at [16, 105] on div at bounding box center [13, 104] width 7 height 7
click at [74, 243] on div "Highlight H" at bounding box center [71, 245] width 25 height 20
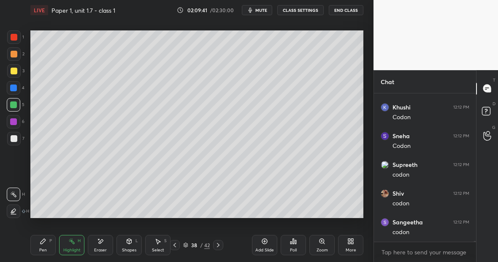
scroll to position [34523, 0]
click at [16, 70] on div at bounding box center [14, 70] width 7 height 7
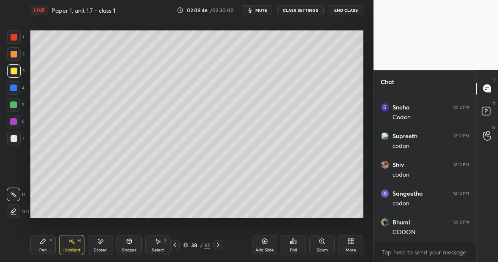
click at [45, 239] on icon at bounding box center [42, 240] width 5 height 5
click at [77, 245] on div "Highlight H" at bounding box center [71, 245] width 25 height 20
click at [43, 246] on div "Pen P" at bounding box center [42, 245] width 25 height 20
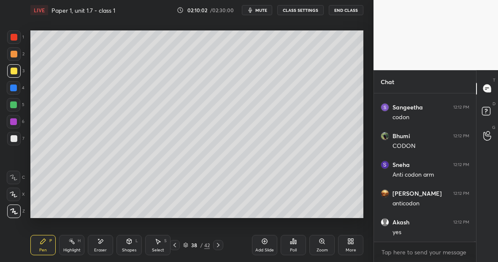
scroll to position [34638, 0]
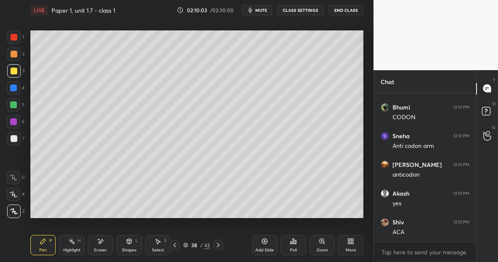
click at [71, 245] on div "Highlight H" at bounding box center [71, 245] width 25 height 20
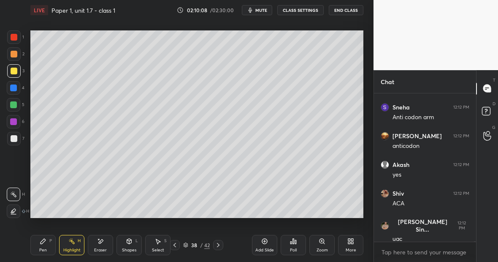
scroll to position [34695, 0]
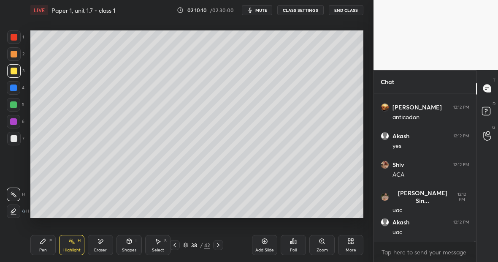
click at [46, 248] on div "Pen" at bounding box center [43, 250] width 8 height 4
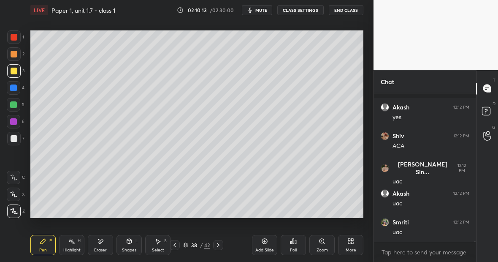
scroll to position [34781, 0]
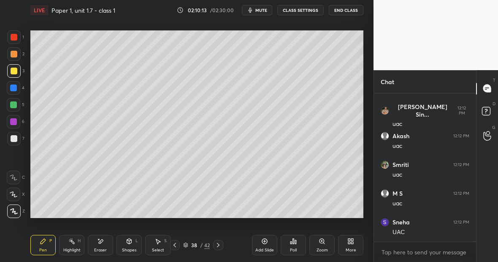
click at [103, 243] on div "Eraser" at bounding box center [100, 245] width 25 height 20
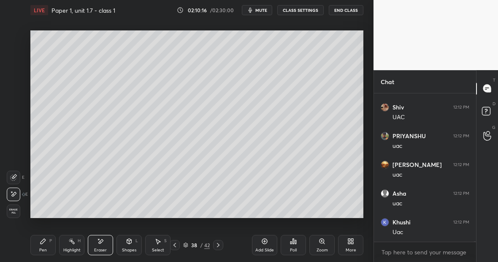
scroll to position [34953, 0]
click at [44, 245] on div "Pen P" at bounding box center [42, 245] width 25 height 20
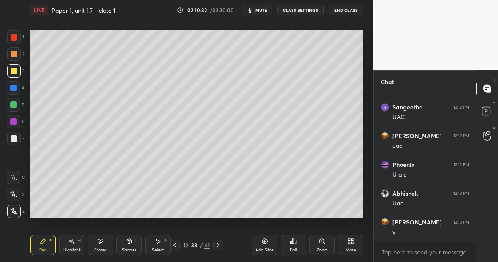
scroll to position [35154, 0]
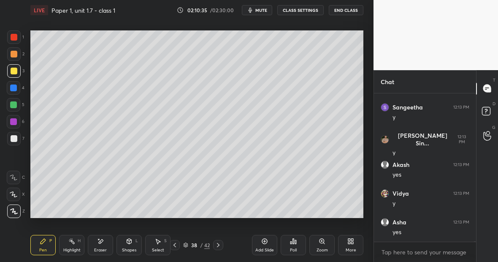
click at [79, 240] on div "Highlight H" at bounding box center [71, 245] width 25 height 20
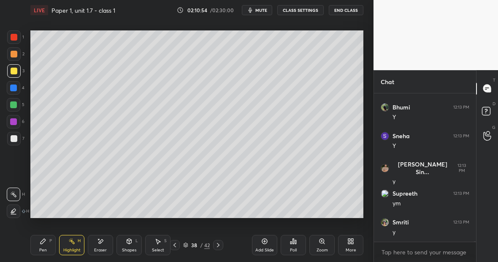
scroll to position [35584, 0]
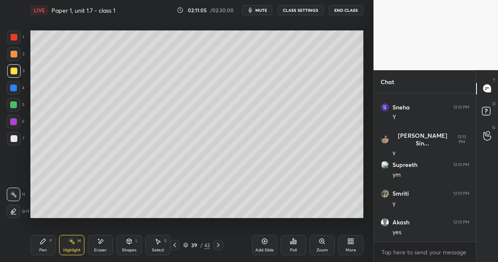
click at [103, 246] on div "Eraser" at bounding box center [100, 245] width 25 height 20
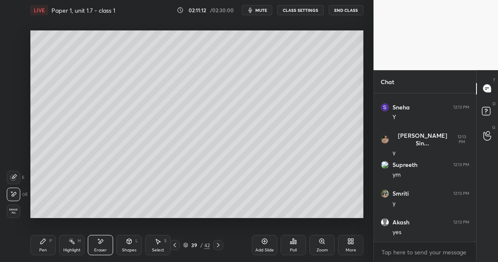
click at [42, 246] on div "Pen P" at bounding box center [42, 245] width 25 height 20
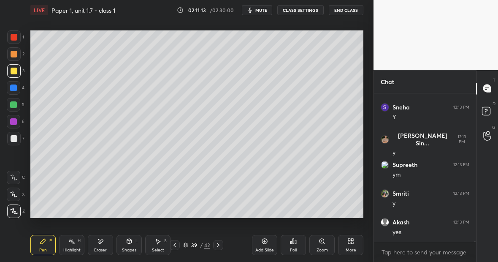
scroll to position [35613, 0]
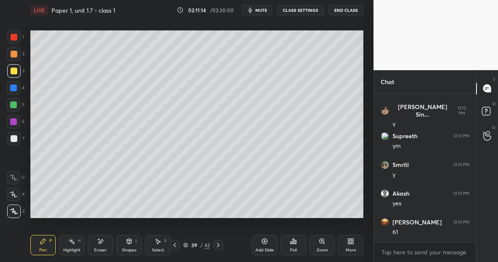
click at [18, 104] on div at bounding box center [13, 104] width 13 height 13
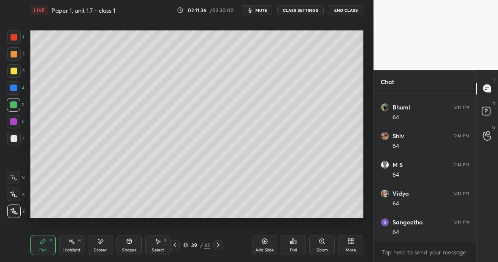
scroll to position [35871, 0]
click at [17, 140] on div at bounding box center [13, 138] width 13 height 13
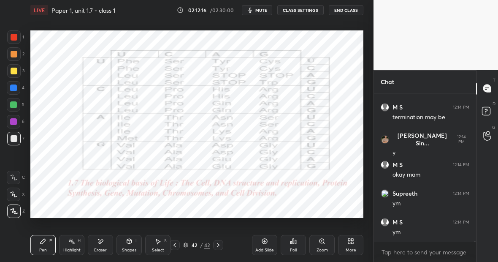
scroll to position [36043, 0]
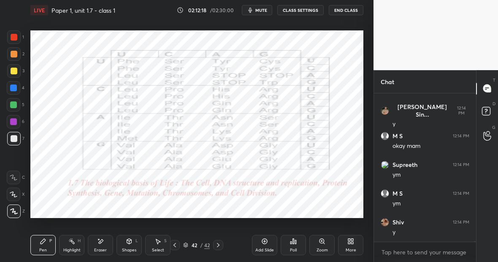
click at [17, 110] on div at bounding box center [13, 104] width 13 height 13
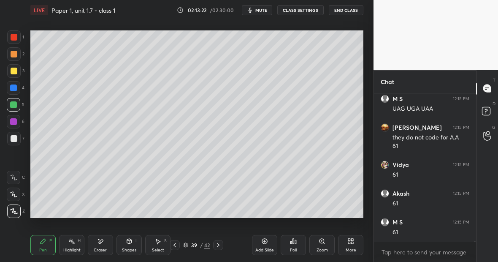
scroll to position [36433, 0]
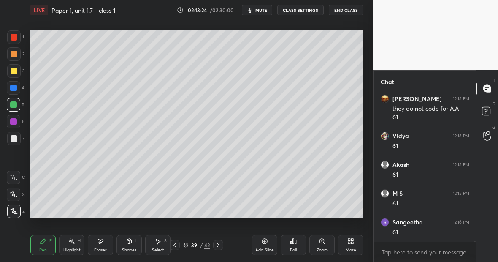
click at [74, 246] on div "Highlight H" at bounding box center [71, 245] width 25 height 20
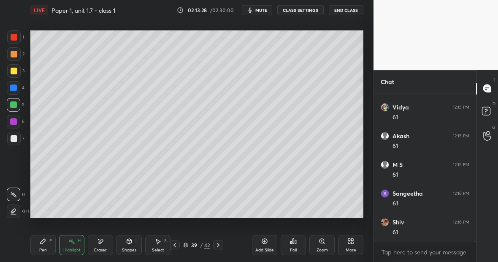
click at [46, 246] on div "Pen P" at bounding box center [42, 245] width 25 height 20
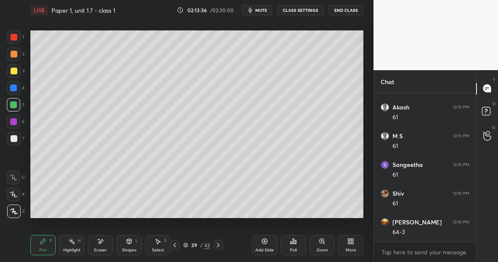
scroll to position [36519, 0]
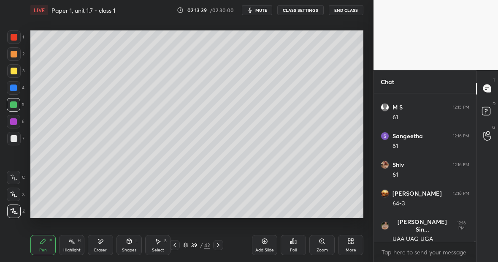
click at [265, 245] on div "Add Slide" at bounding box center [264, 245] width 25 height 20
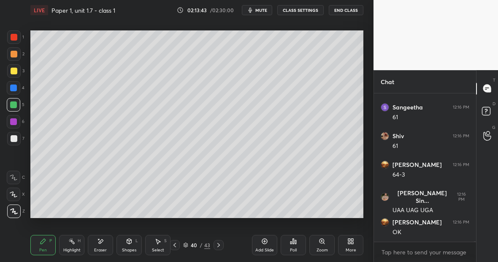
click at [15, 138] on div at bounding box center [14, 138] width 7 height 7
click at [13, 135] on div at bounding box center [14, 138] width 7 height 7
click at [19, 109] on div at bounding box center [13, 104] width 13 height 13
click at [17, 39] on div at bounding box center [14, 37] width 7 height 7
click at [17, 107] on div at bounding box center [13, 104] width 13 height 13
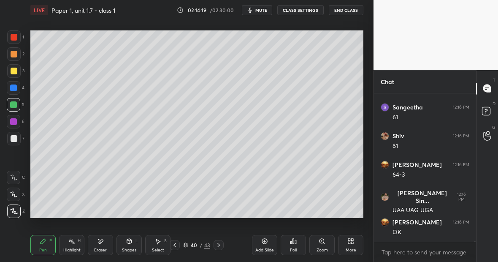
click at [72, 242] on div "Highlight H" at bounding box center [71, 245] width 25 height 20
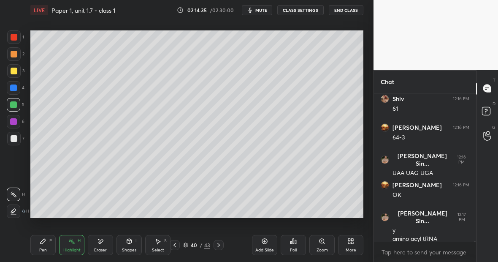
scroll to position [36614, 0]
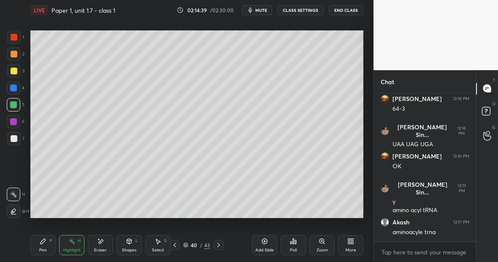
click at [48, 243] on div "Pen P" at bounding box center [42, 245] width 25 height 20
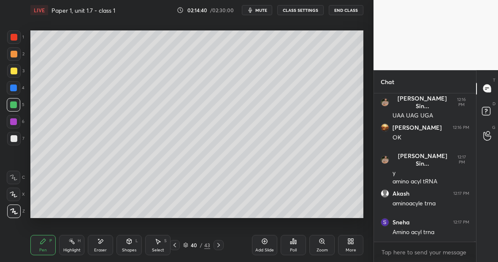
click at [16, 122] on div at bounding box center [13, 121] width 7 height 7
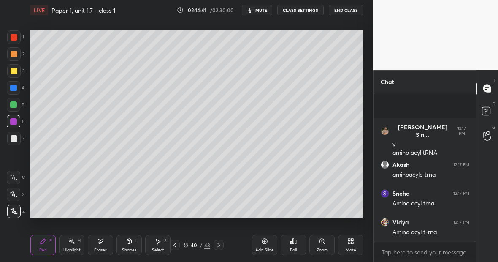
scroll to position [36757, 0]
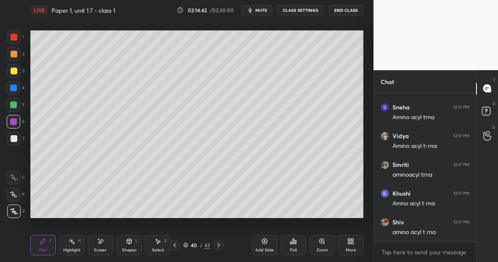
click at [105, 234] on div "Pen P Highlight H Eraser Shapes L Select S 40 / 43 Add Slide Poll Zoom More" at bounding box center [196, 245] width 333 height 34
click at [108, 240] on div "Eraser" at bounding box center [100, 245] width 25 height 20
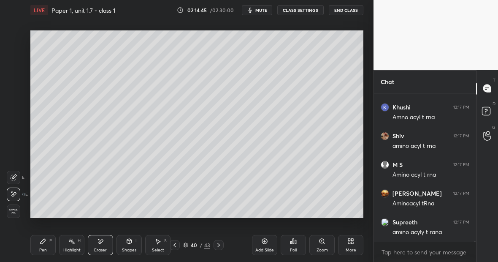
click at [46, 240] on div "Pen P" at bounding box center [42, 245] width 25 height 20
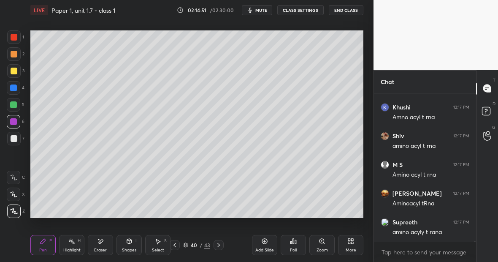
scroll to position [36872, 0]
click at [75, 241] on div "Highlight H" at bounding box center [71, 245] width 25 height 20
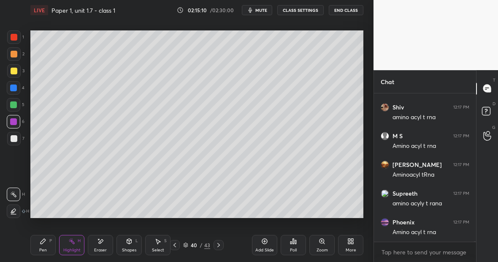
click at [54, 237] on div "Pen P" at bounding box center [42, 245] width 25 height 20
click at [18, 70] on div at bounding box center [13, 70] width 13 height 13
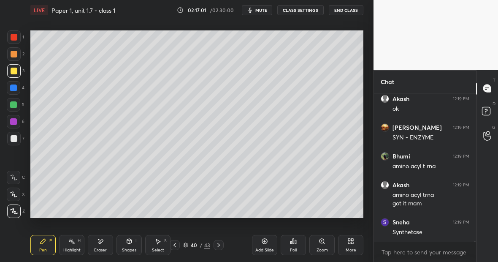
scroll to position [37806, 0]
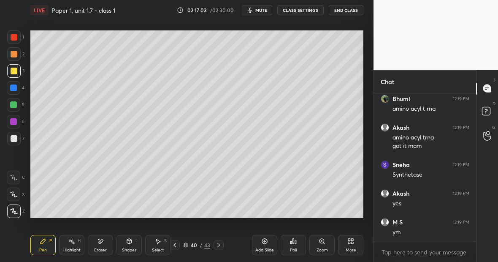
click at [15, 38] on div at bounding box center [14, 37] width 7 height 7
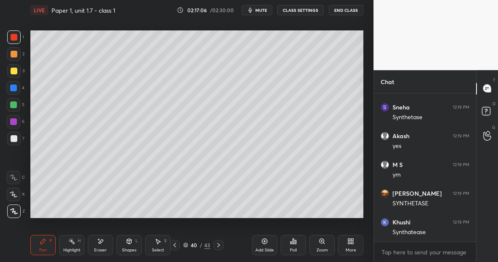
click at [15, 123] on div at bounding box center [13, 121] width 7 height 7
click at [132, 240] on div "Shapes L" at bounding box center [128, 245] width 25 height 20
click at [130, 248] on div "Shapes" at bounding box center [129, 250] width 14 height 4
click at [102, 246] on div "Eraser" at bounding box center [100, 245] width 25 height 20
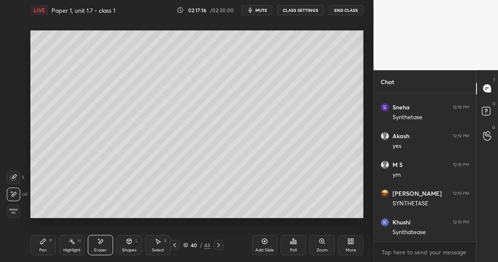
click at [48, 243] on div "Pen P" at bounding box center [42, 245] width 25 height 20
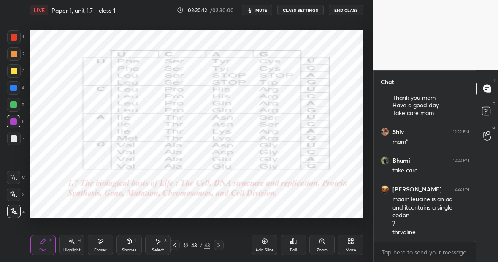
scroll to position [41221, 0]
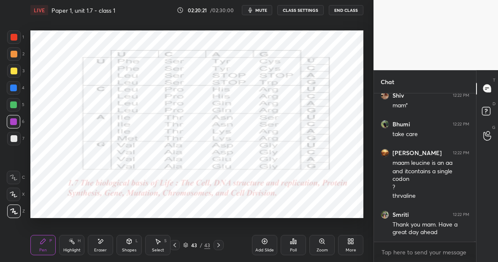
click at [16, 87] on div at bounding box center [13, 87] width 7 height 7
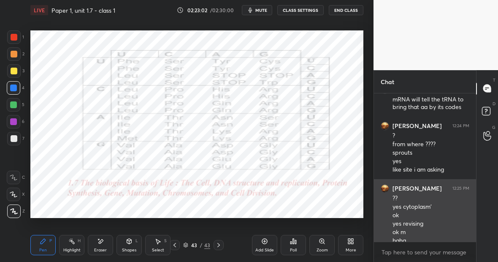
scroll to position [37989, 0]
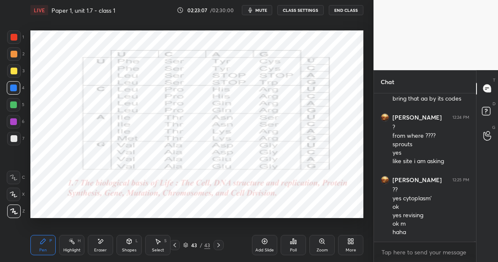
click at [351, 8] on button "End Class" at bounding box center [346, 10] width 35 height 10
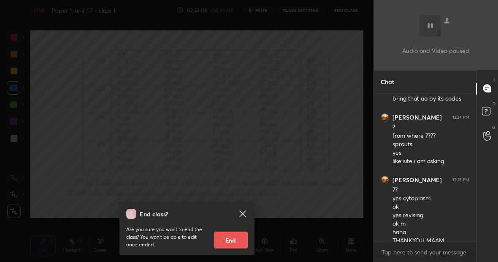
scroll to position [37997, 0]
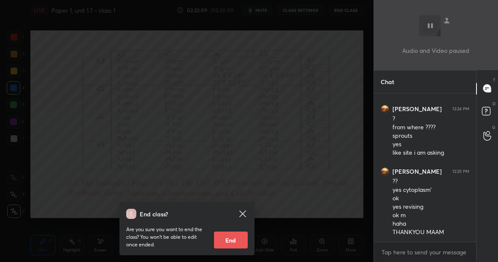
click at [238, 238] on button "End" at bounding box center [231, 239] width 34 height 17
type textarea "x"
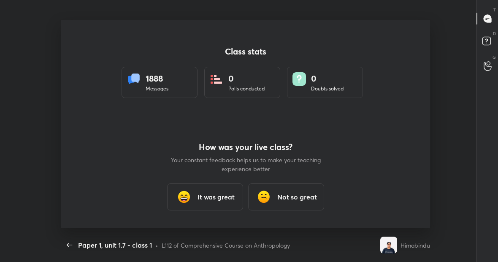
scroll to position [41978, 41713]
